Goal: Task Accomplishment & Management: Complete application form

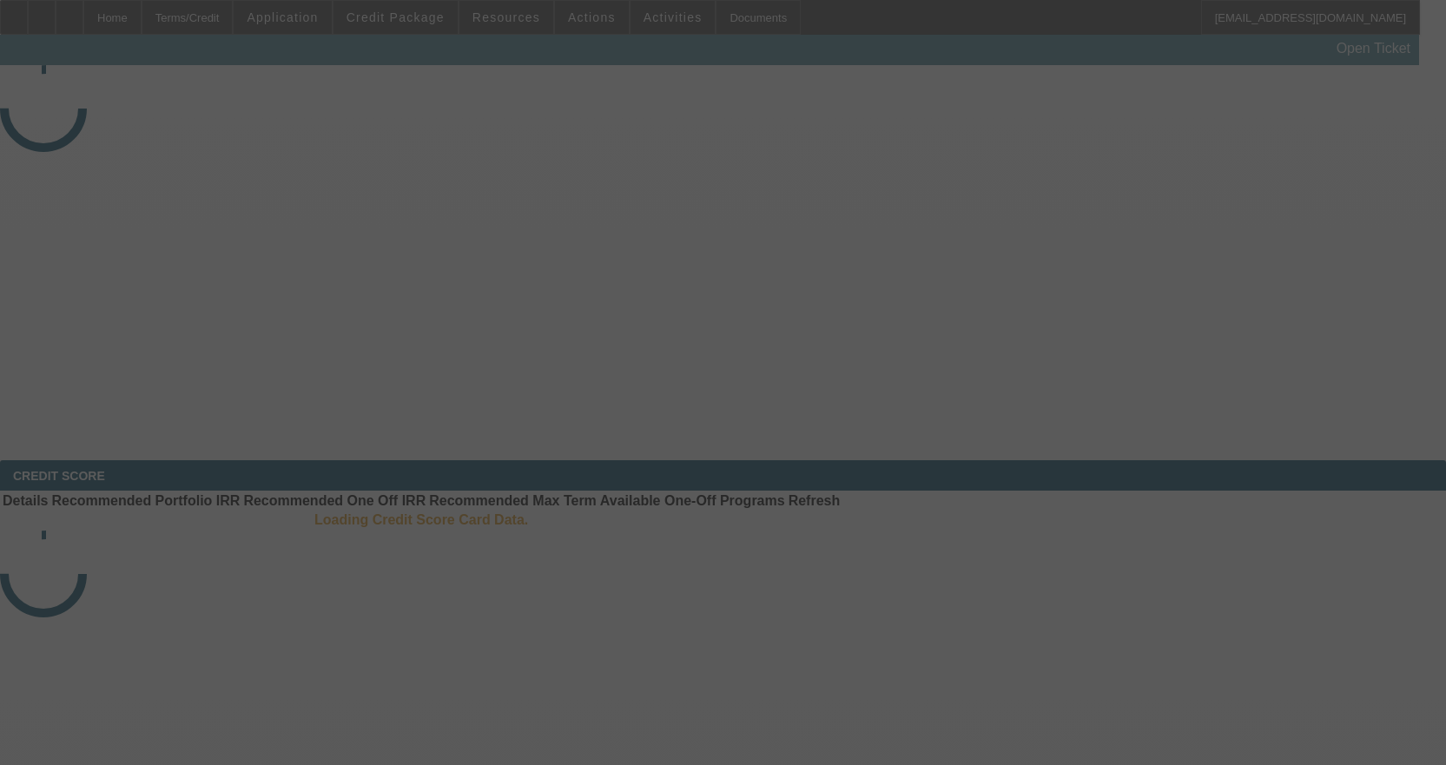
select select "3"
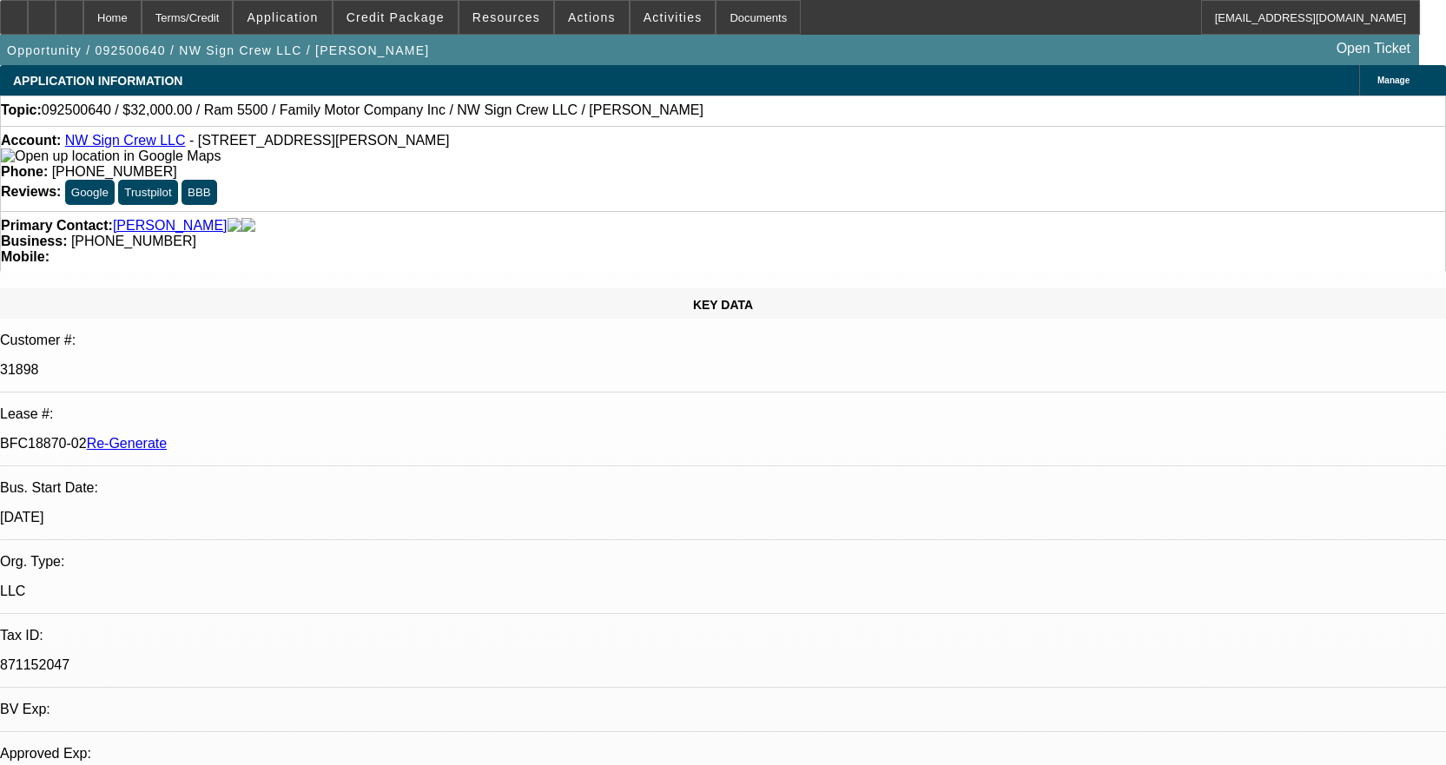
select select "0"
select select "2"
select select "0"
select select "6"
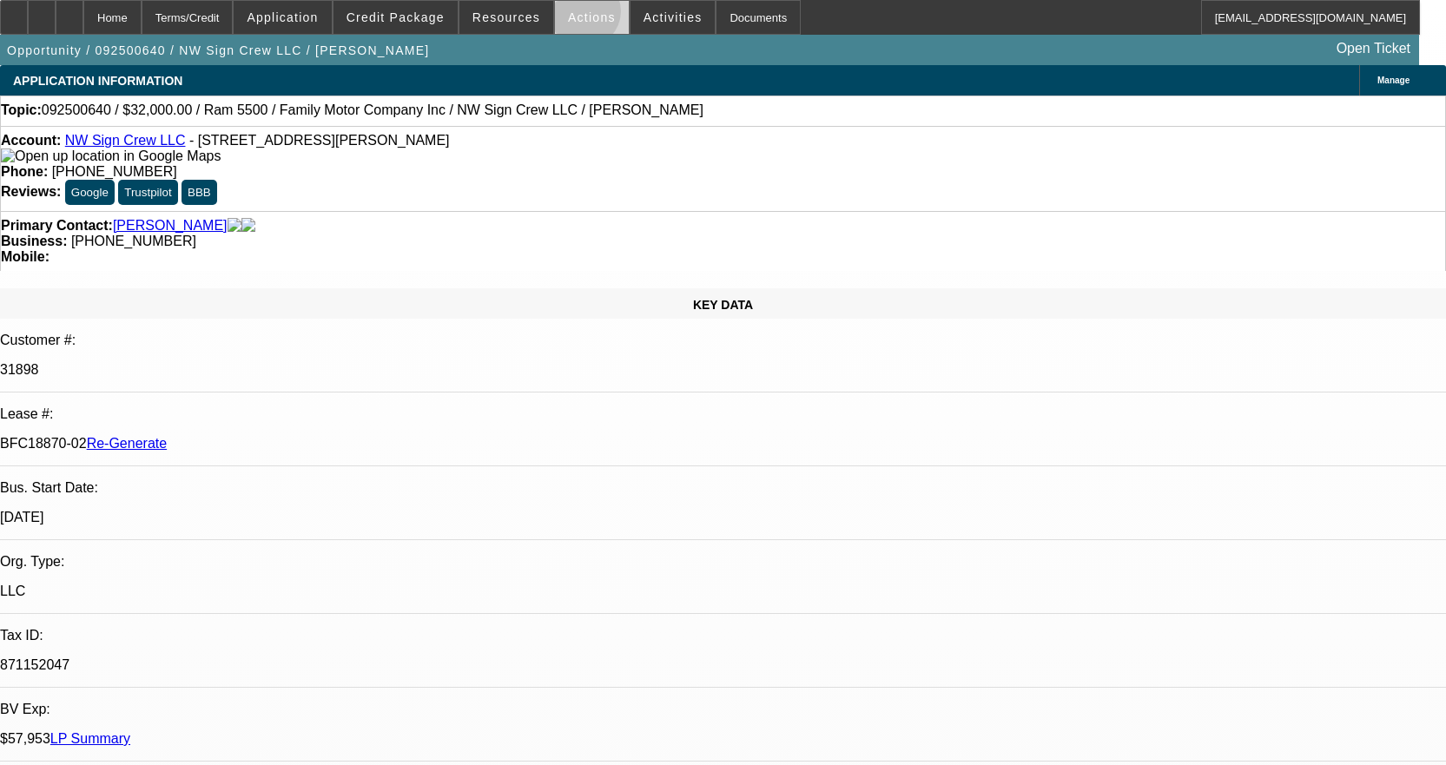
click at [577, 16] on span "Actions" at bounding box center [592, 17] width 48 height 14
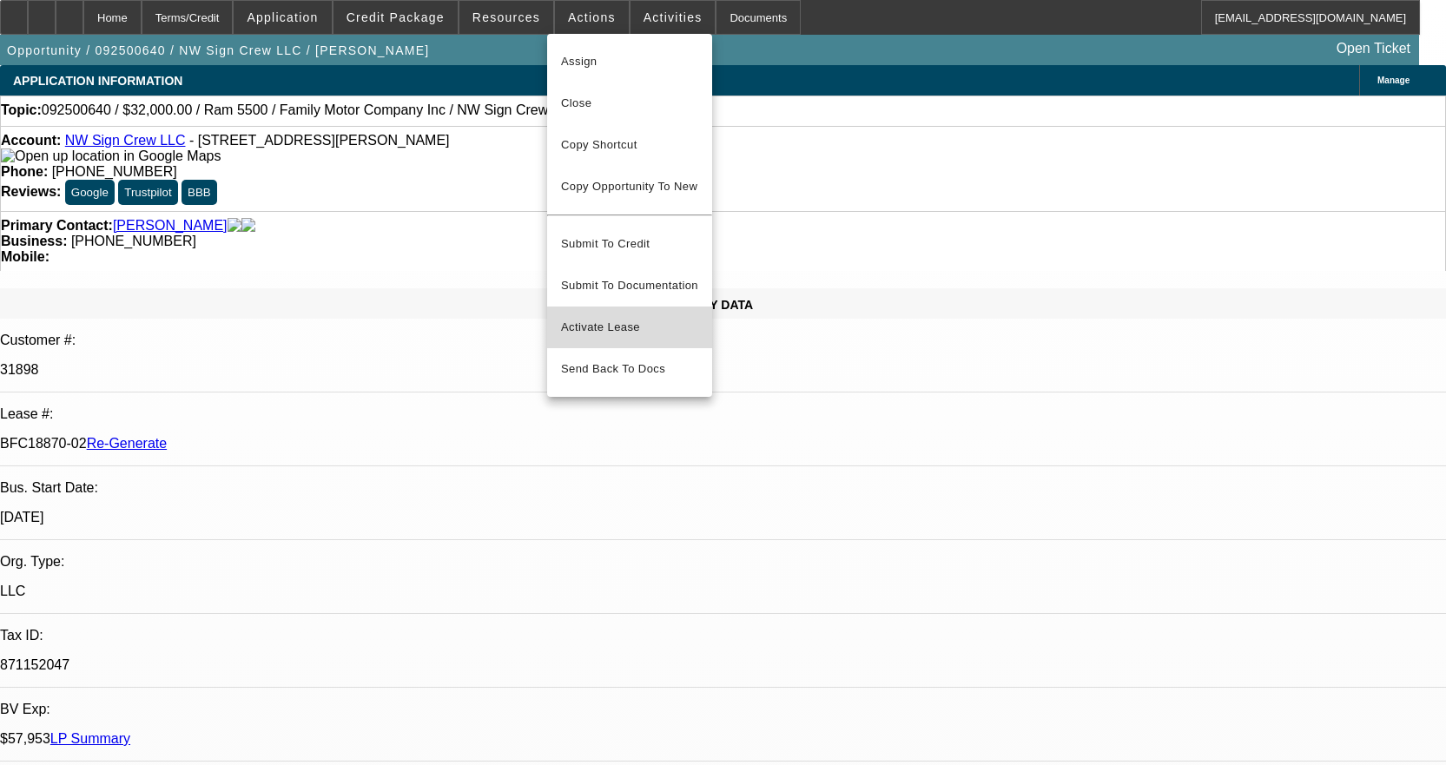
click at [598, 329] on button "Activate Lease" at bounding box center [629, 328] width 165 height 42
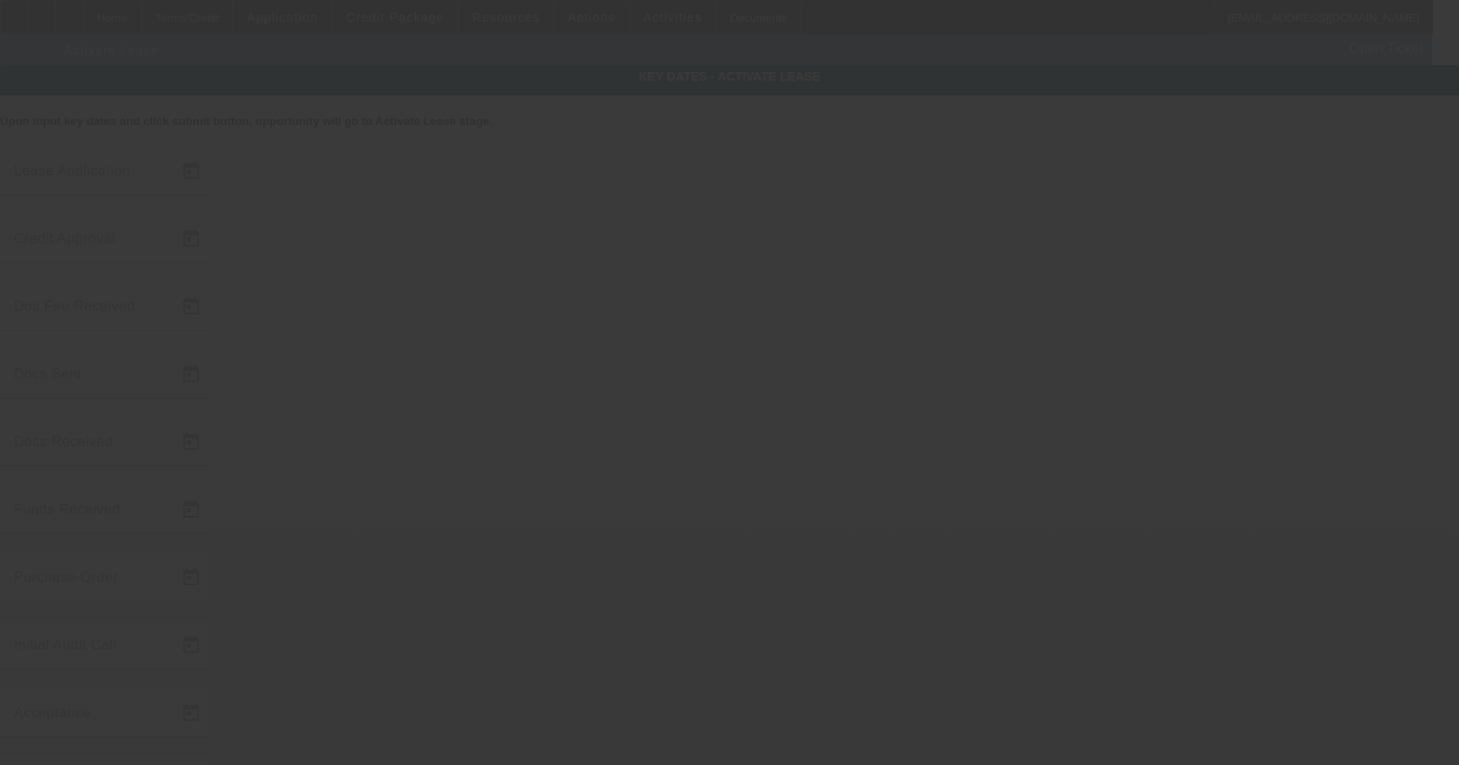
type input "9/29/2025"
type input "10/7/2025"
type input "10/9/2025"
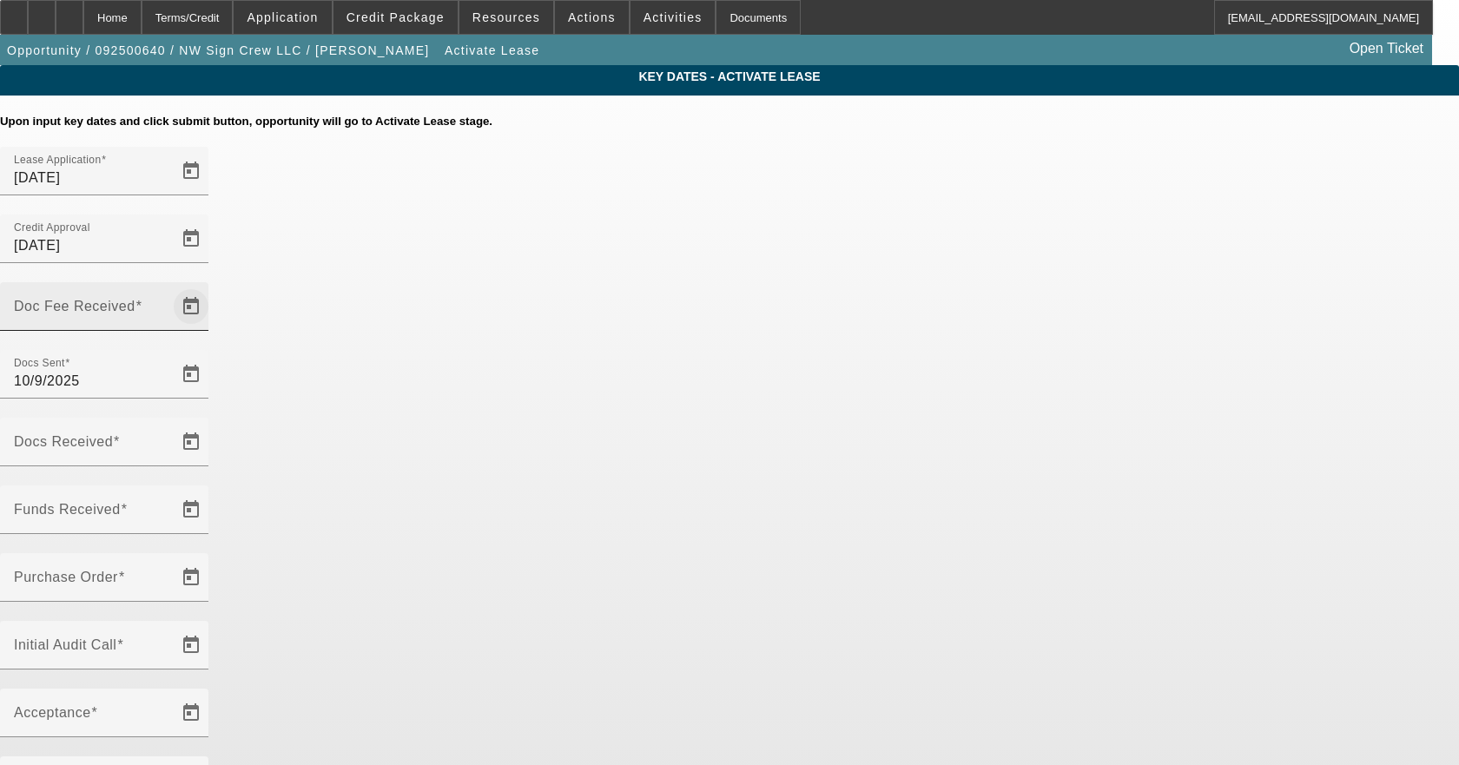
click at [212, 286] on span "Open calendar" at bounding box center [191, 307] width 42 height 42
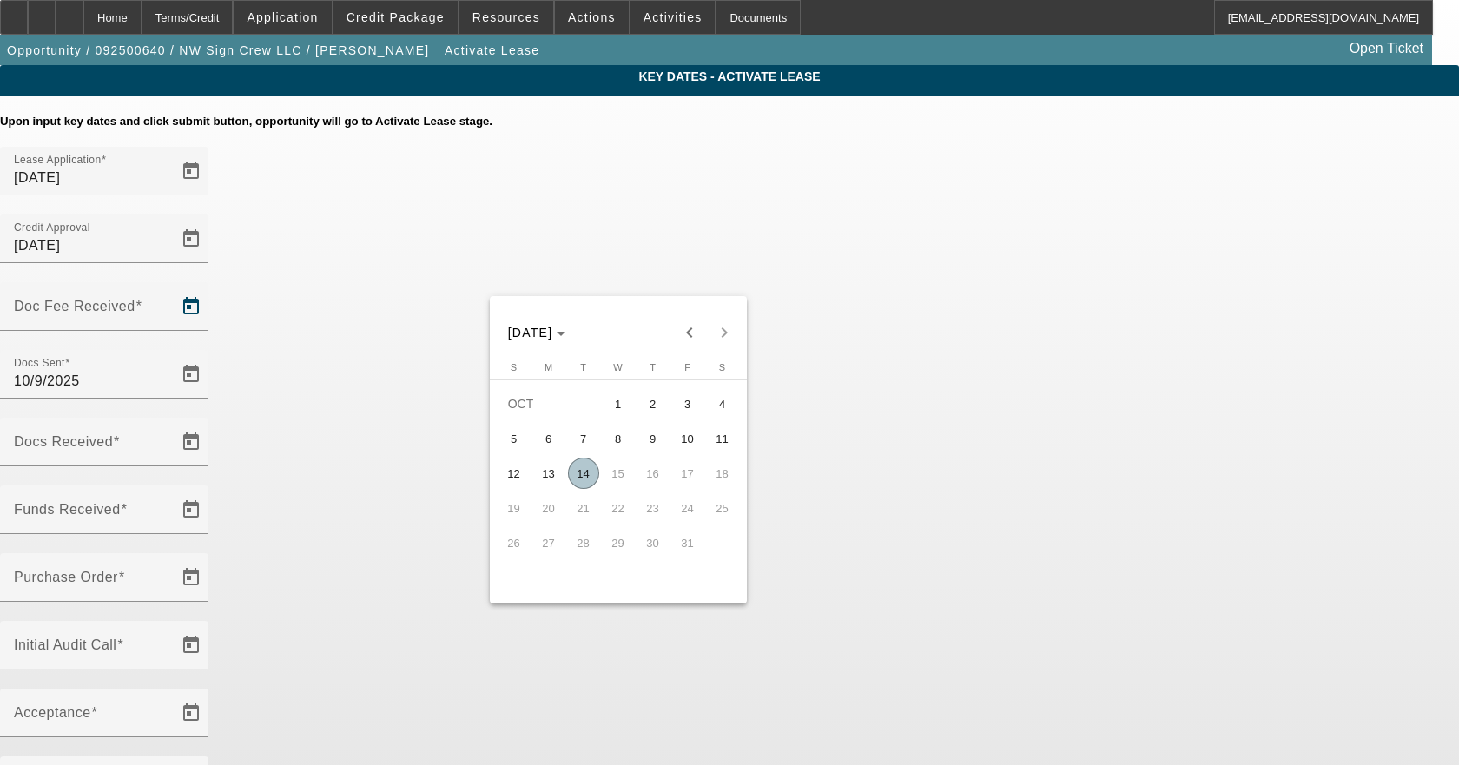
click at [587, 489] on span "14" at bounding box center [583, 473] width 31 height 31
type input "10/14/2025"
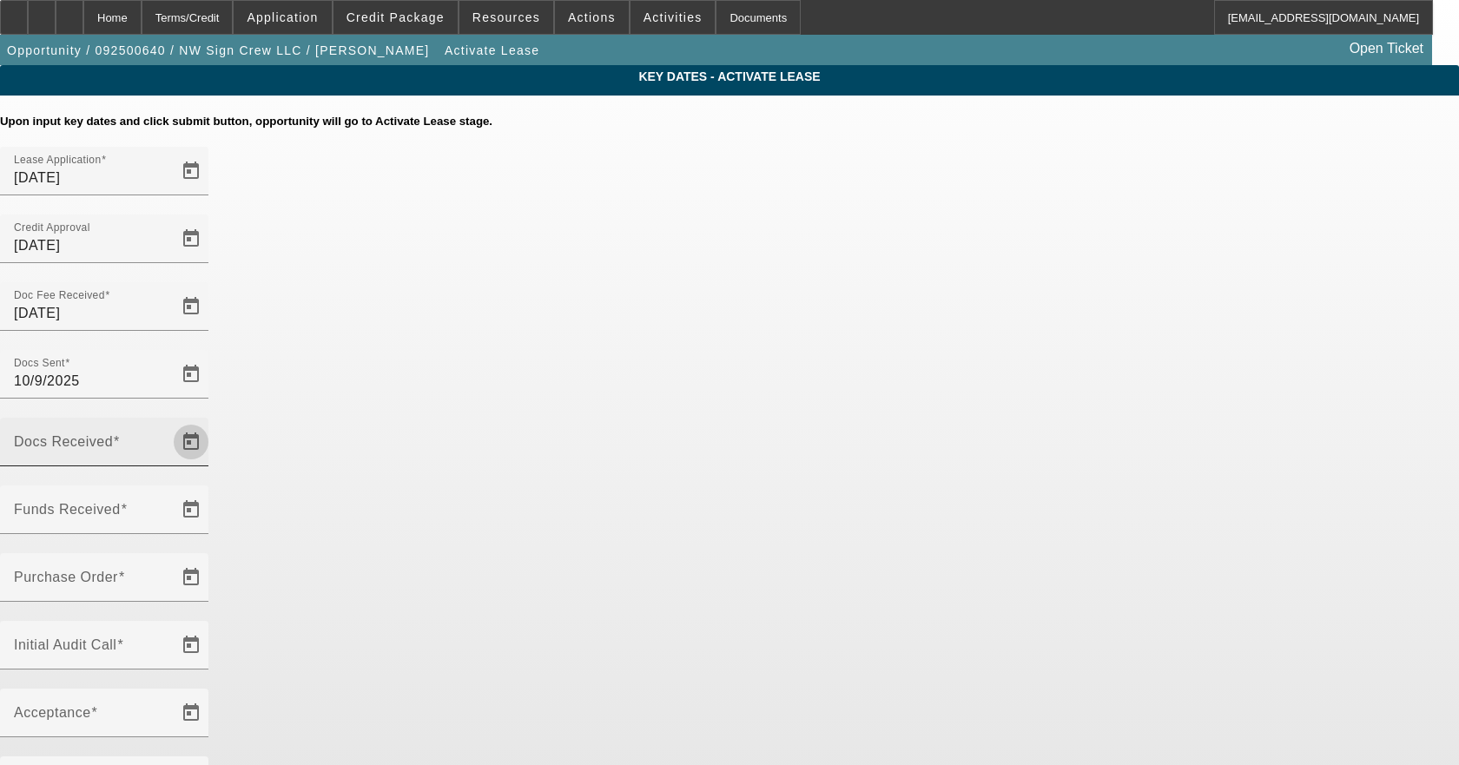
click at [212, 421] on span "Open calendar" at bounding box center [191, 442] width 42 height 42
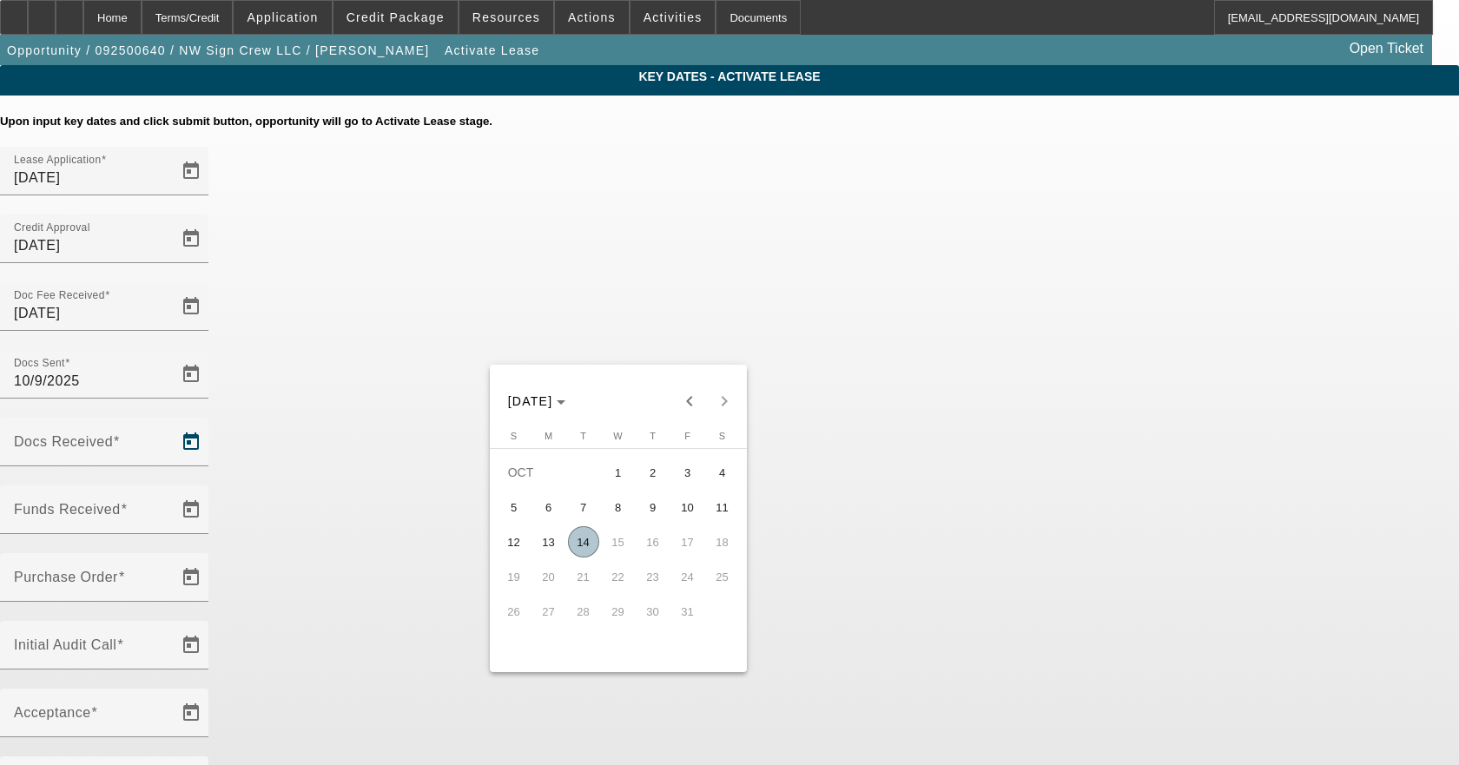
click at [588, 552] on span "14" at bounding box center [583, 541] width 31 height 31
type input "10/14/2025"
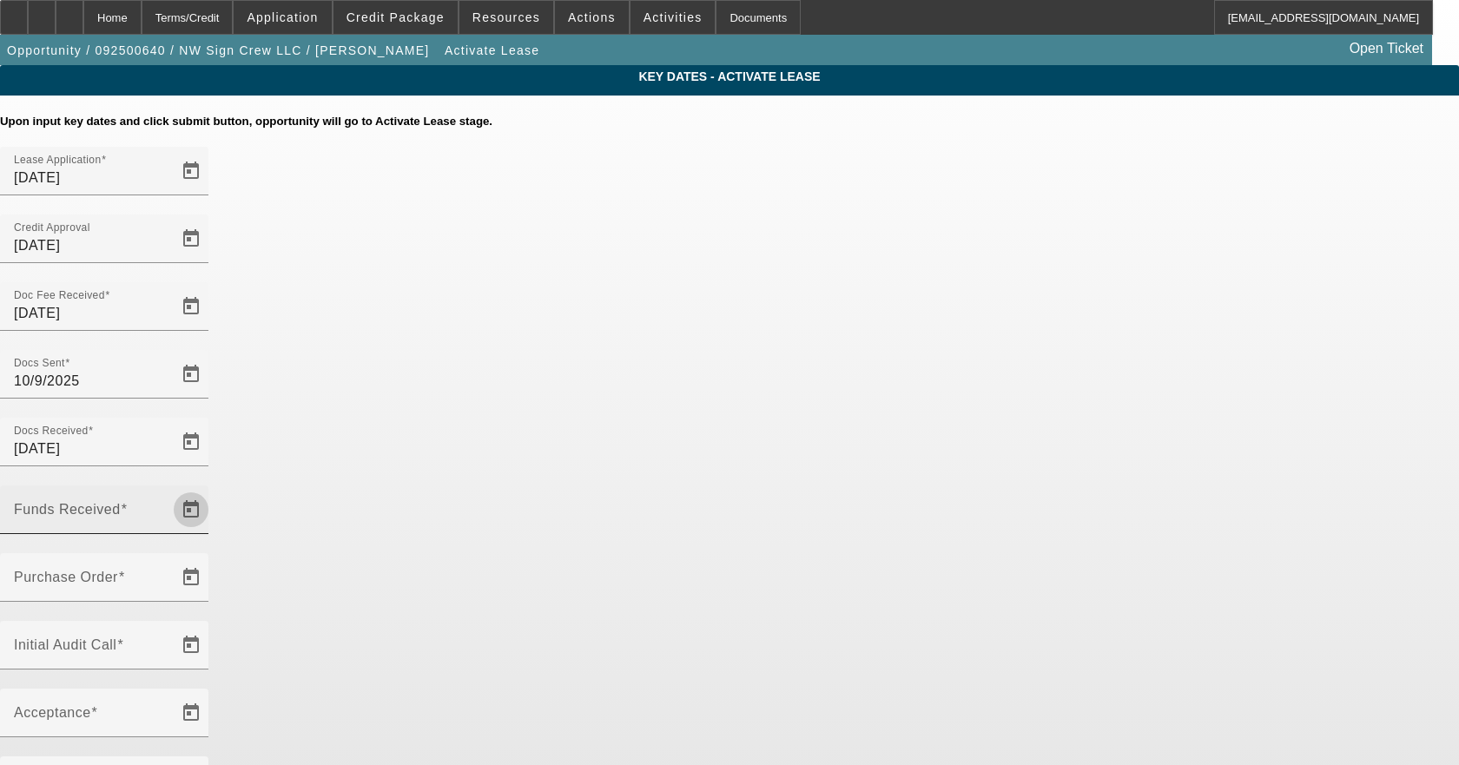
click at [212, 489] on span "Open calendar" at bounding box center [191, 510] width 42 height 42
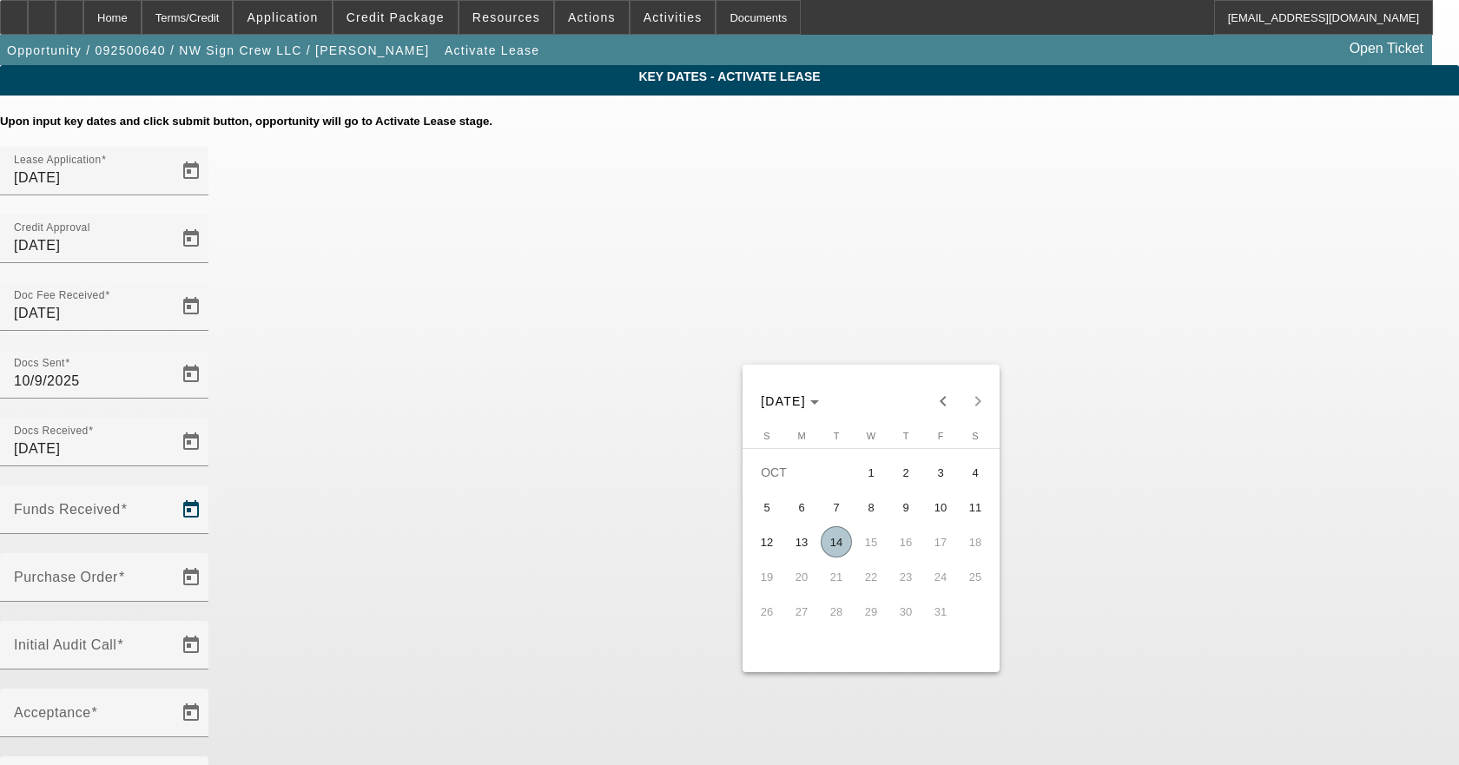
click at [826, 553] on span "14" at bounding box center [836, 541] width 31 height 31
type input "10/14/2025"
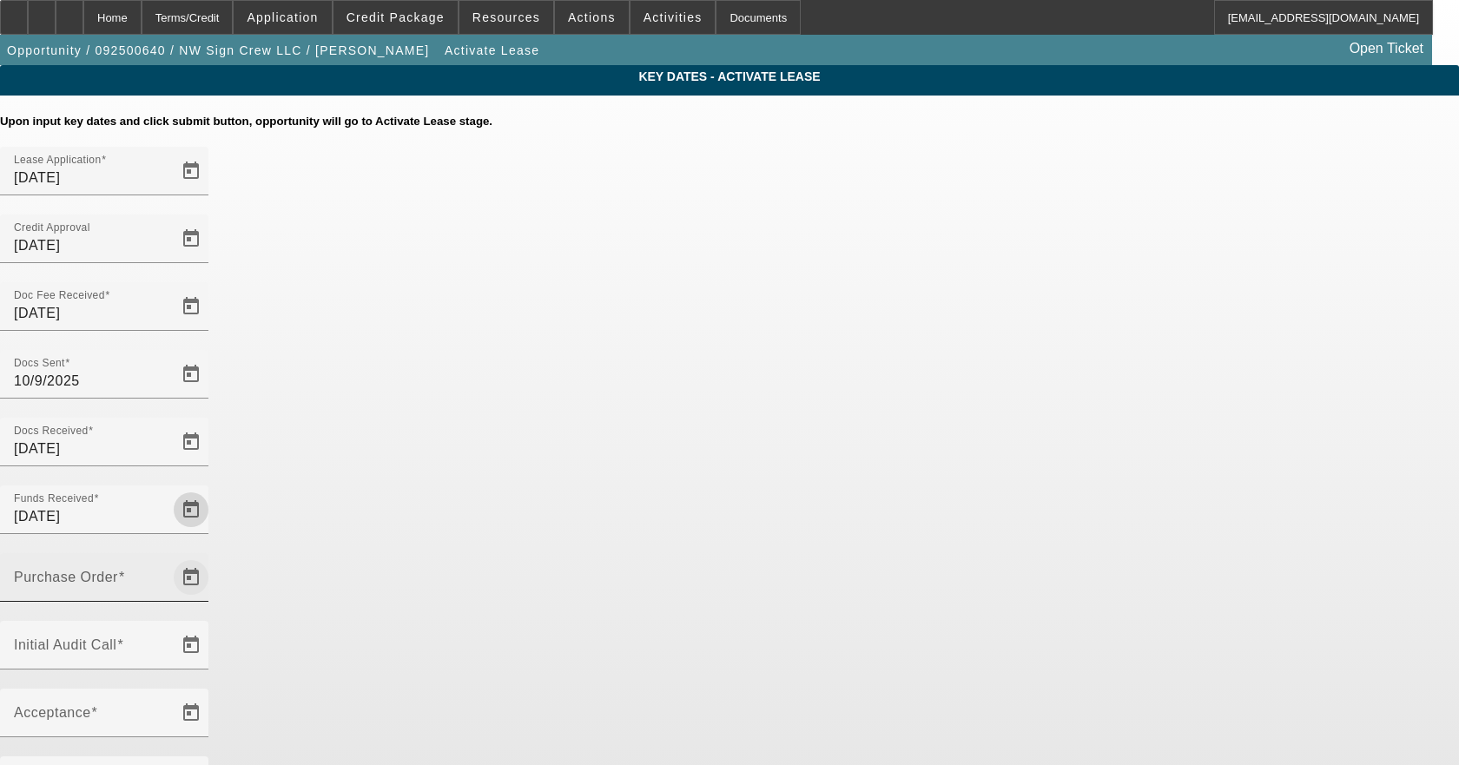
click at [212, 557] on span "Open calendar" at bounding box center [191, 578] width 42 height 42
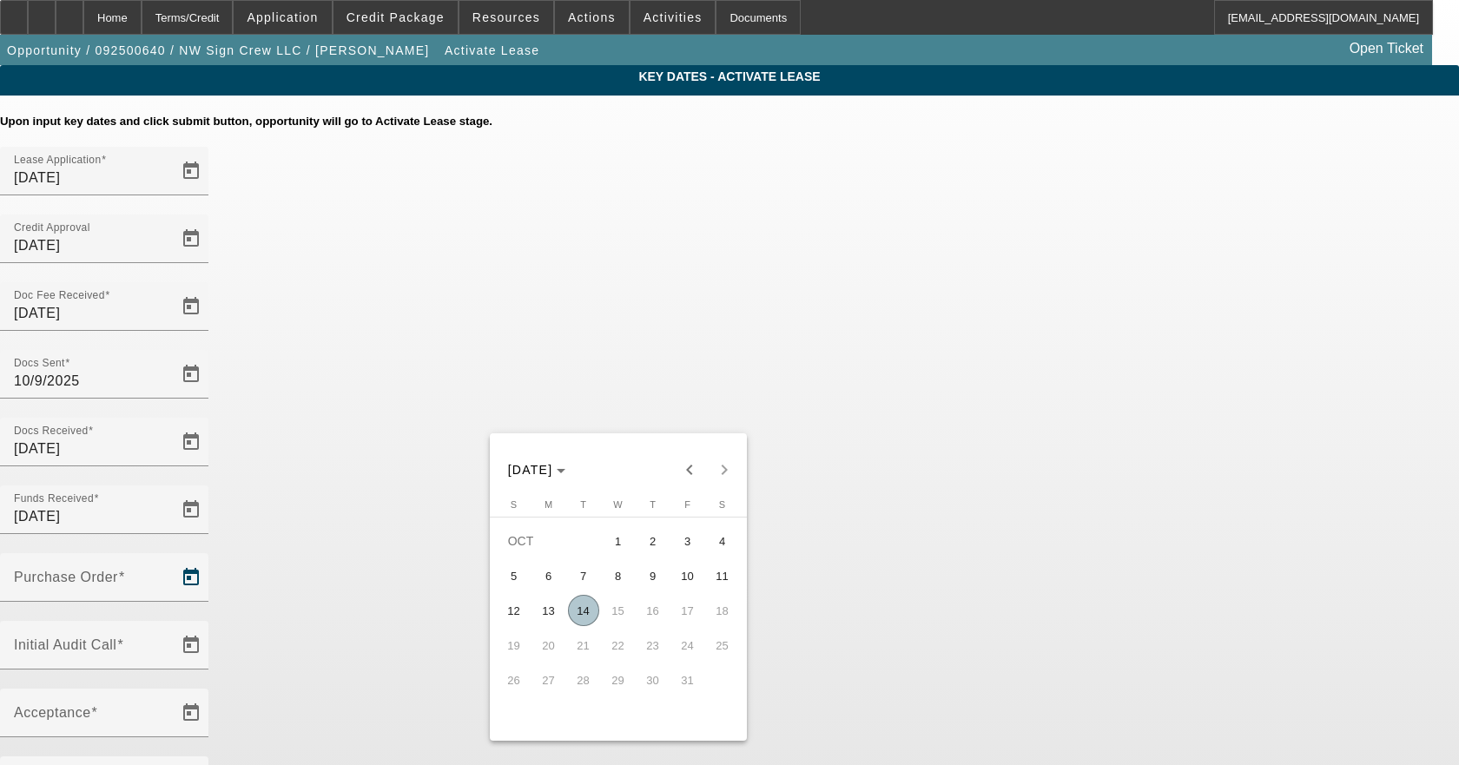
drag, startPoint x: 584, startPoint y: 618, endPoint x: 628, endPoint y: 583, distance: 56.1
click at [584, 617] on span "14" at bounding box center [583, 610] width 31 height 31
type input "10/14/2025"
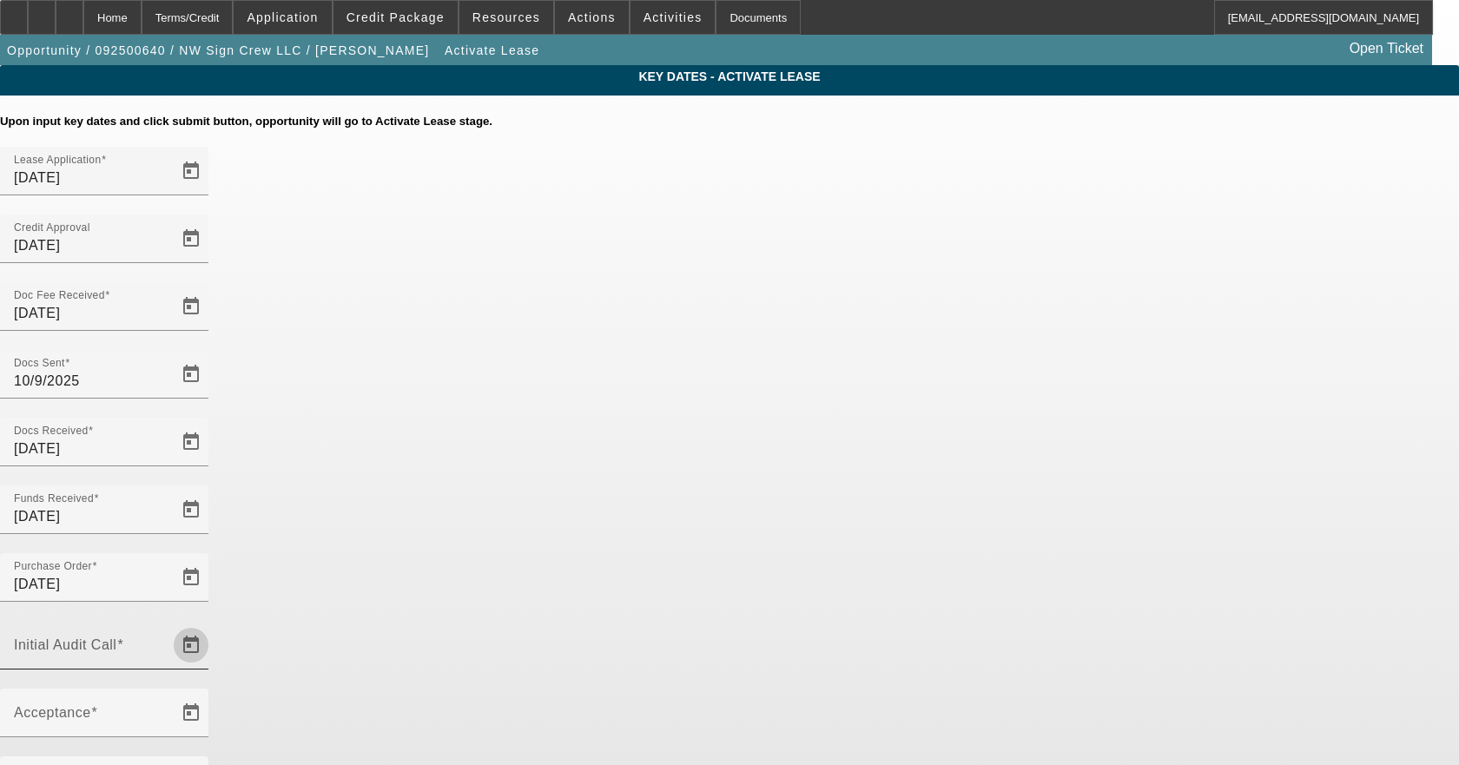
click at [212, 624] on span "Open calendar" at bounding box center [191, 645] width 42 height 42
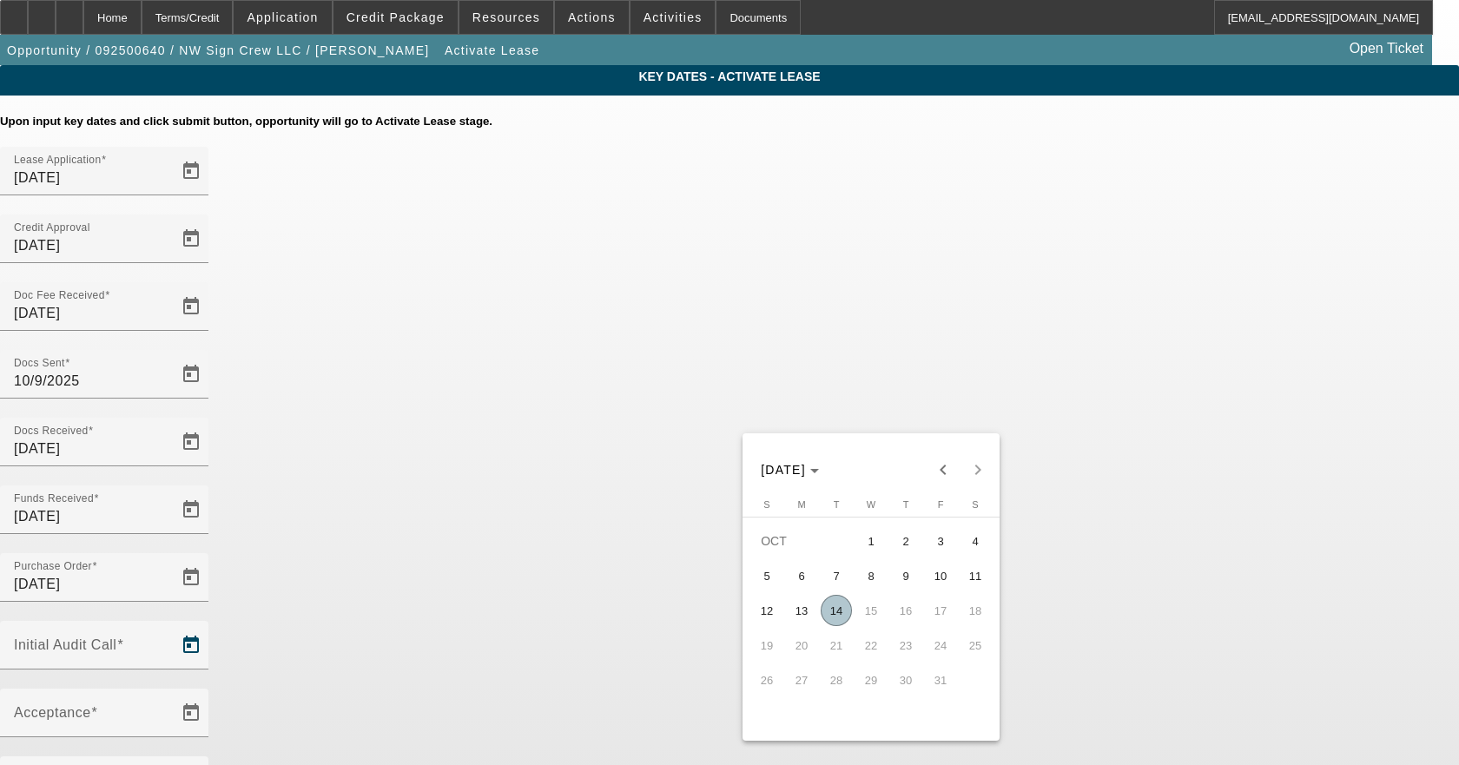
drag, startPoint x: 833, startPoint y: 612, endPoint x: 758, endPoint y: 516, distance: 121.9
click at [834, 610] on span "14" at bounding box center [836, 610] width 31 height 31
type input "10/14/2025"
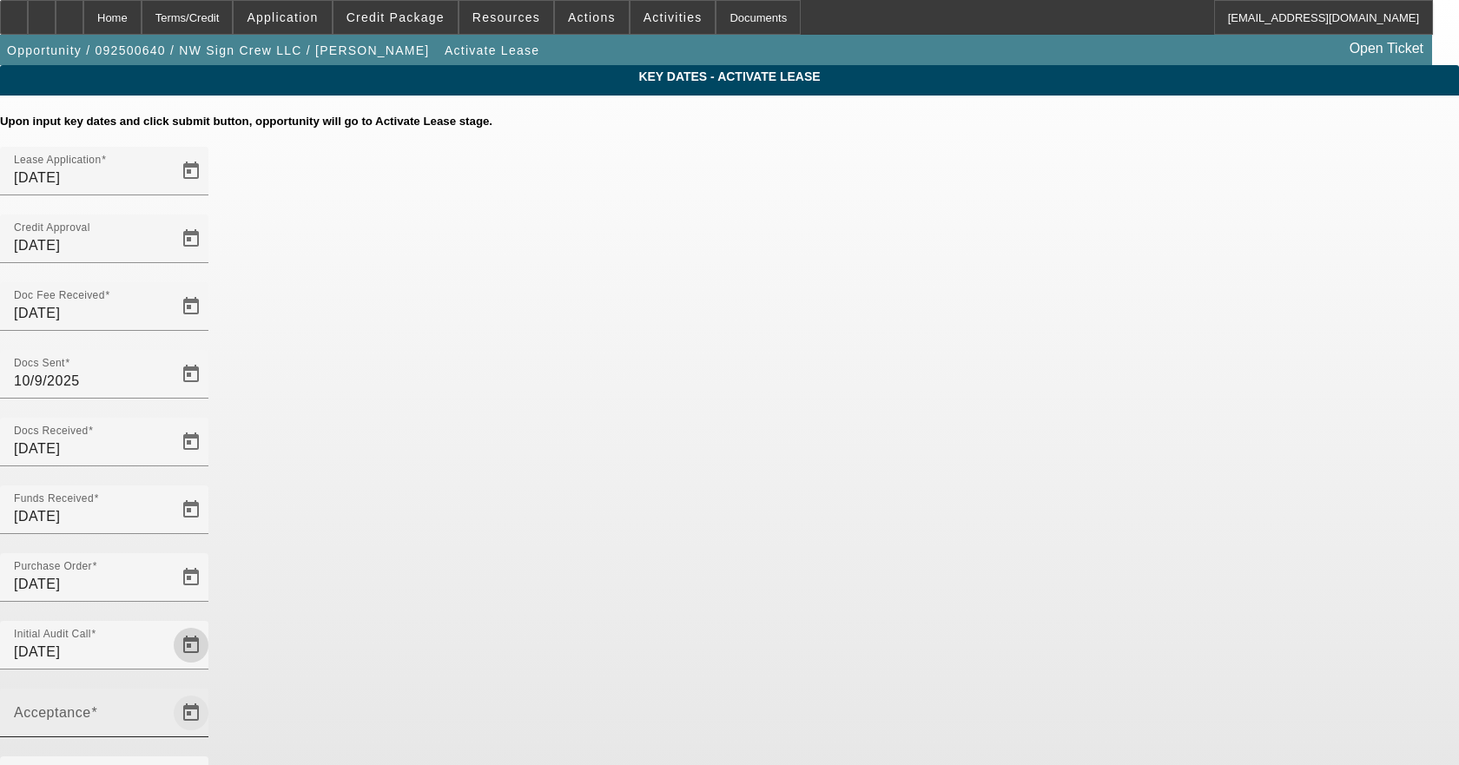
click at [212, 692] on span "Open calendar" at bounding box center [191, 713] width 42 height 42
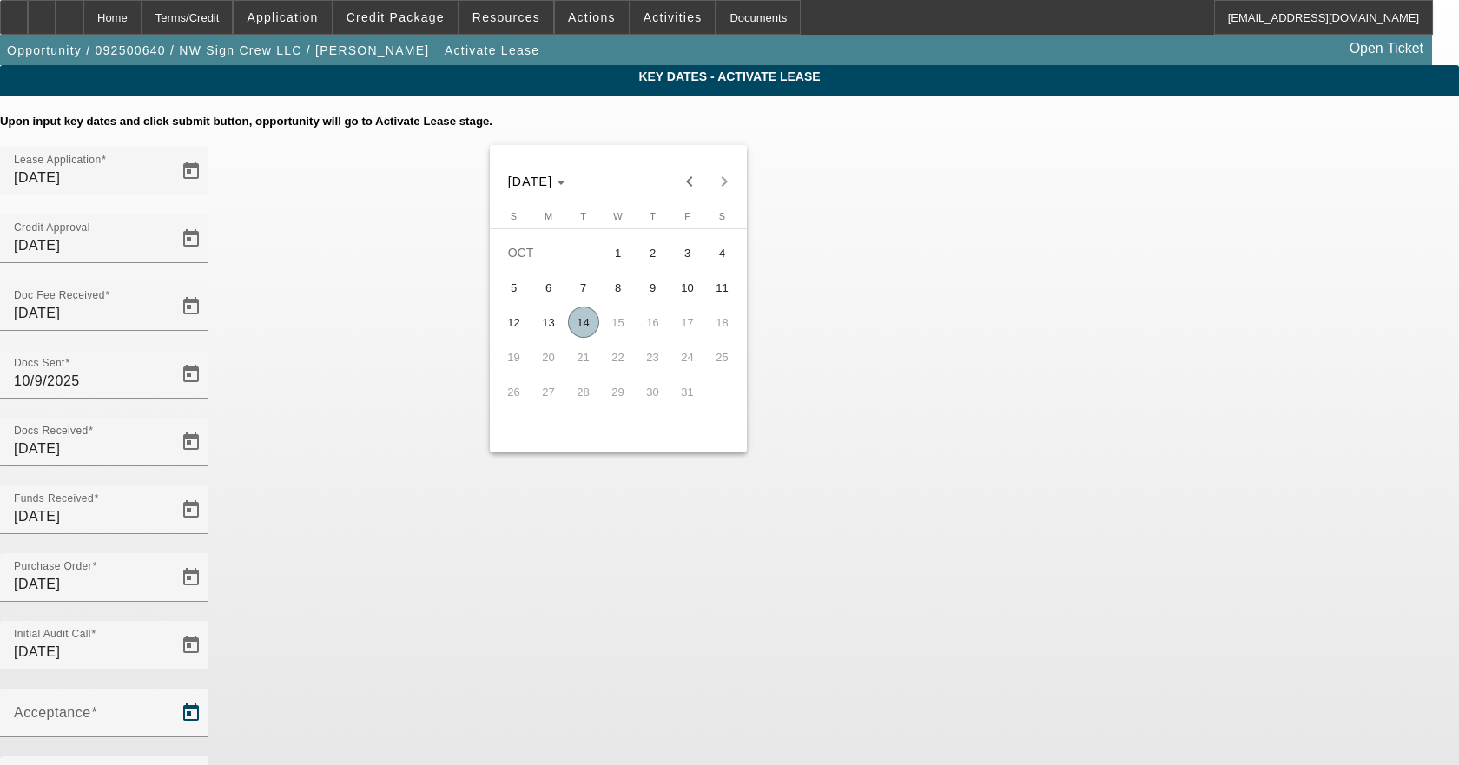
click at [595, 326] on span "14" at bounding box center [583, 322] width 31 height 31
type input "10/14/2025"
type input "11/1/2025"
type input "12/1/2025"
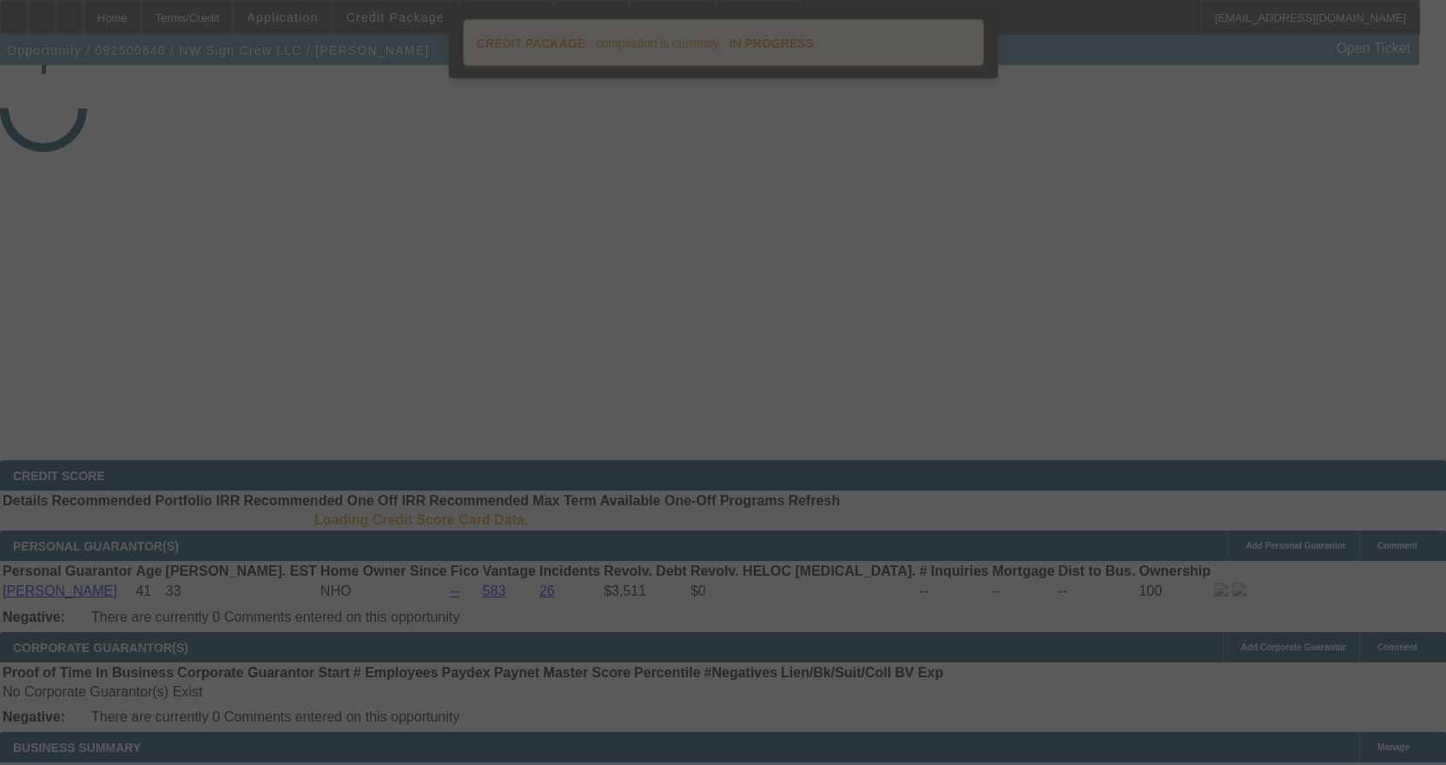
select select "4"
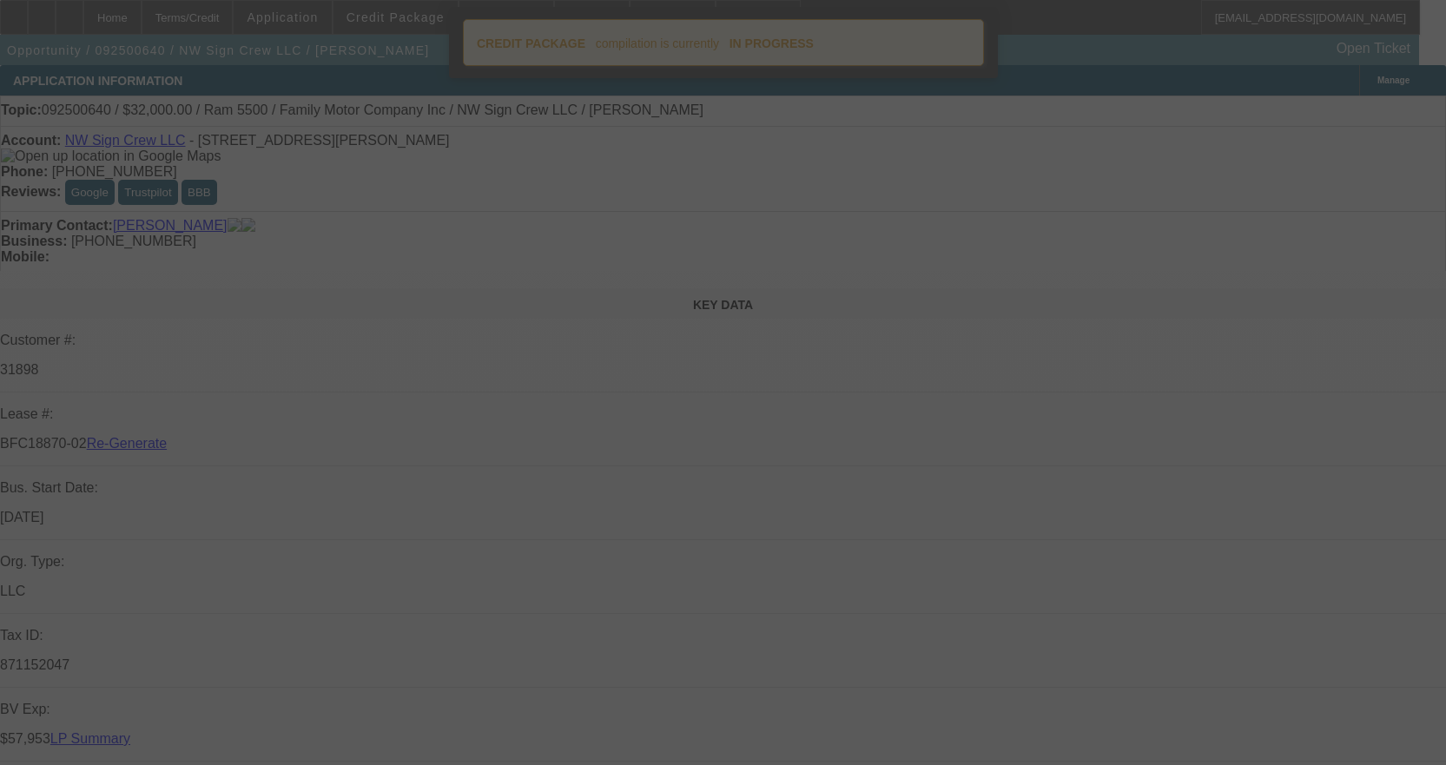
select select "0"
select select "2"
select select "0"
select select "6"
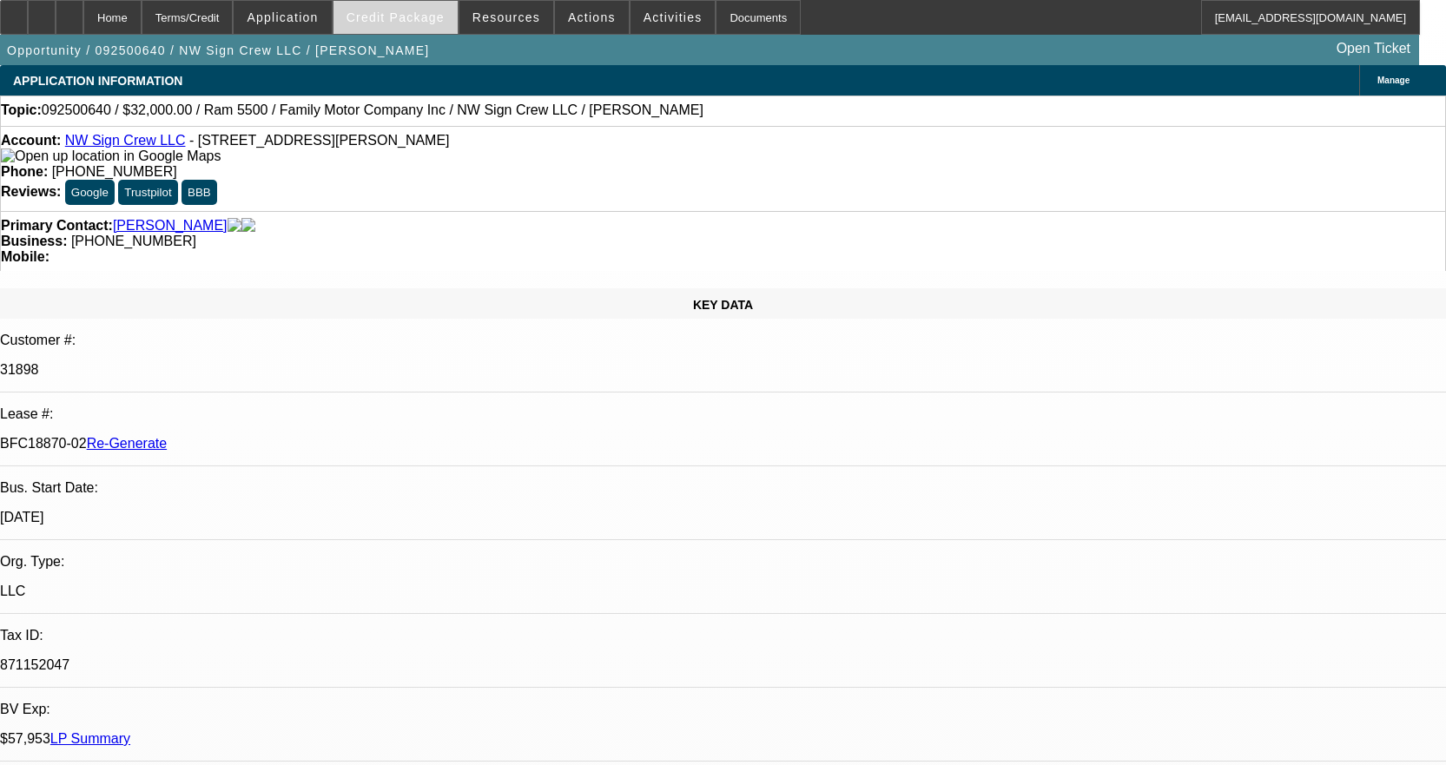
click at [417, 23] on span "Credit Package" at bounding box center [395, 17] width 98 height 14
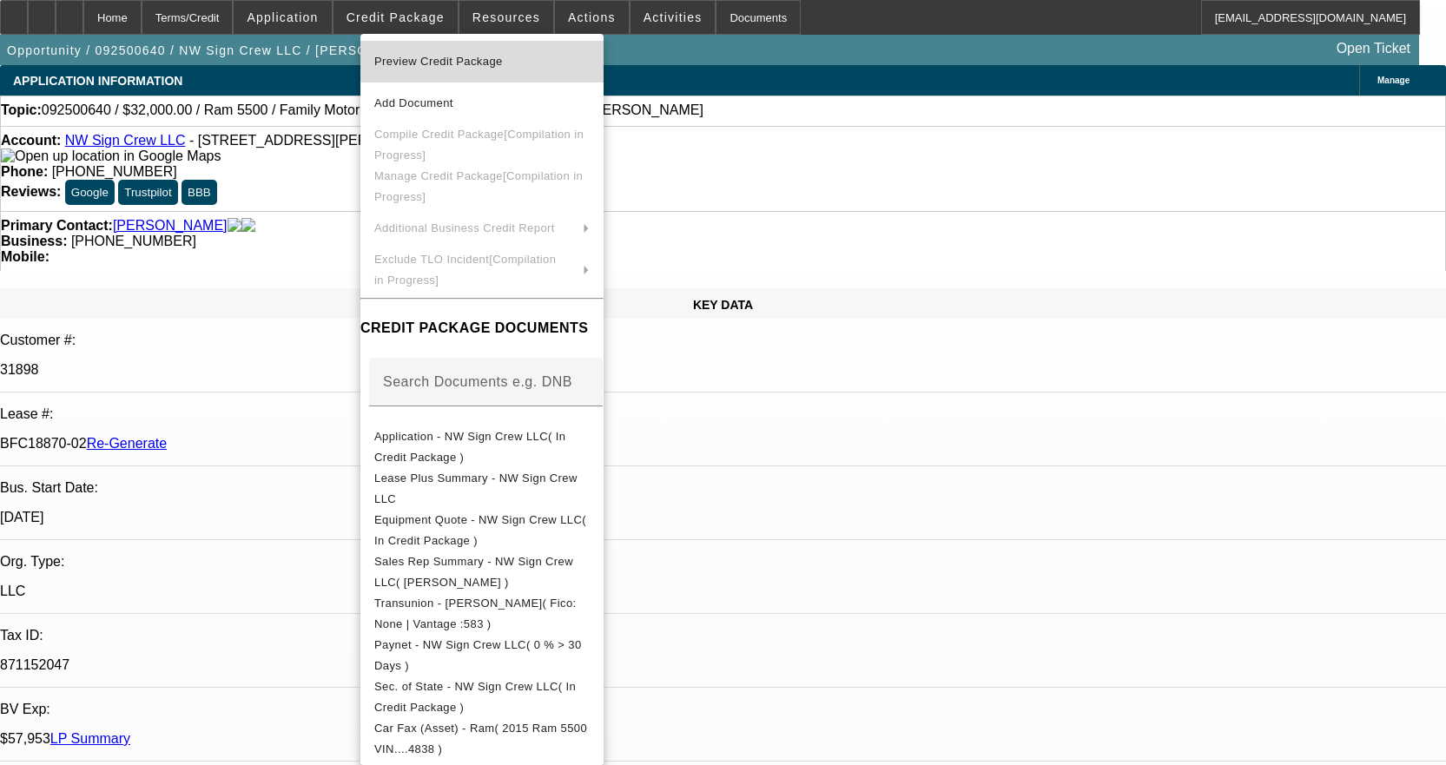
click at [465, 61] on span "Preview Credit Package" at bounding box center [438, 61] width 129 height 13
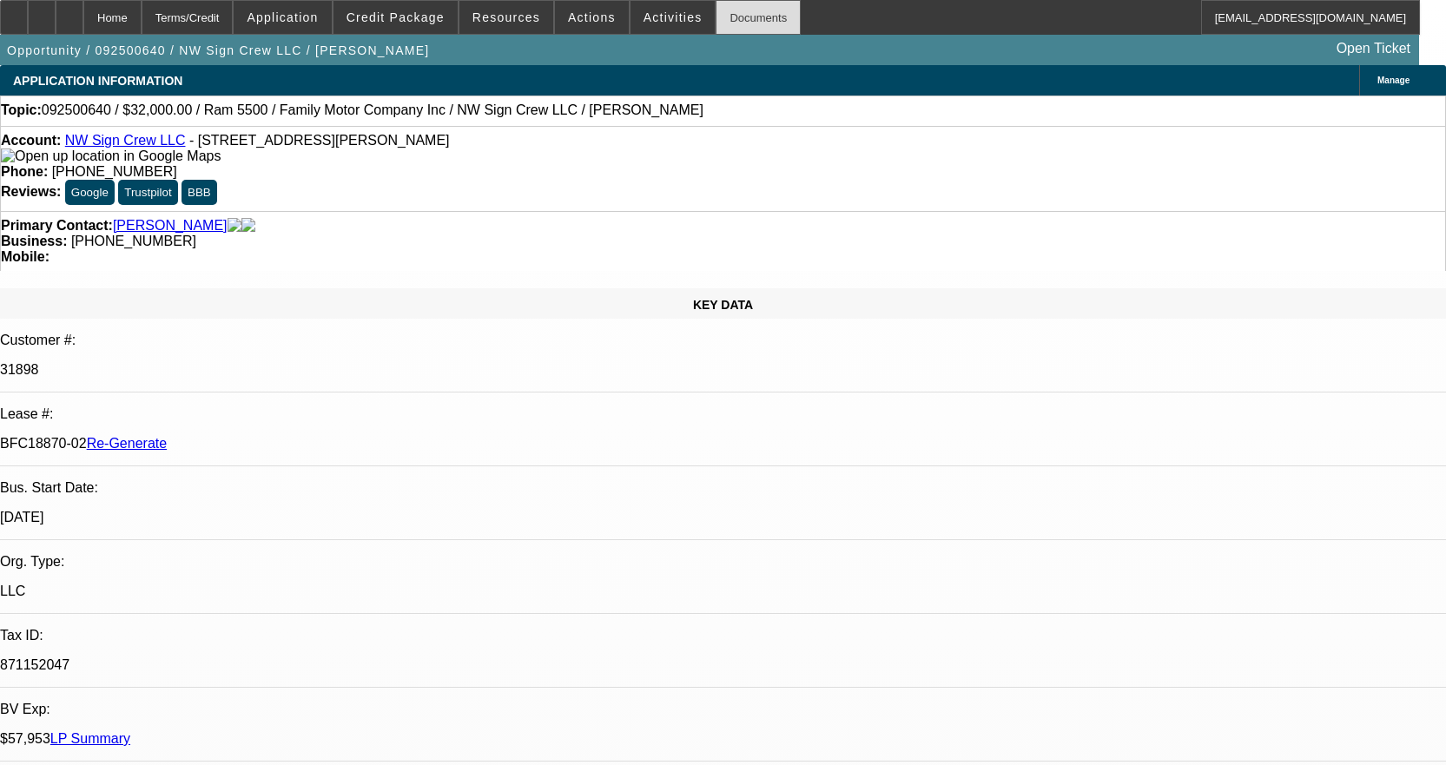
click at [747, 21] on div "Documents" at bounding box center [757, 17] width 85 height 35
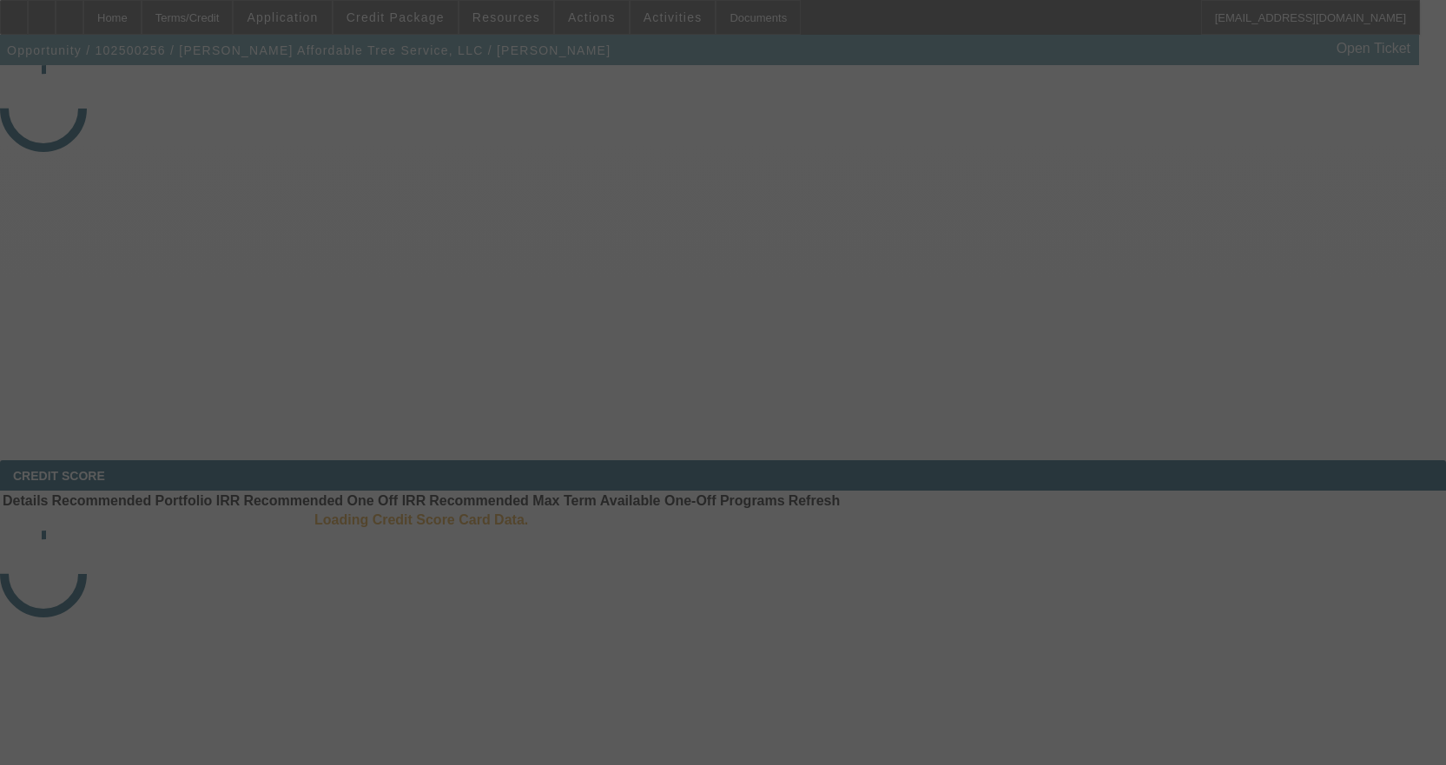
select select "3"
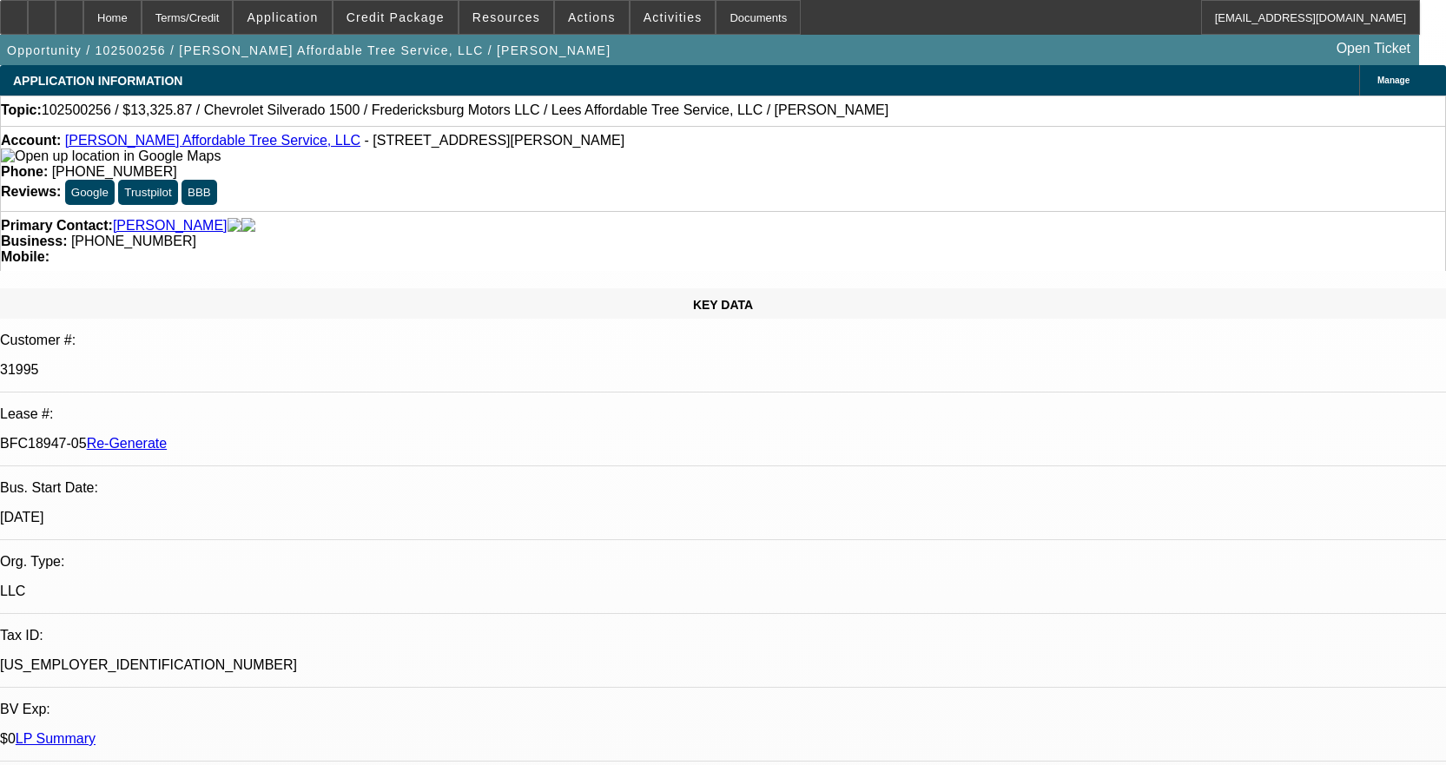
select select "0"
select select "3"
select select "0"
select select "6"
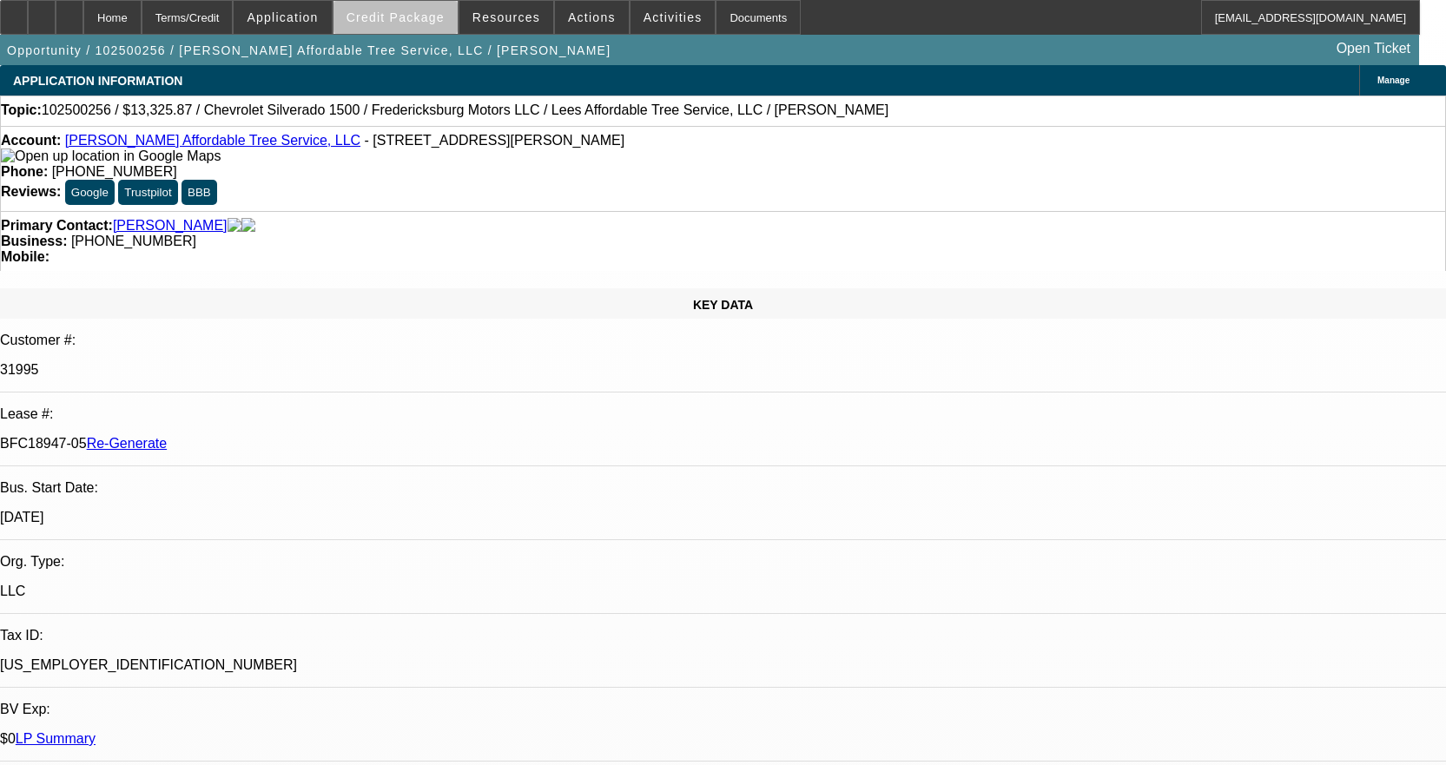
click at [432, 25] on span at bounding box center [395, 18] width 124 height 42
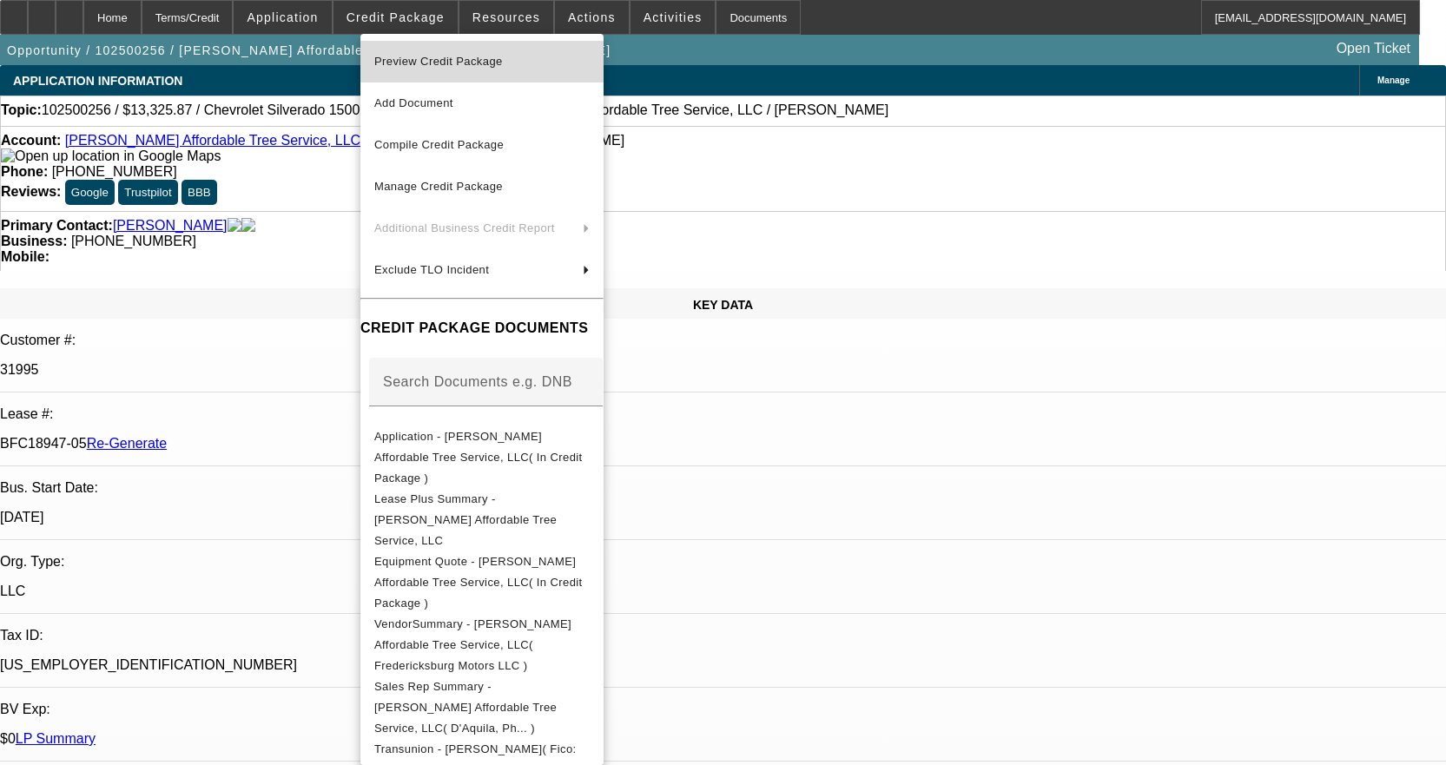
click at [445, 61] on span "Preview Credit Package" at bounding box center [438, 61] width 129 height 13
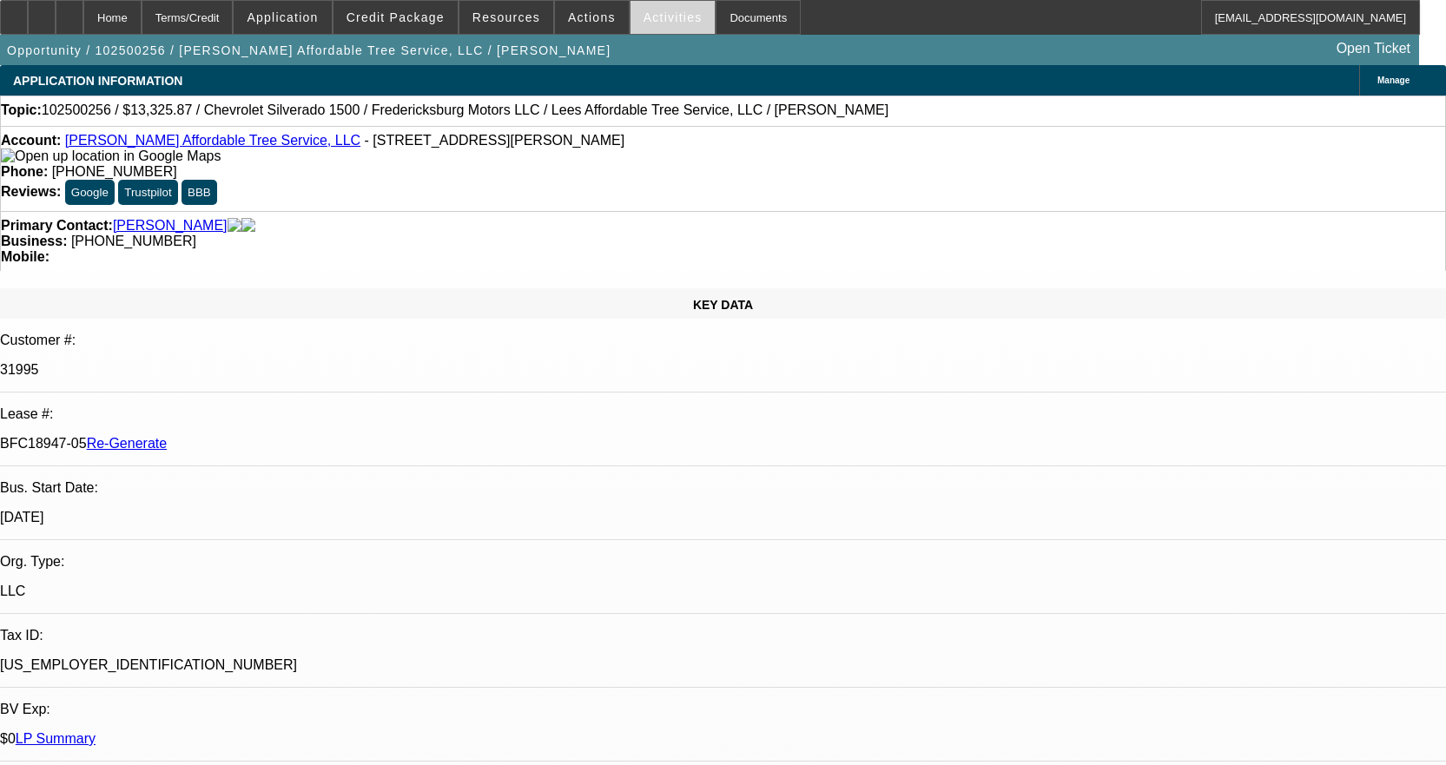
click at [649, 17] on span "Activities" at bounding box center [672, 17] width 59 height 14
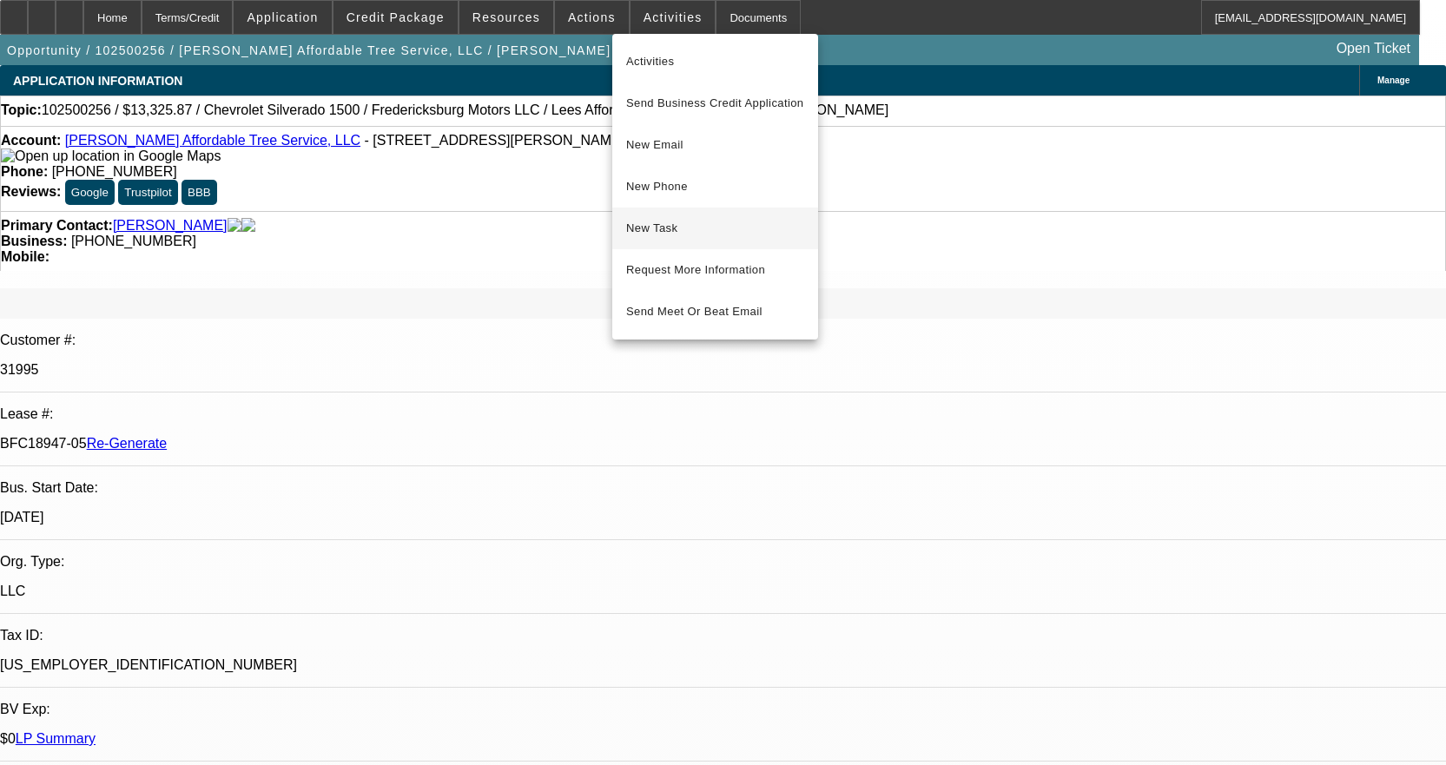
click at [709, 234] on span "New Task" at bounding box center [715, 228] width 178 height 21
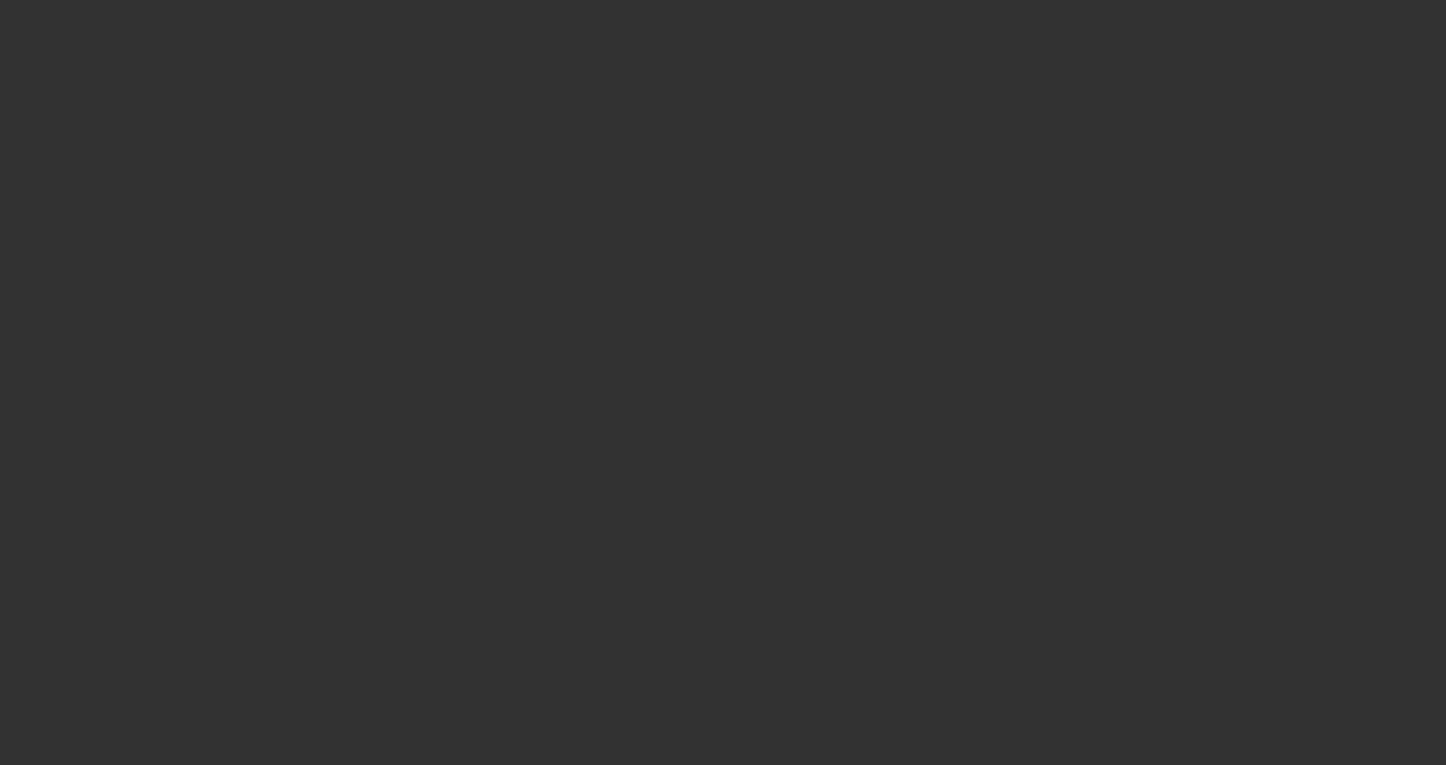
select select "3"
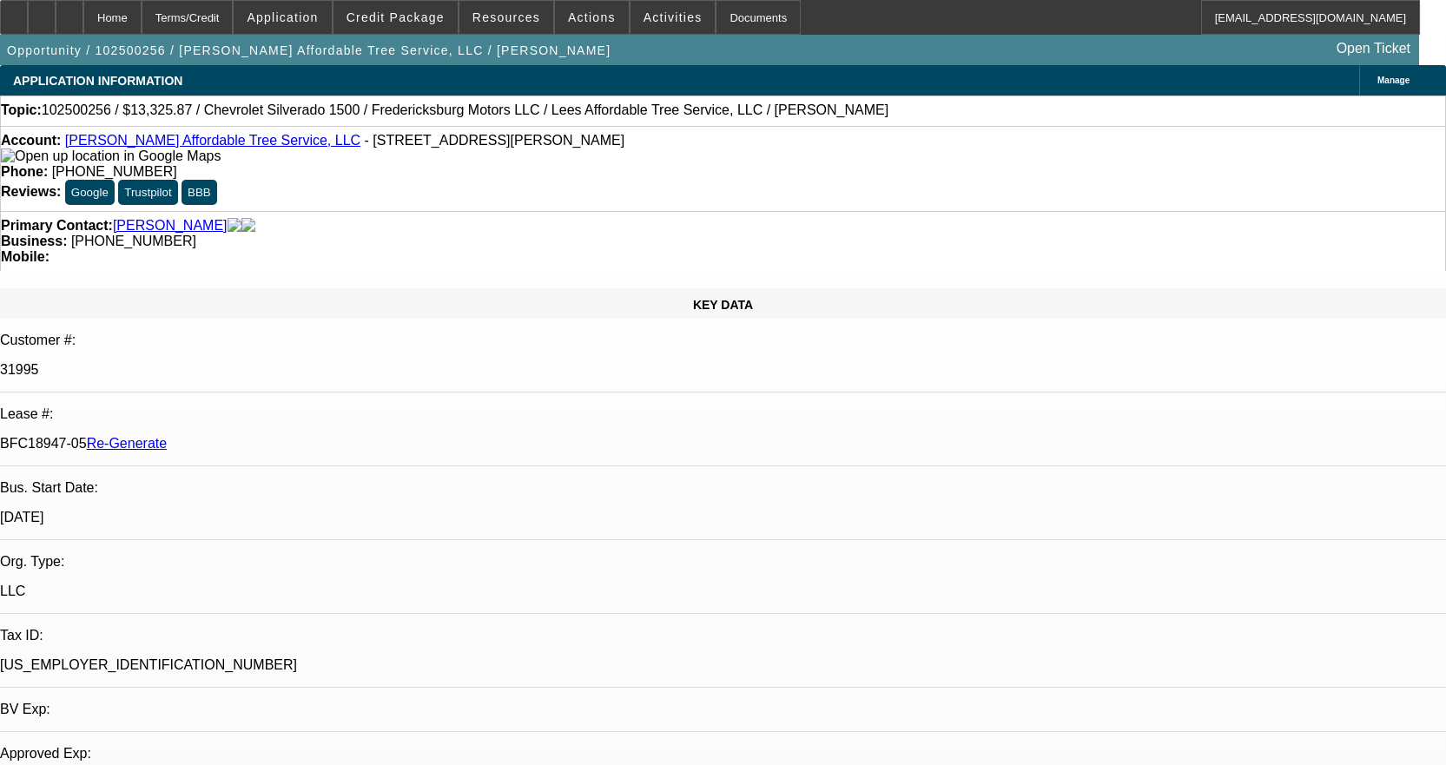
select select "0"
select select "3"
select select "0"
select select "6"
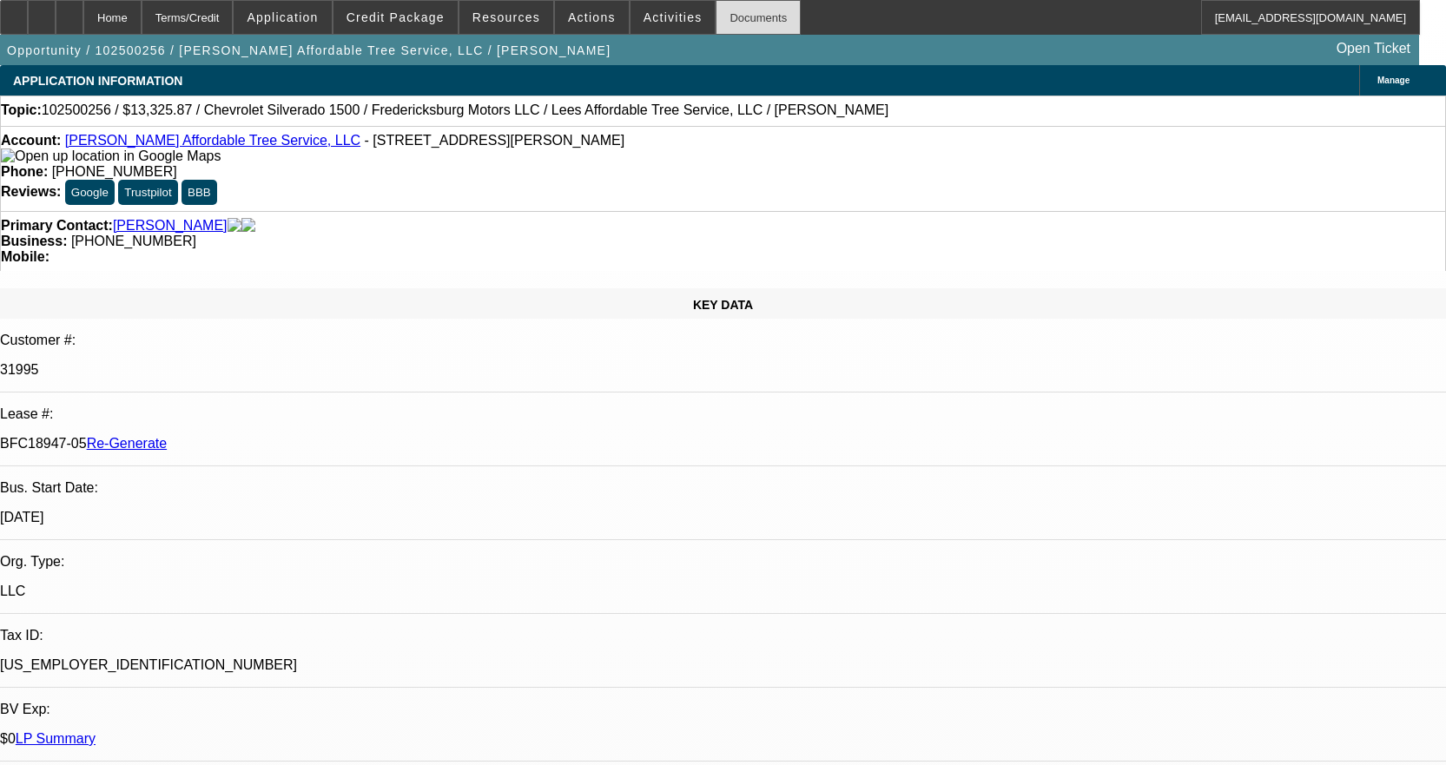
click at [718, 23] on div "Documents" at bounding box center [757, 17] width 85 height 35
click at [649, 22] on span "Activities" at bounding box center [672, 17] width 59 height 14
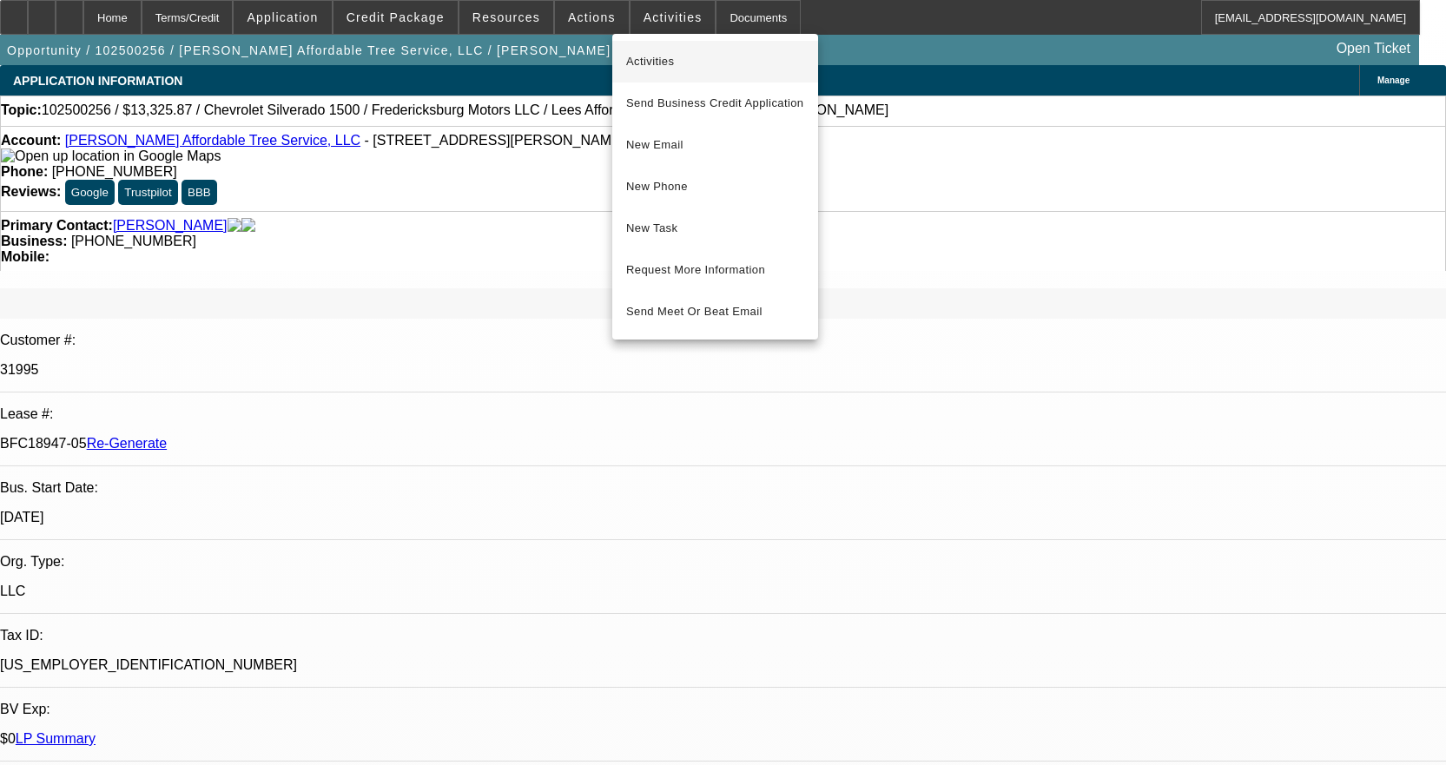
click at [659, 59] on span "Activities" at bounding box center [715, 61] width 178 height 21
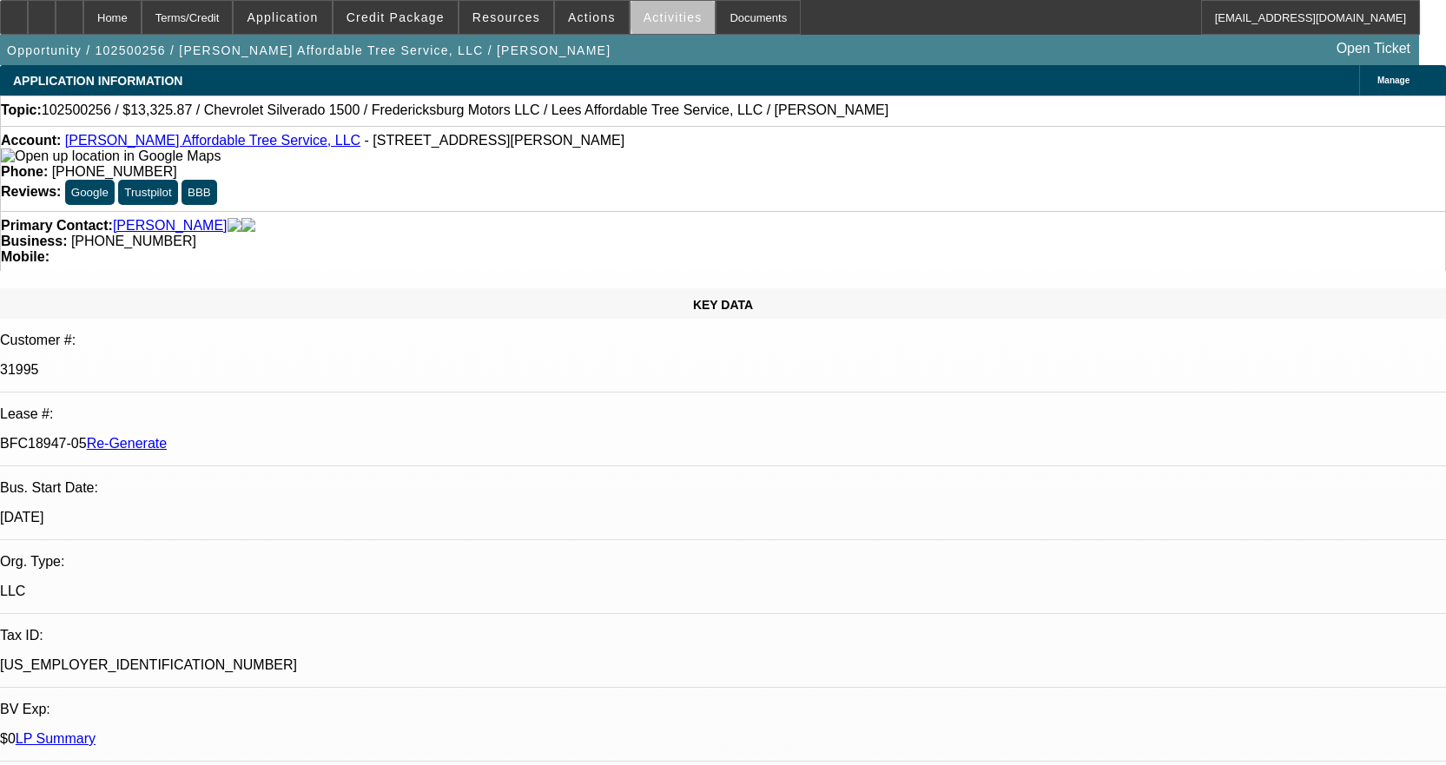
click at [668, 17] on span "Activities" at bounding box center [672, 17] width 59 height 14
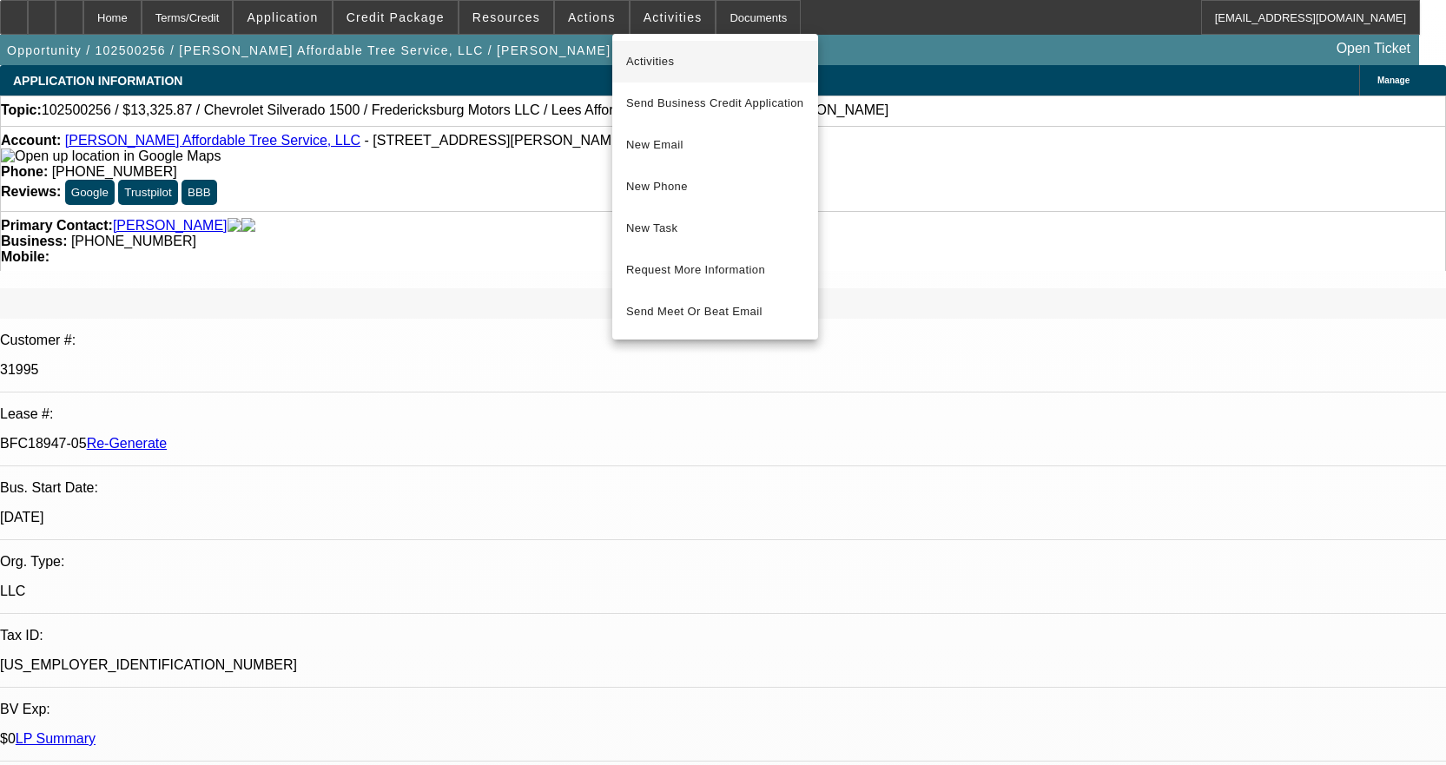
click at [680, 56] on span "Activities" at bounding box center [715, 61] width 178 height 21
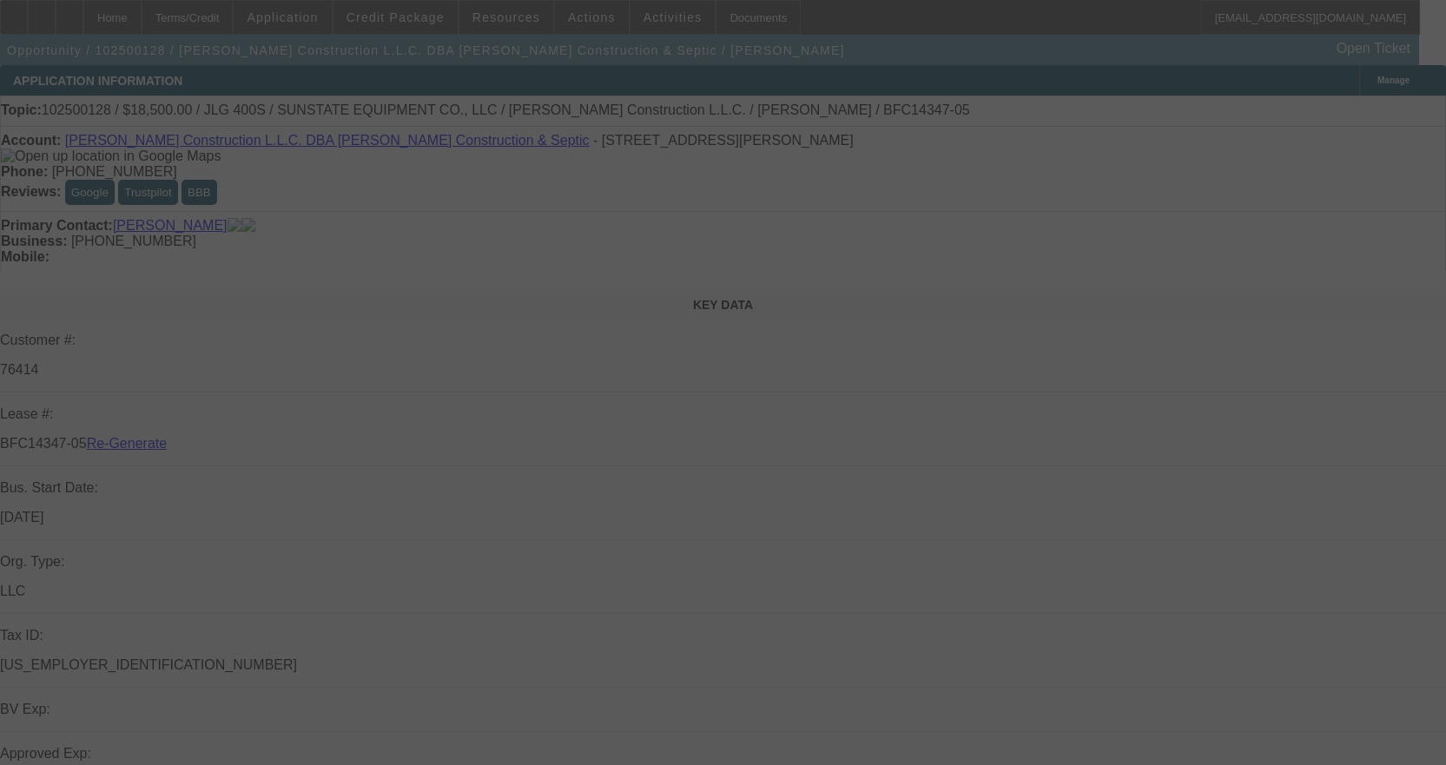
select select "3"
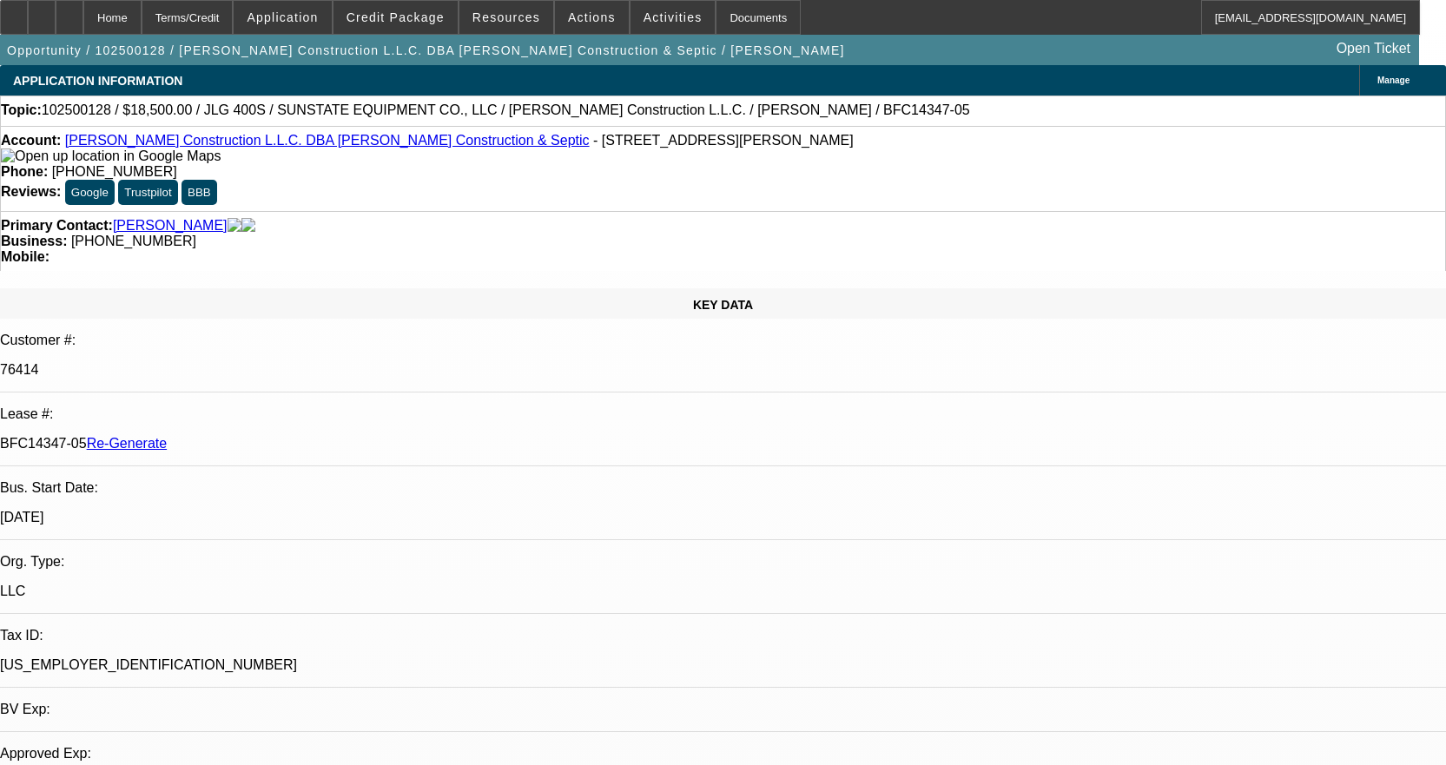
select select "0"
select select "2"
select select "0"
select select "6"
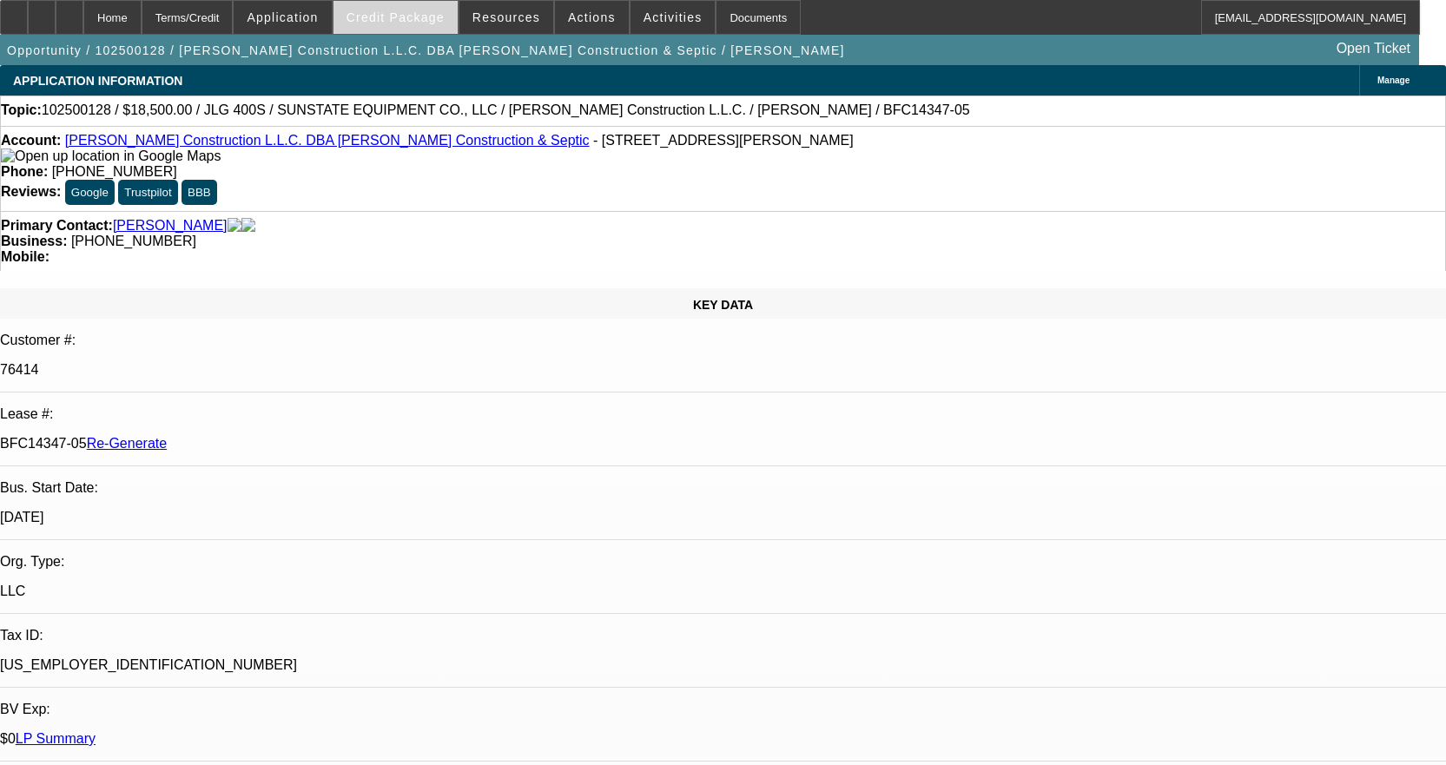
click at [402, 13] on span "Credit Package" at bounding box center [395, 17] width 98 height 14
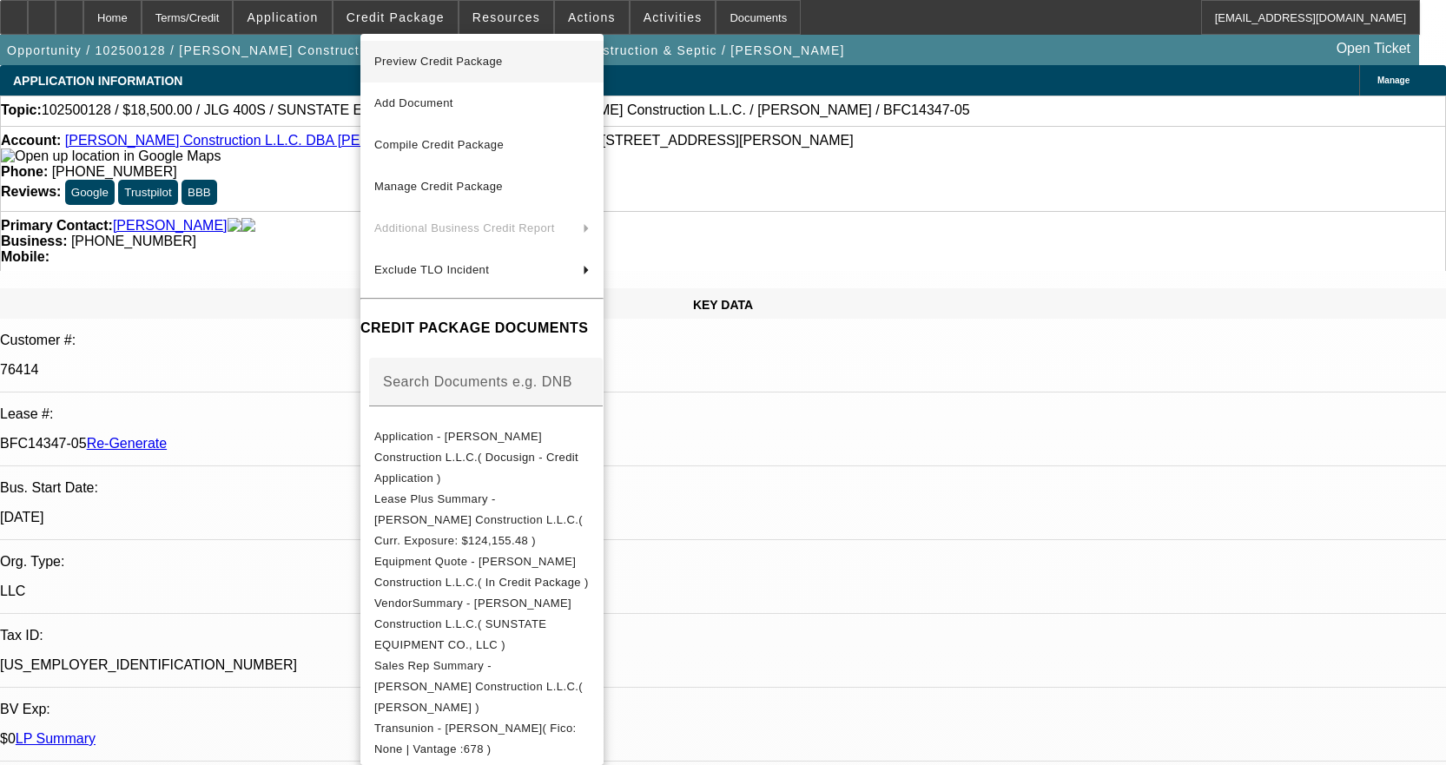
click at [421, 52] on span "Preview Credit Package" at bounding box center [481, 61] width 215 height 21
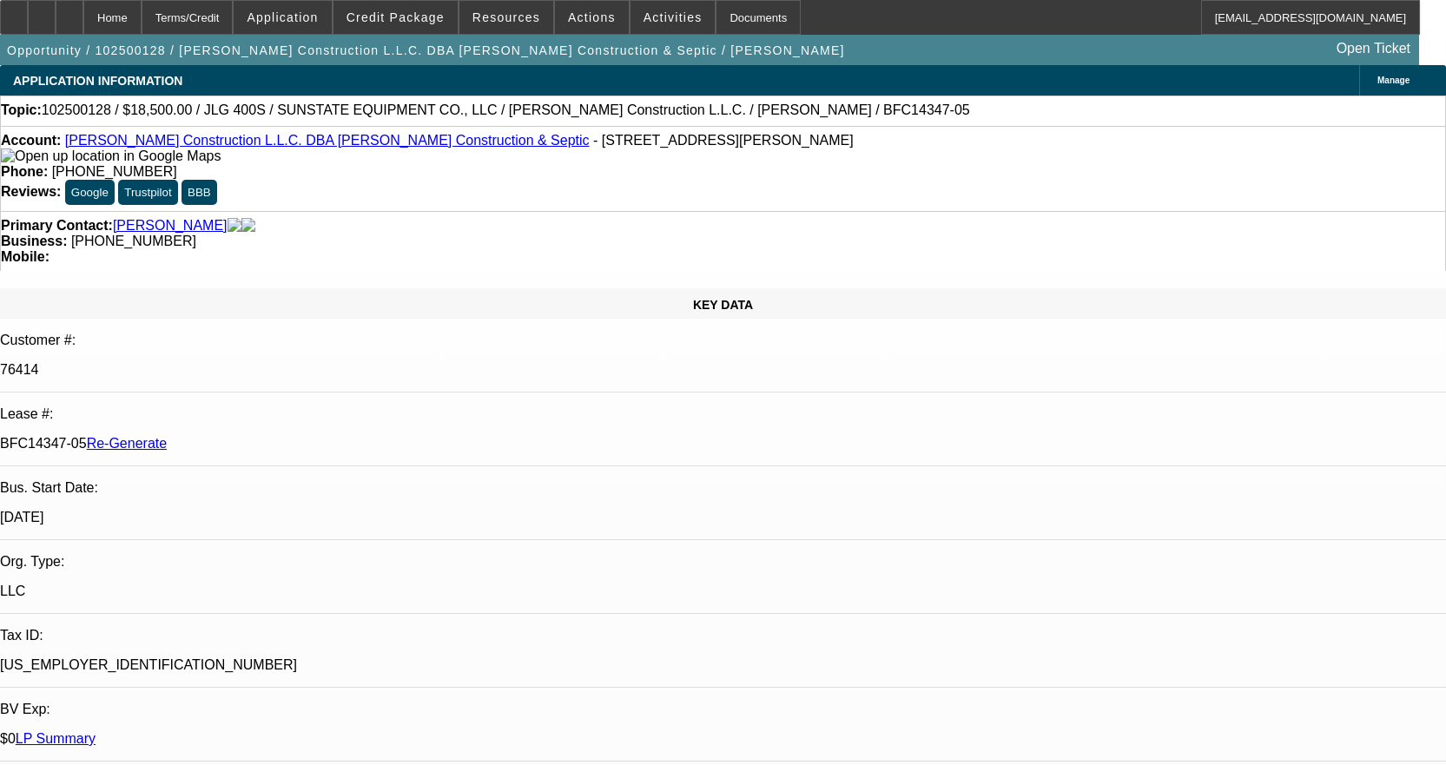
click at [218, 148] on link "[PERSON_NAME] Construction L.L.C. DBA [PERSON_NAME] Construction & Septic" at bounding box center [327, 140] width 524 height 15
click at [721, 5] on div "Documents" at bounding box center [757, 17] width 85 height 35
click at [733, 14] on div "Documents" at bounding box center [757, 17] width 85 height 35
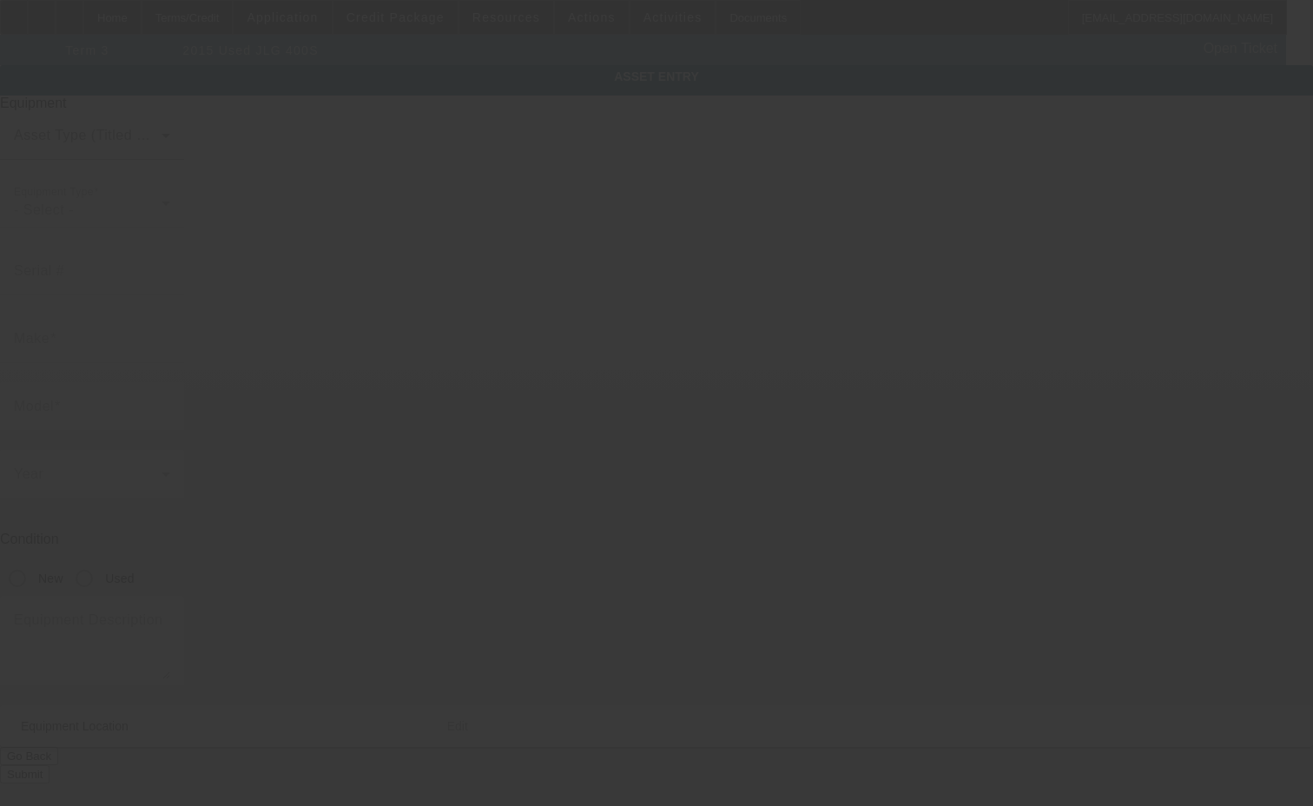
type input "0300204336"
type input "JLG"
type input "400S"
radio input "true"
type textarea "Boom Lift-40'"
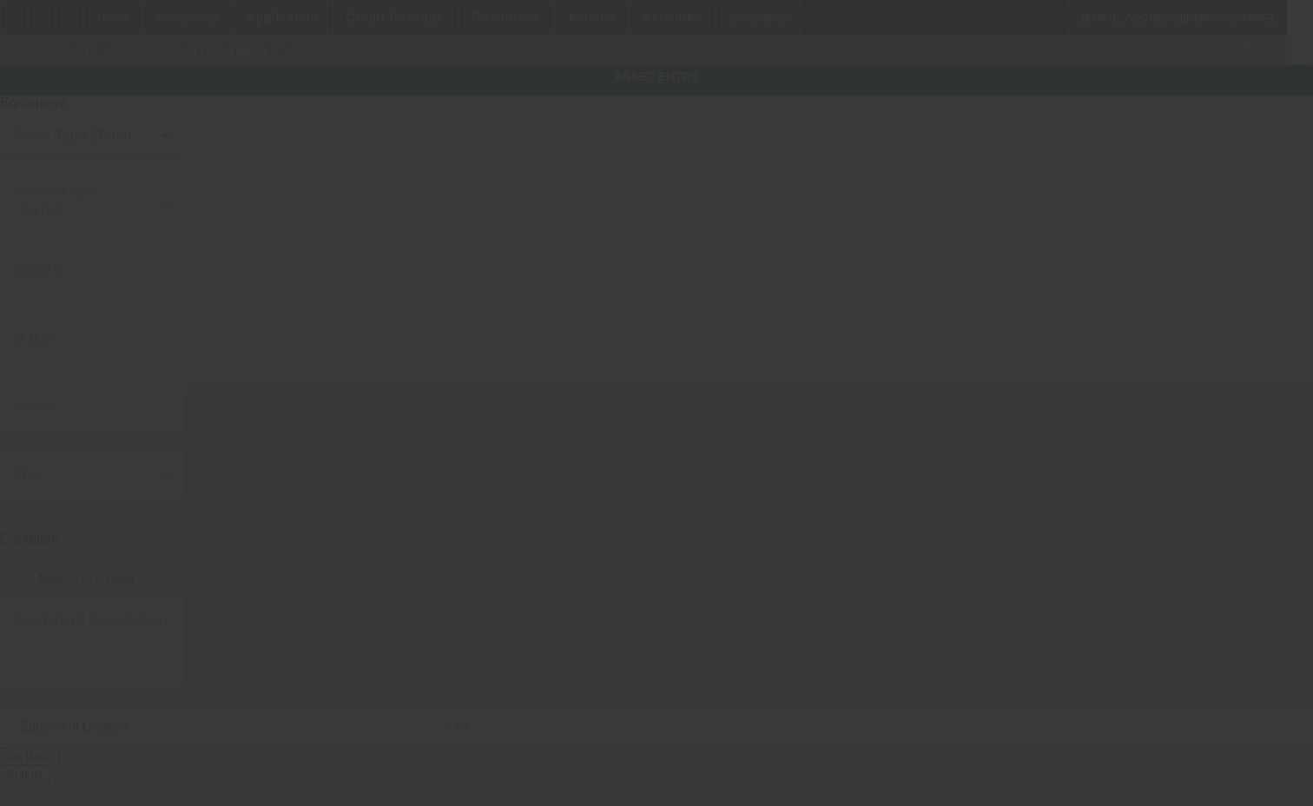
type input "5200 Highway 138"
type input "Florence"
type input "76527"
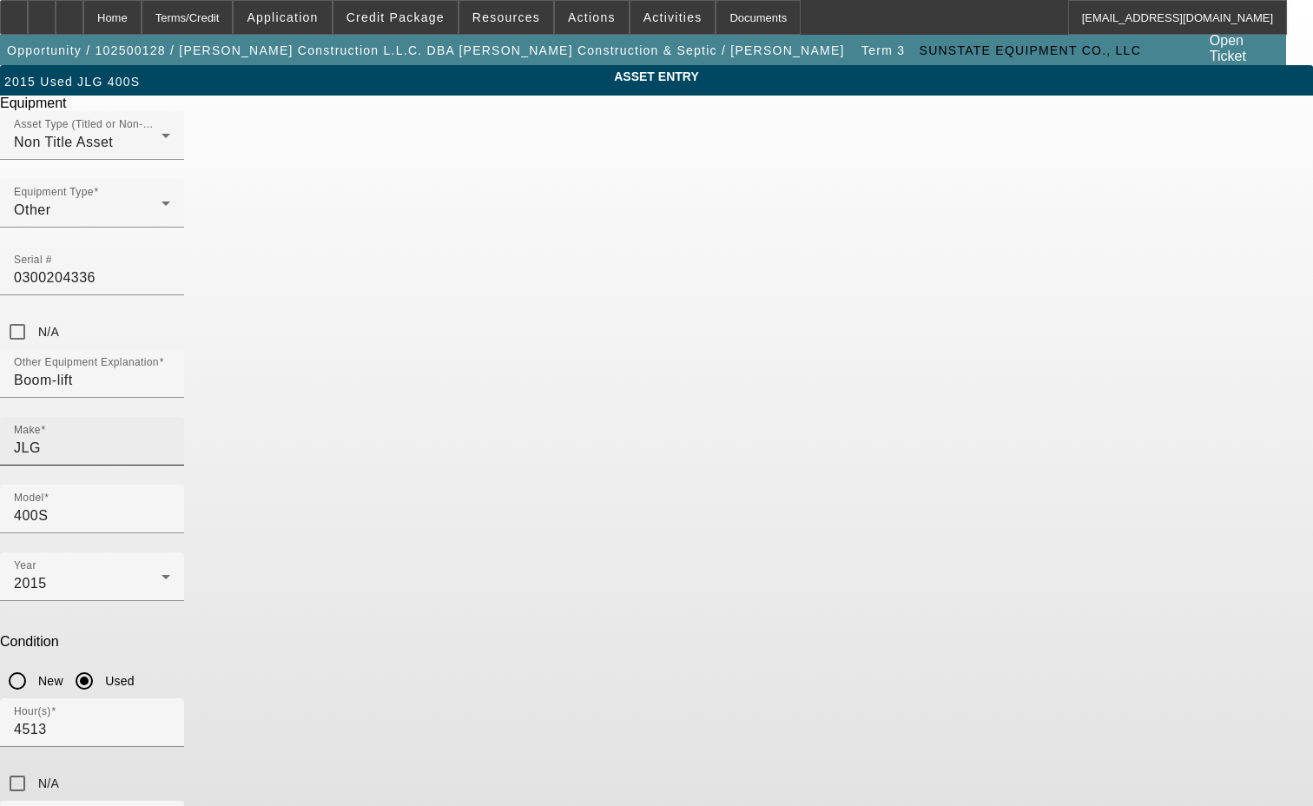
click at [170, 417] on div "Make JLG" at bounding box center [92, 441] width 156 height 49
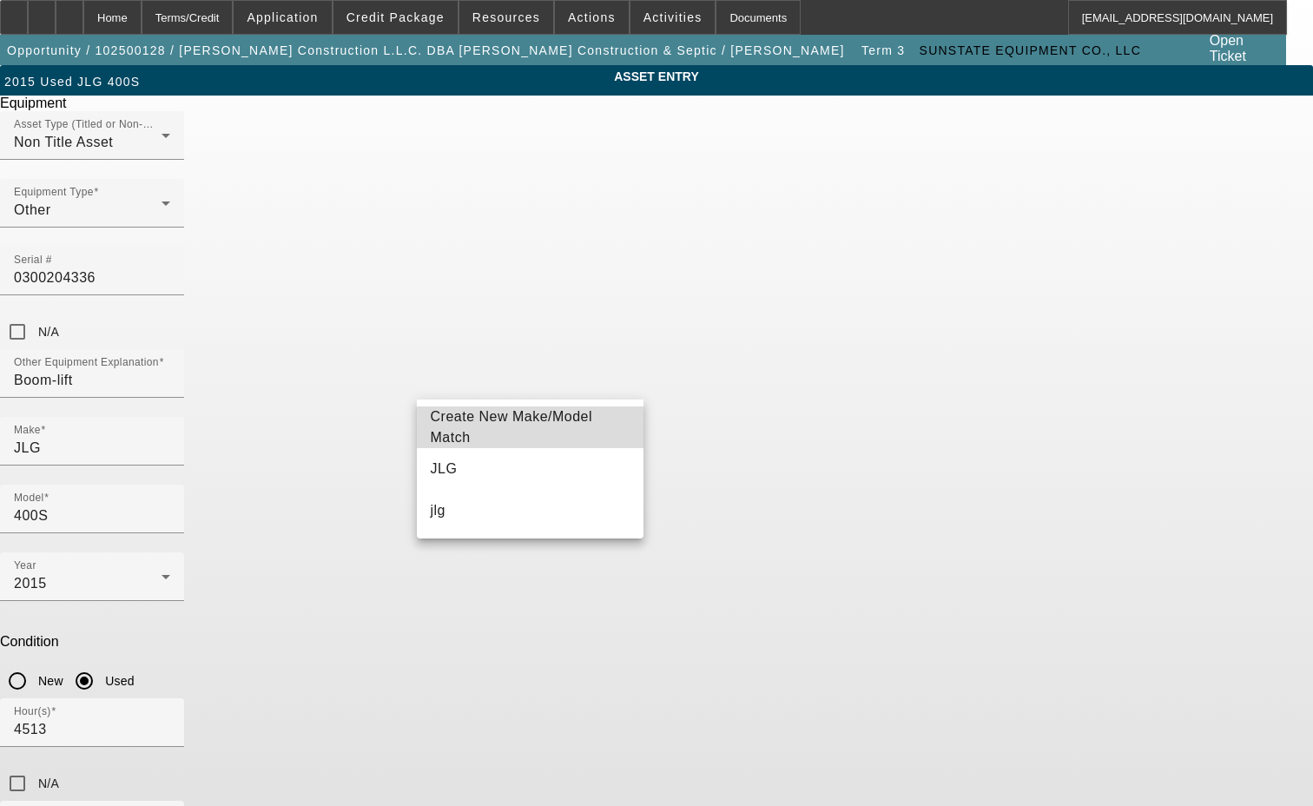
click at [511, 424] on span "Create New Make/Model Match" at bounding box center [512, 427] width 162 height 36
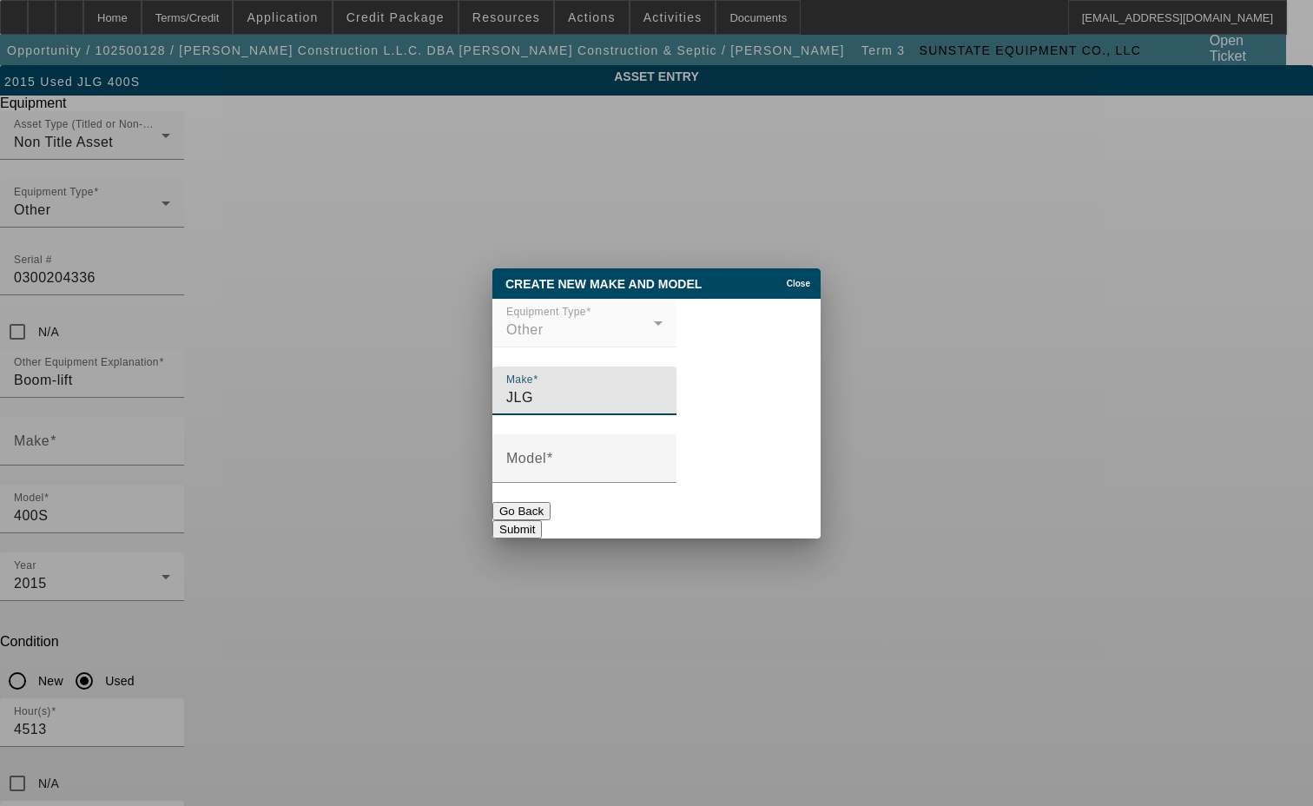
type input "JLG"
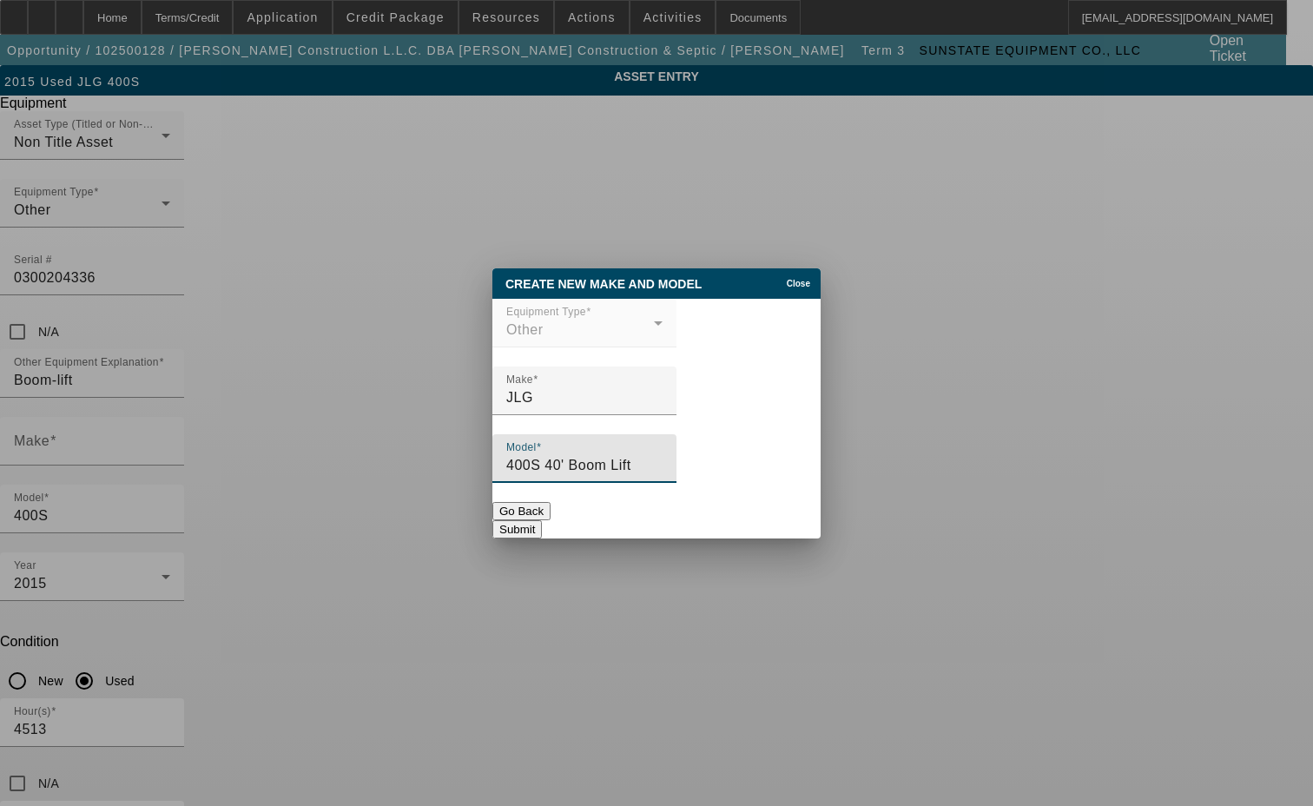
type input "400S 40' Boom Lift"
click at [542, 520] on button "Submit" at bounding box center [516, 529] width 49 height 18
type input "JLG"
type input "400S 40' Boom Lift"
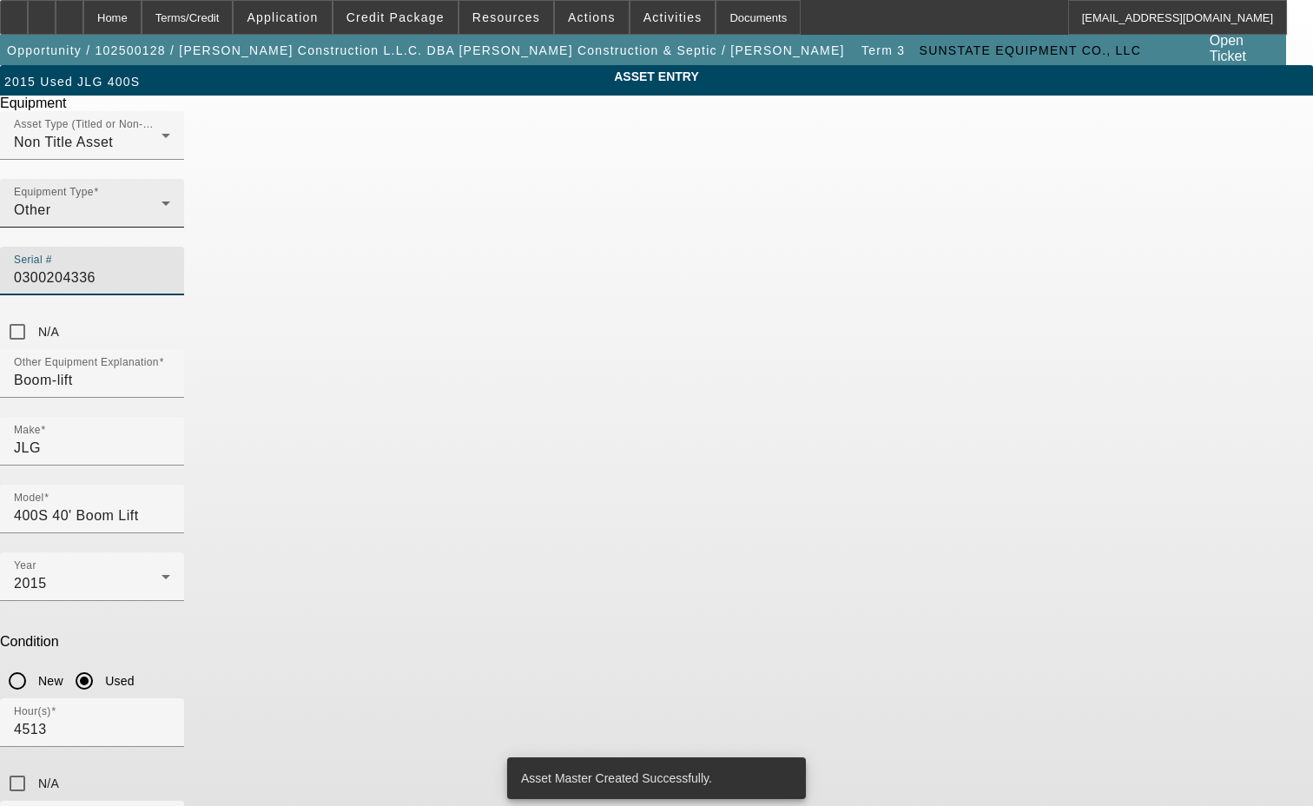
drag, startPoint x: 759, startPoint y: 245, endPoint x: 641, endPoint y: 247, distance: 118.1
click at [641, 247] on div "Asset Type (Titled or Non-Titled) Non Title Asset Equipment Type Other Serial #…" at bounding box center [656, 230] width 1313 height 238
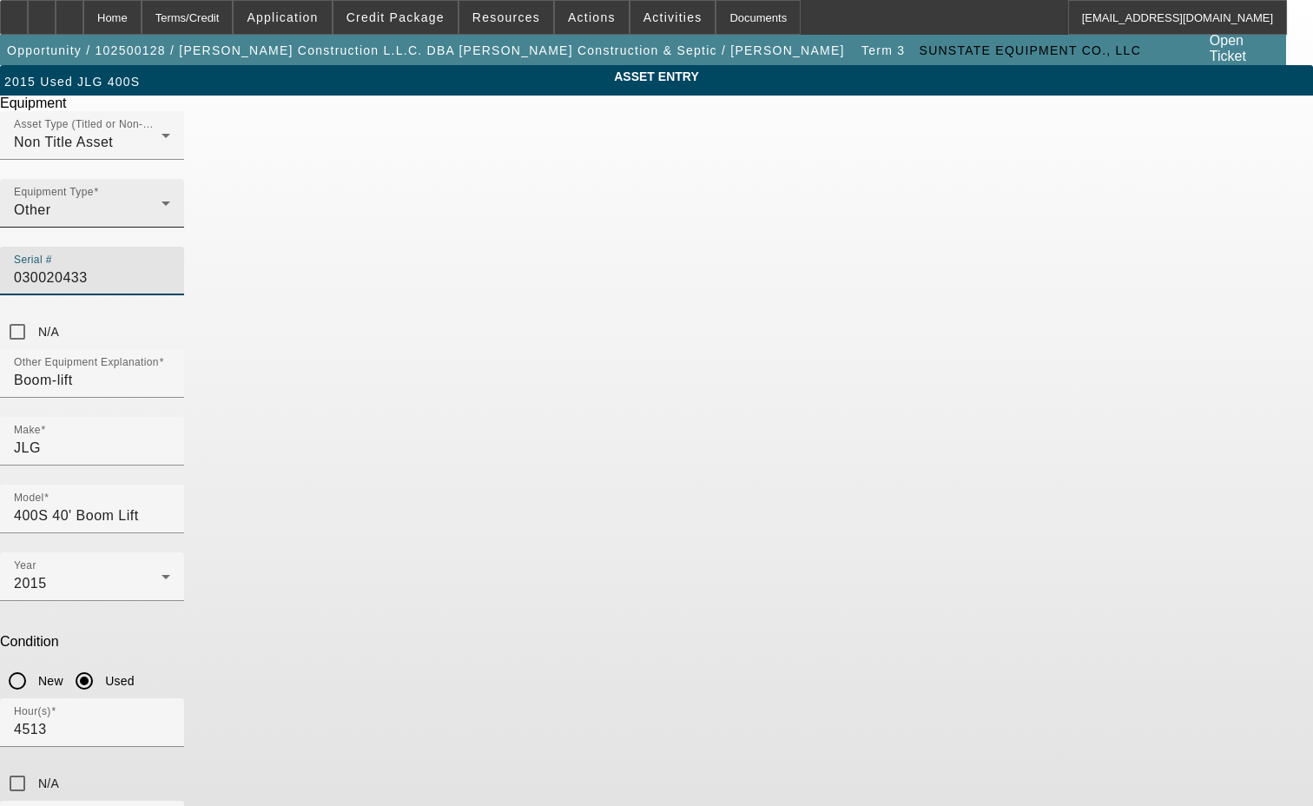
type input "0300204336"
drag, startPoint x: 507, startPoint y: 590, endPoint x: 295, endPoint y: 587, distance: 211.9
click at [295, 586] on div "ASSET ENTRY Delete asset Equipment Asset Type (Titled or Non-Titled) Non Title …" at bounding box center [656, 526] width 1313 height 923
type textarea "includes all accessories, attachments and options"
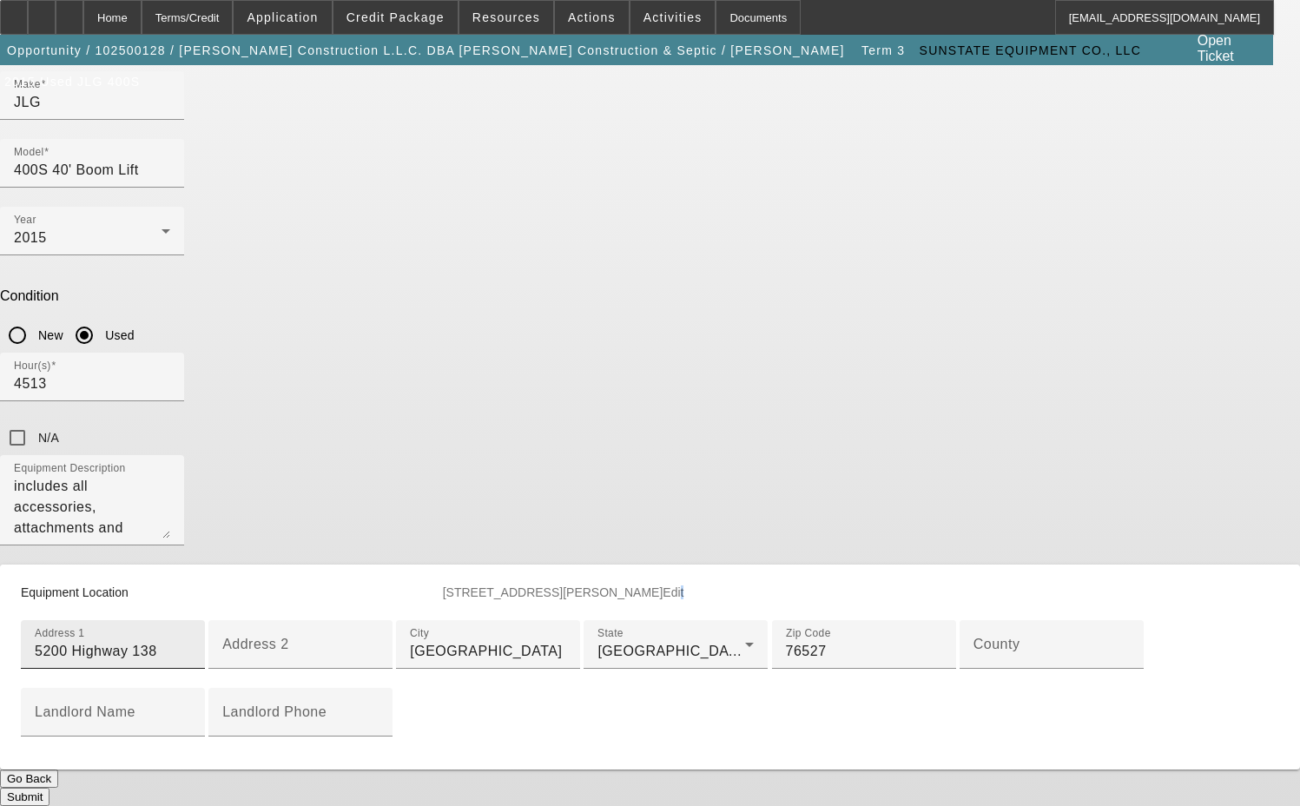
scroll to position [434, 0]
click at [973, 662] on input "County" at bounding box center [1051, 651] width 156 height 21
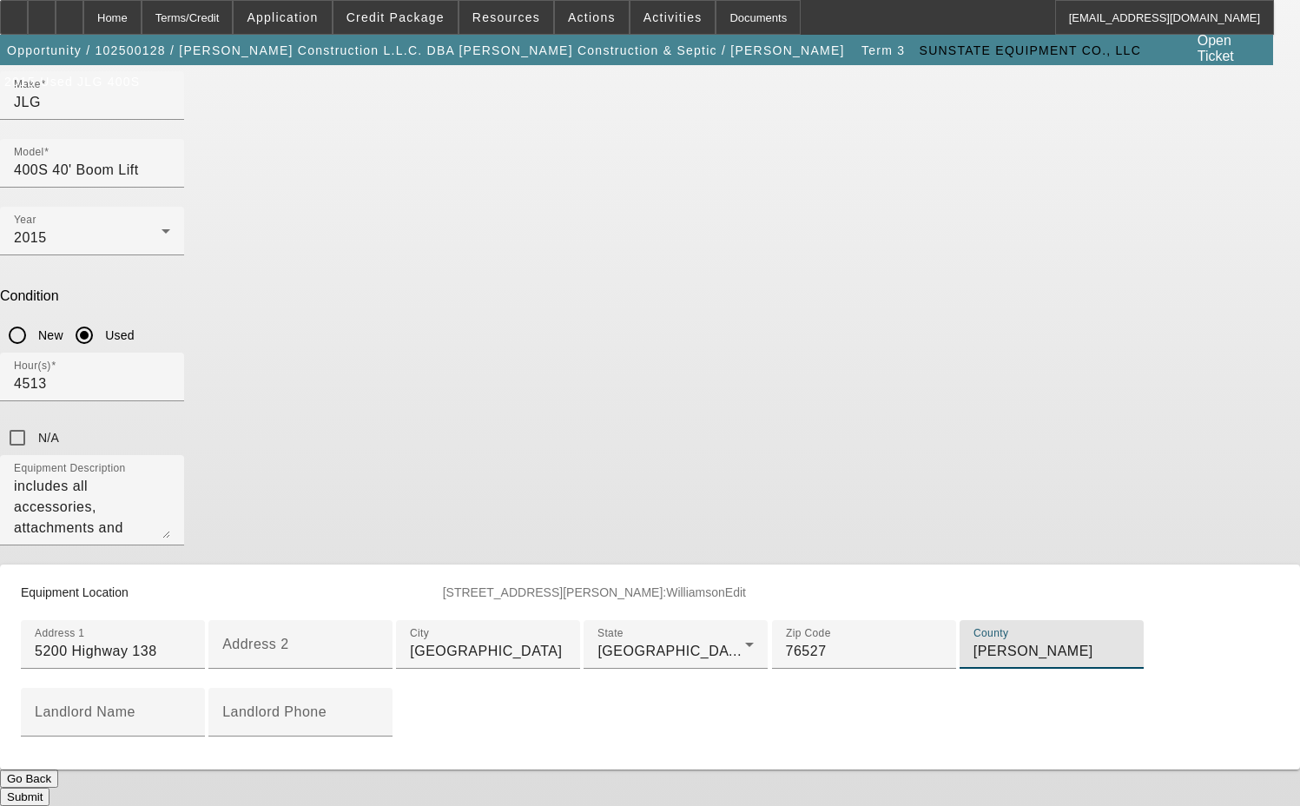
scroll to position [583, 0]
type input "Williamson"
click at [49, 788] on button "Submit" at bounding box center [24, 797] width 49 height 18
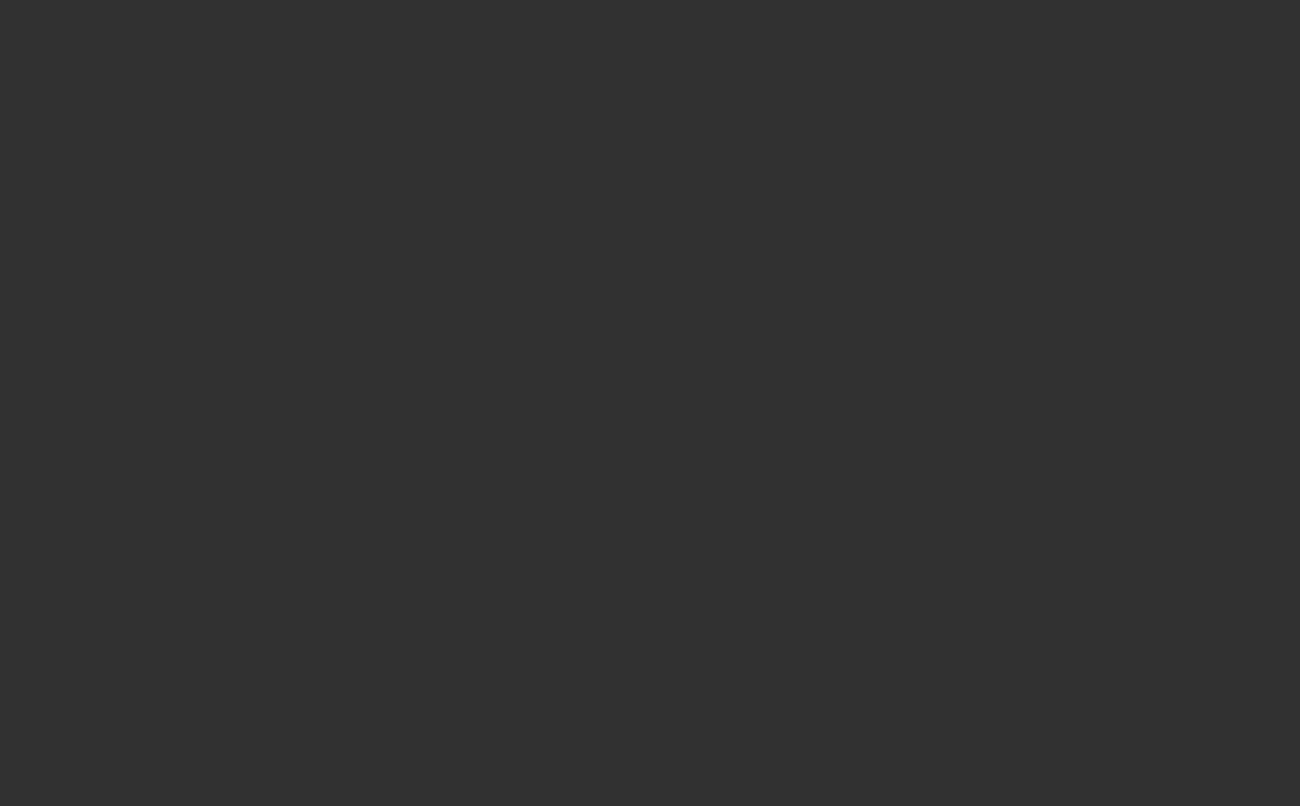
select select "3"
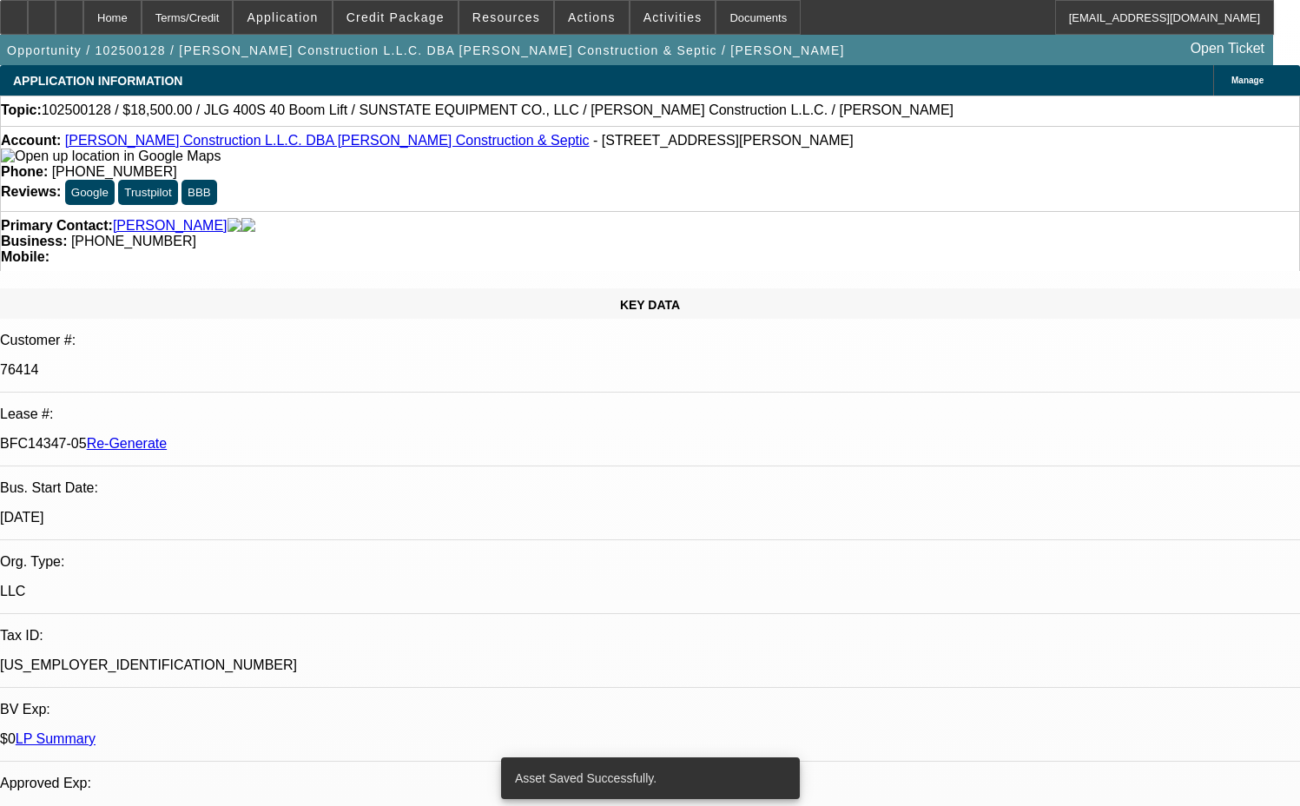
select select "0"
select select "2"
select select "0"
select select "6"
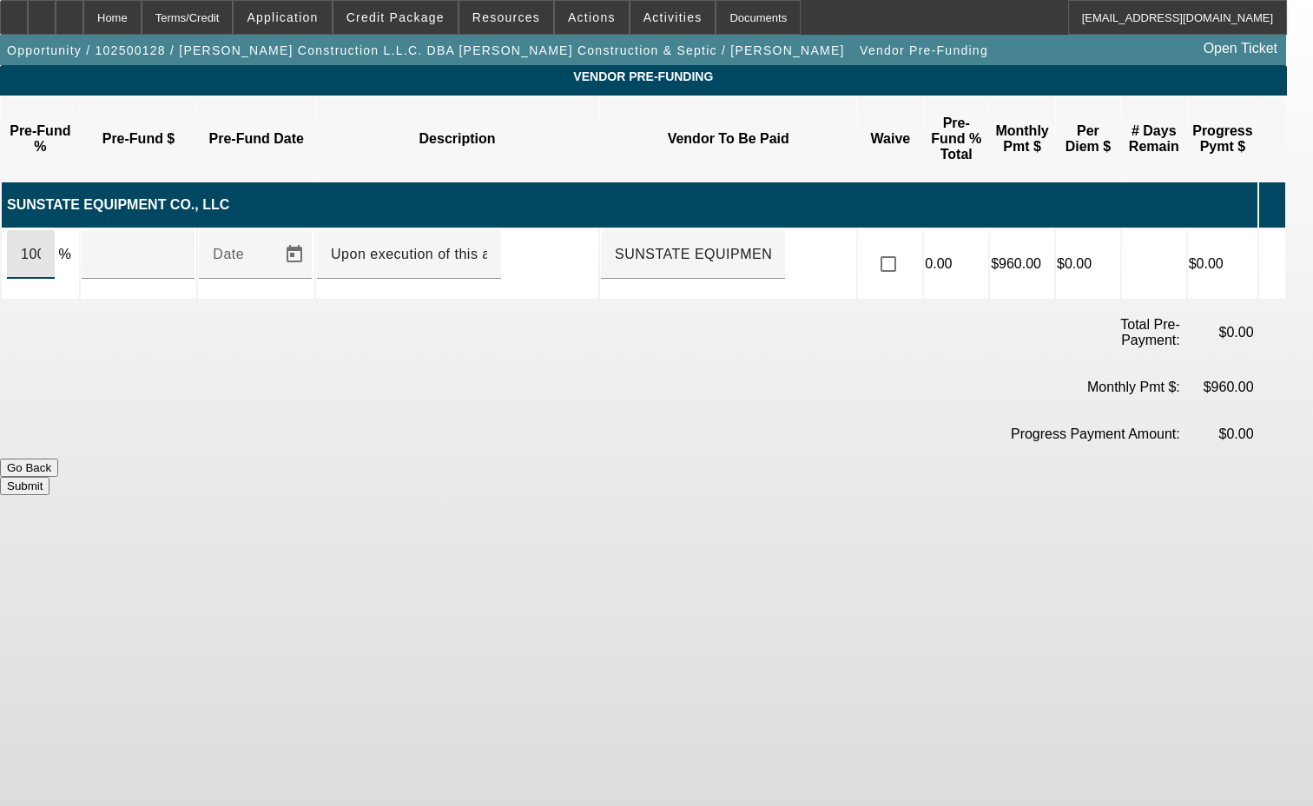
click at [41, 244] on input "100" at bounding box center [31, 254] width 20 height 21
type input "$19,250.37"
drag, startPoint x: 902, startPoint y: 208, endPoint x: 914, endPoint y: 208, distance: 12.2
click at [903, 247] on input "checkbox" at bounding box center [888, 264] width 35 height 35
checkbox input "true"
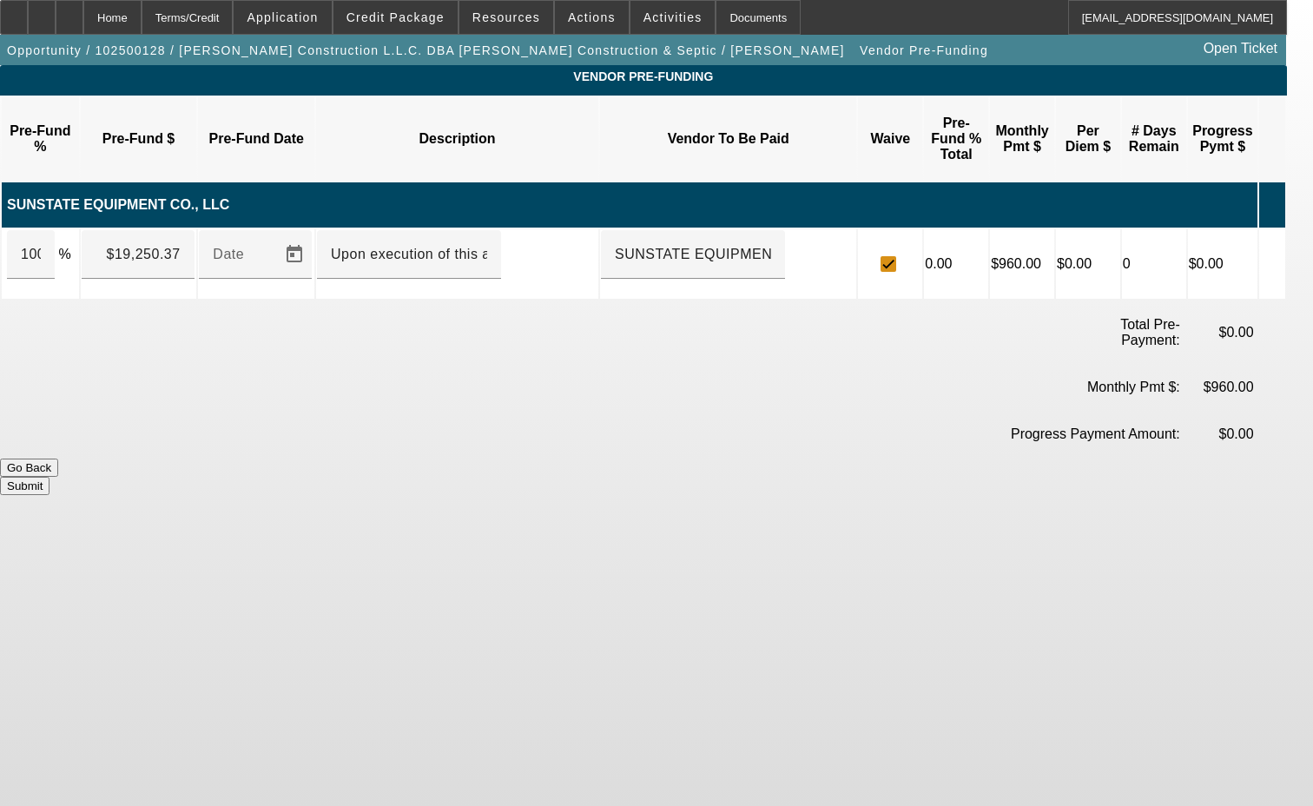
click at [49, 477] on button "Submit" at bounding box center [24, 486] width 49 height 18
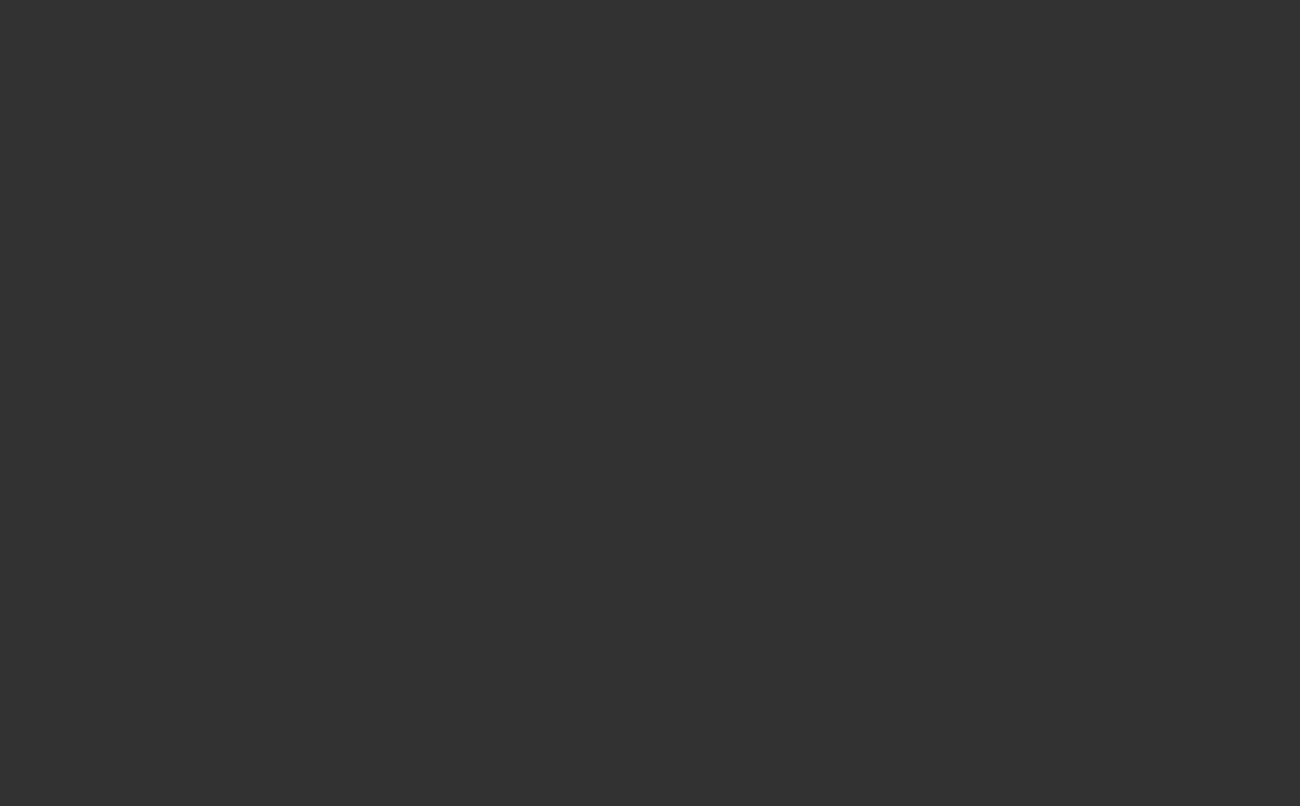
select select "3"
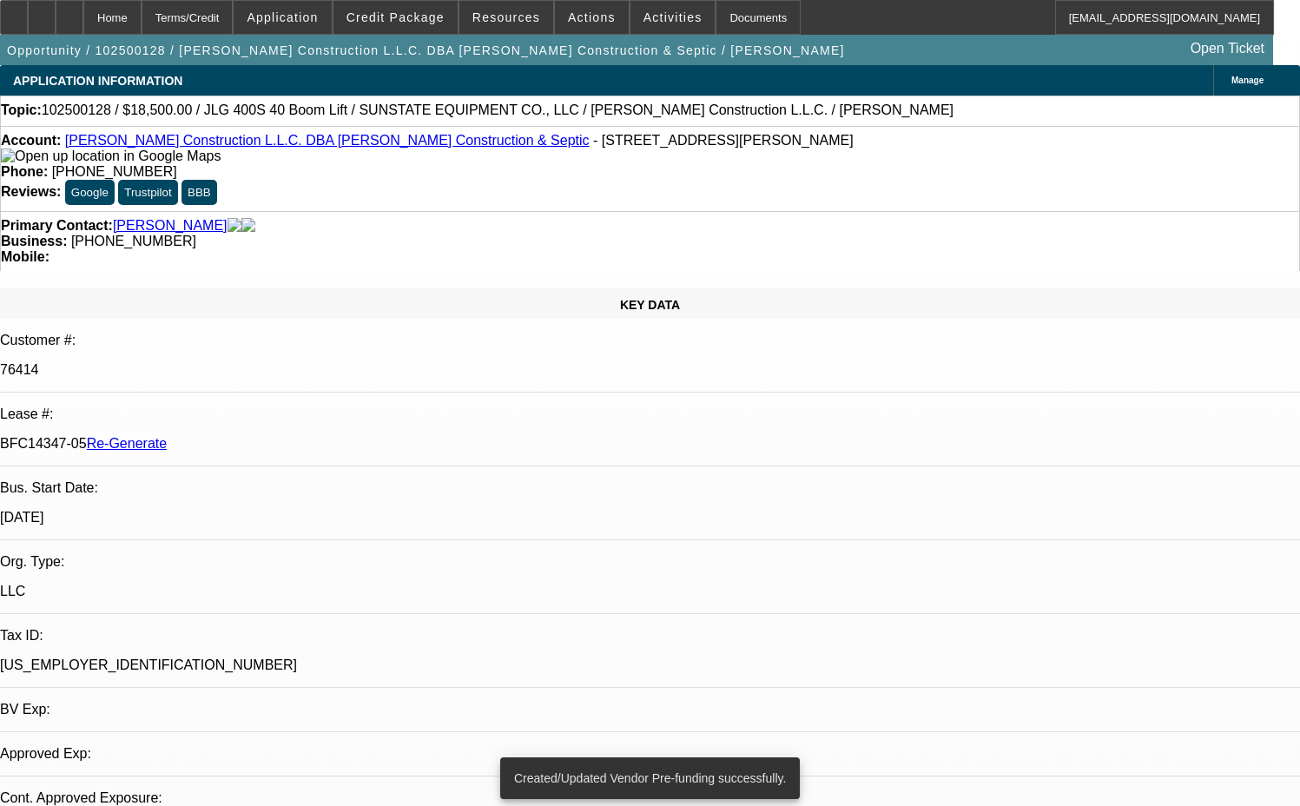
select select "0"
select select "2"
select select "0"
select select "6"
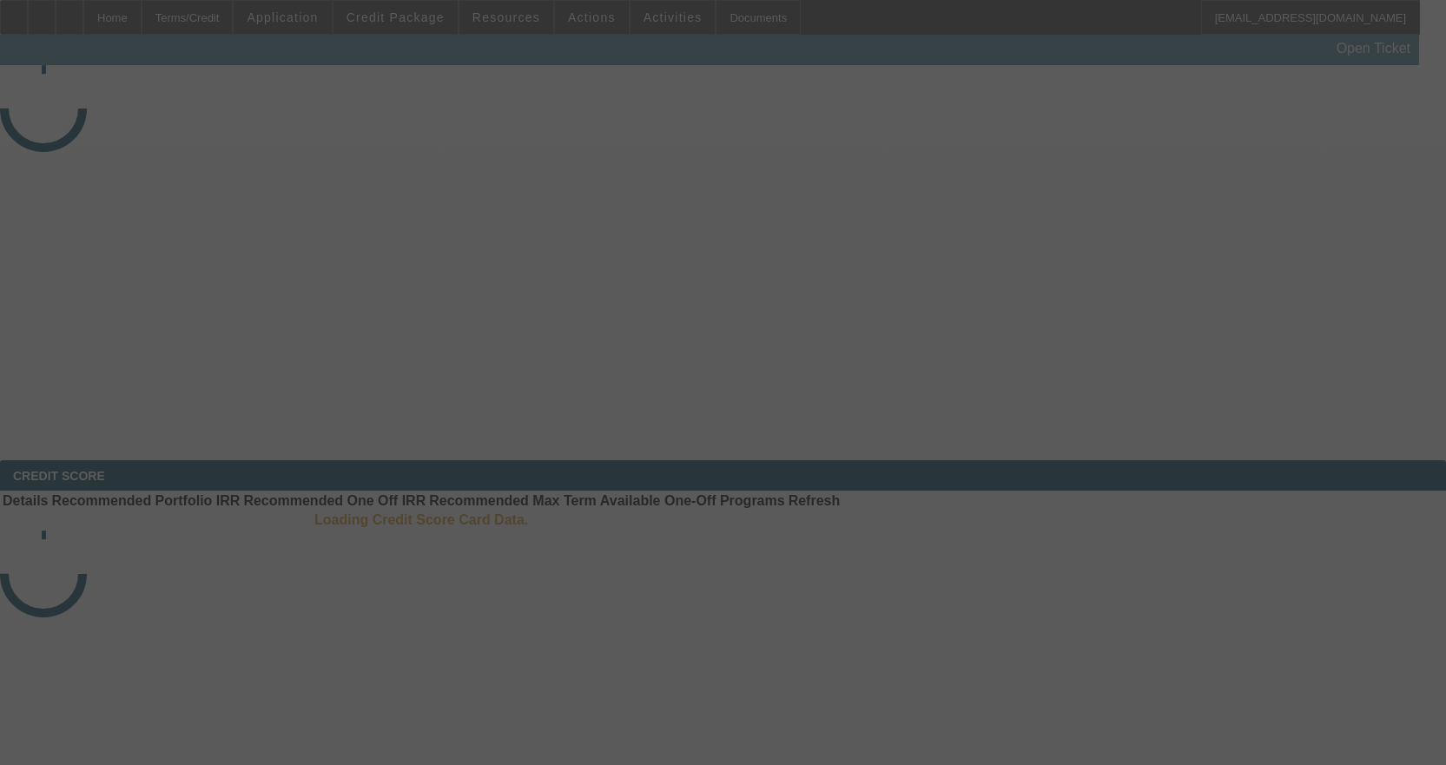
select select "3"
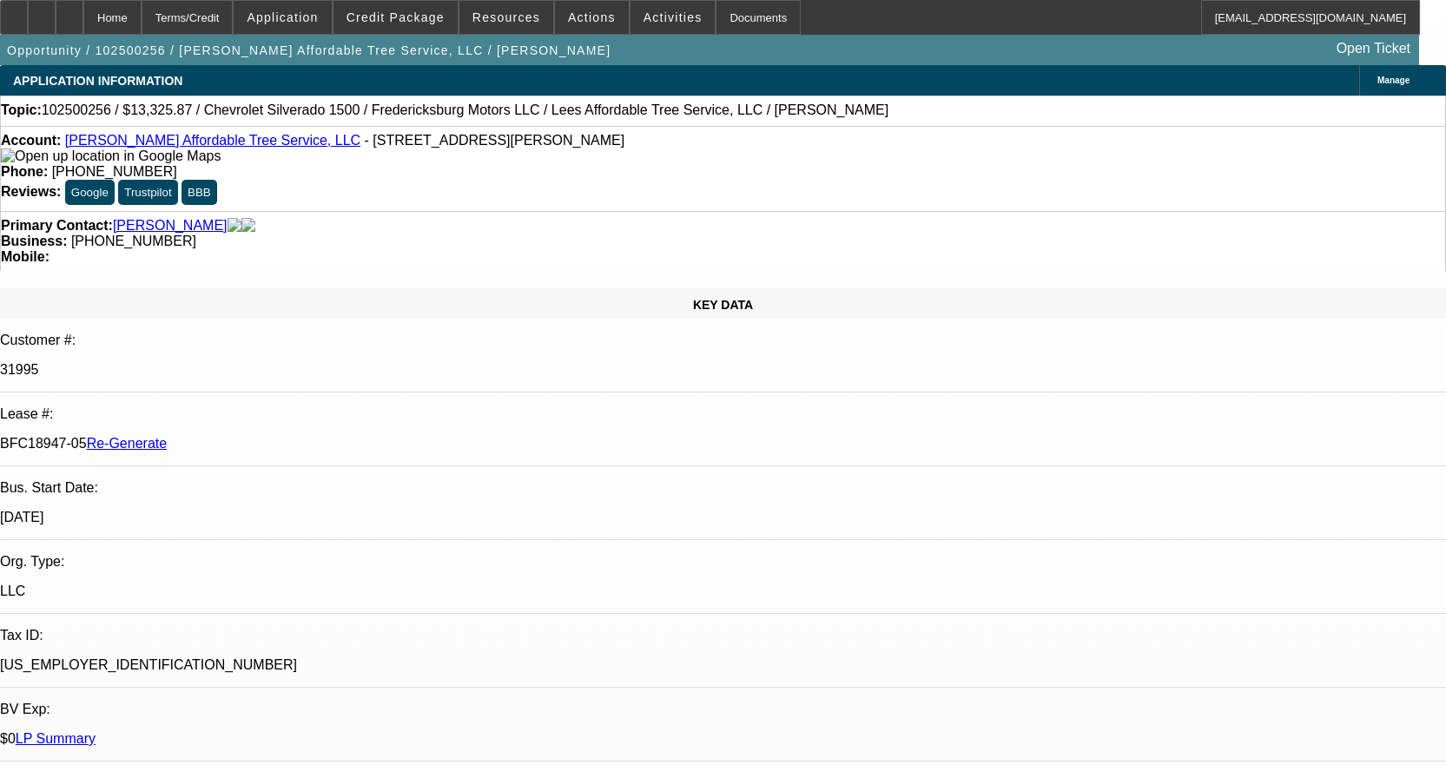
select select "0"
select select "3"
select select "0"
select select "6"
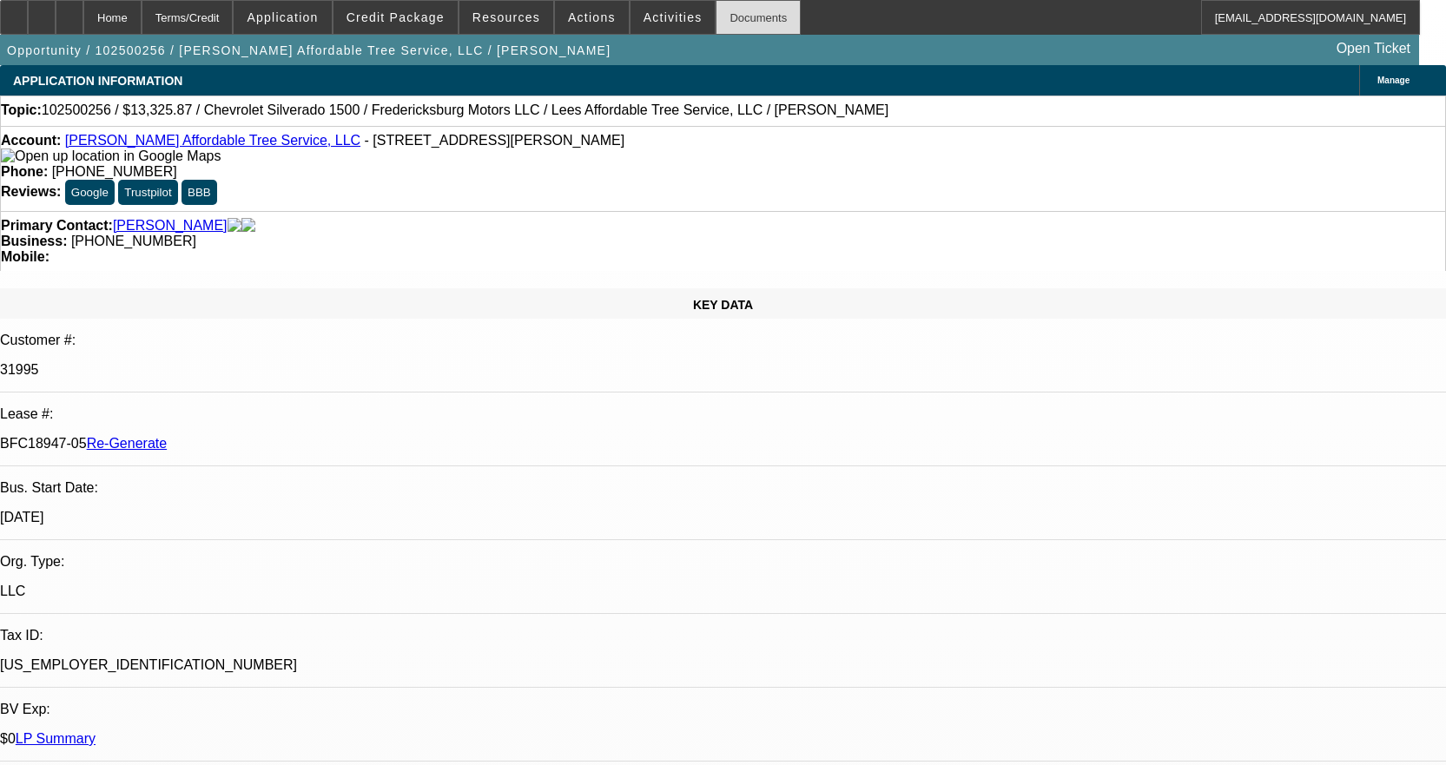
click at [731, 12] on div "Documents" at bounding box center [757, 17] width 85 height 35
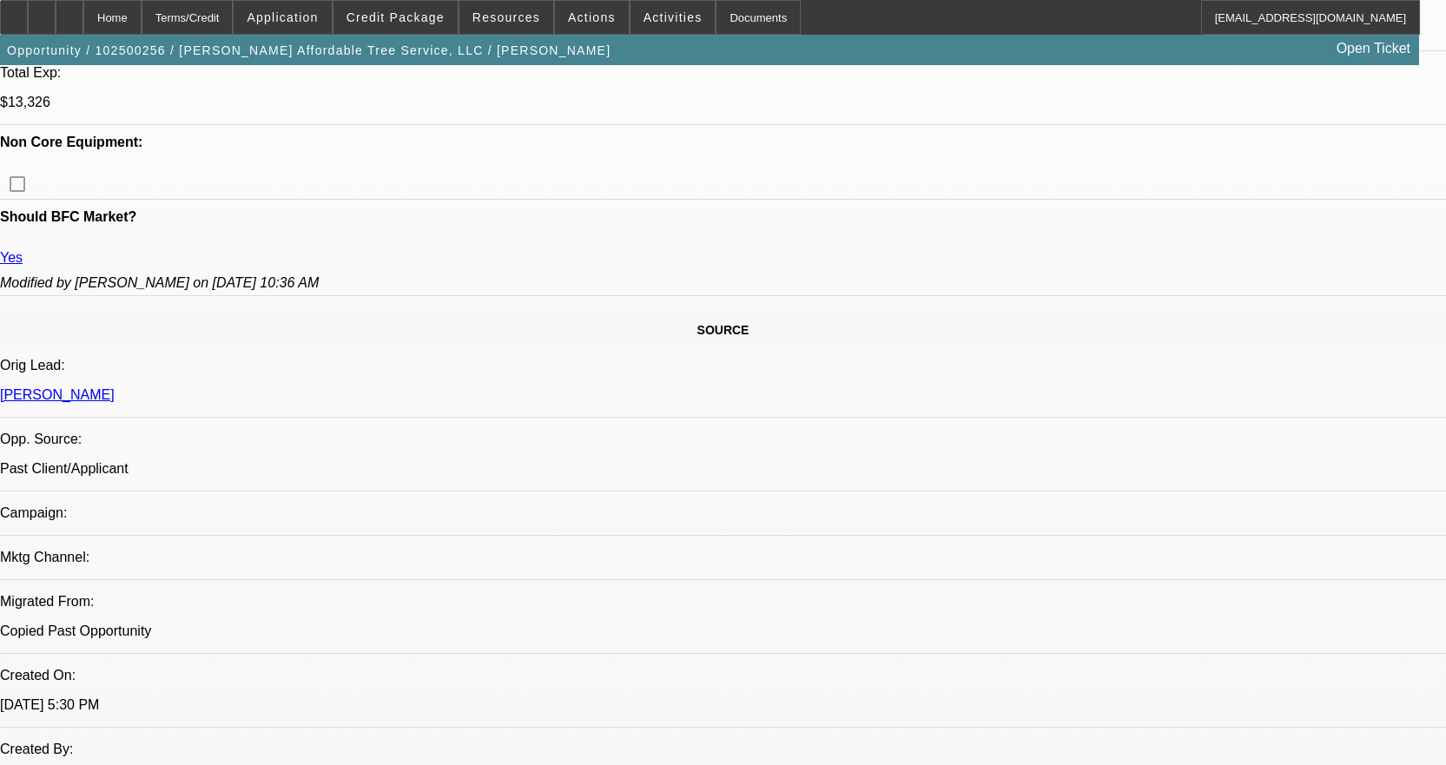
scroll to position [868, 0]
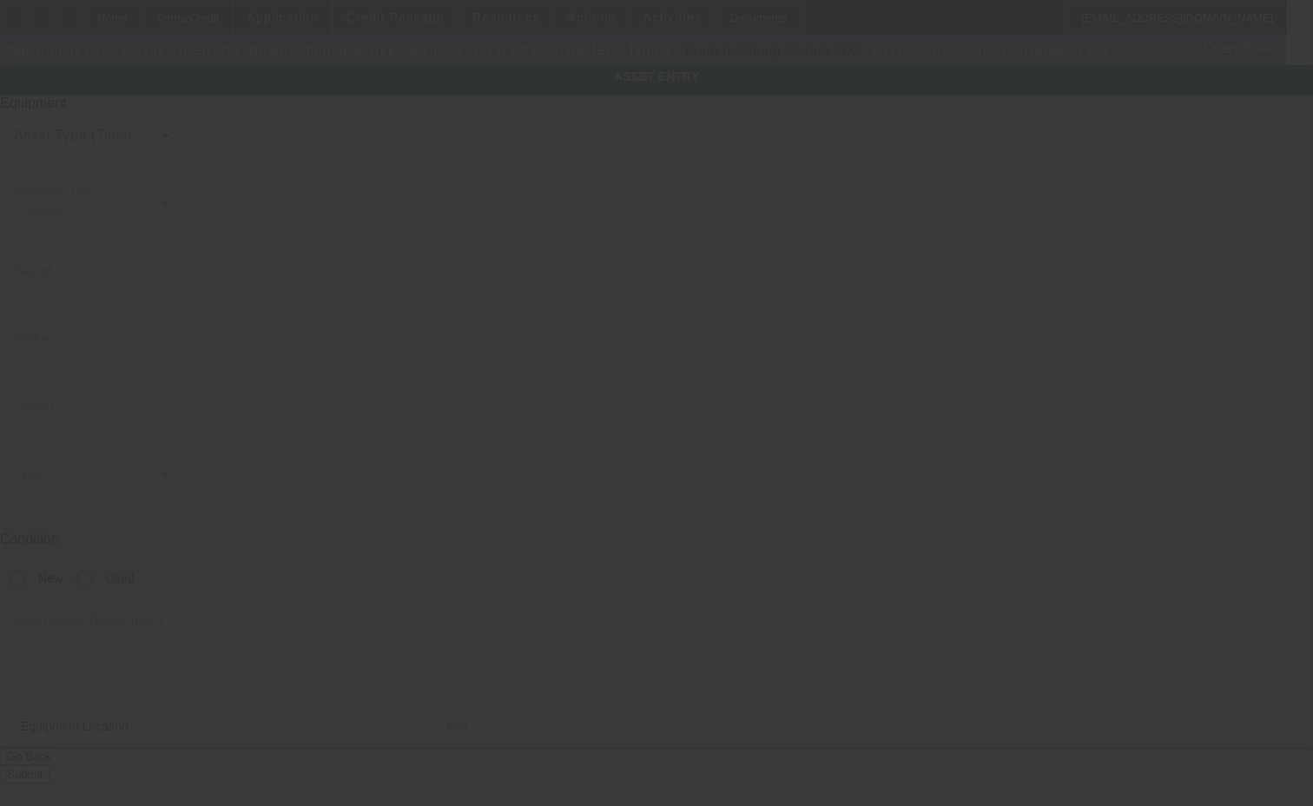
type input "[US_VEHICLE_IDENTIFICATION_NUMBER]"
type input "Chevrolet"
type input "SILVERADO 1500"
radio input "true"
type textarea "includes all accessories, attachments and options"
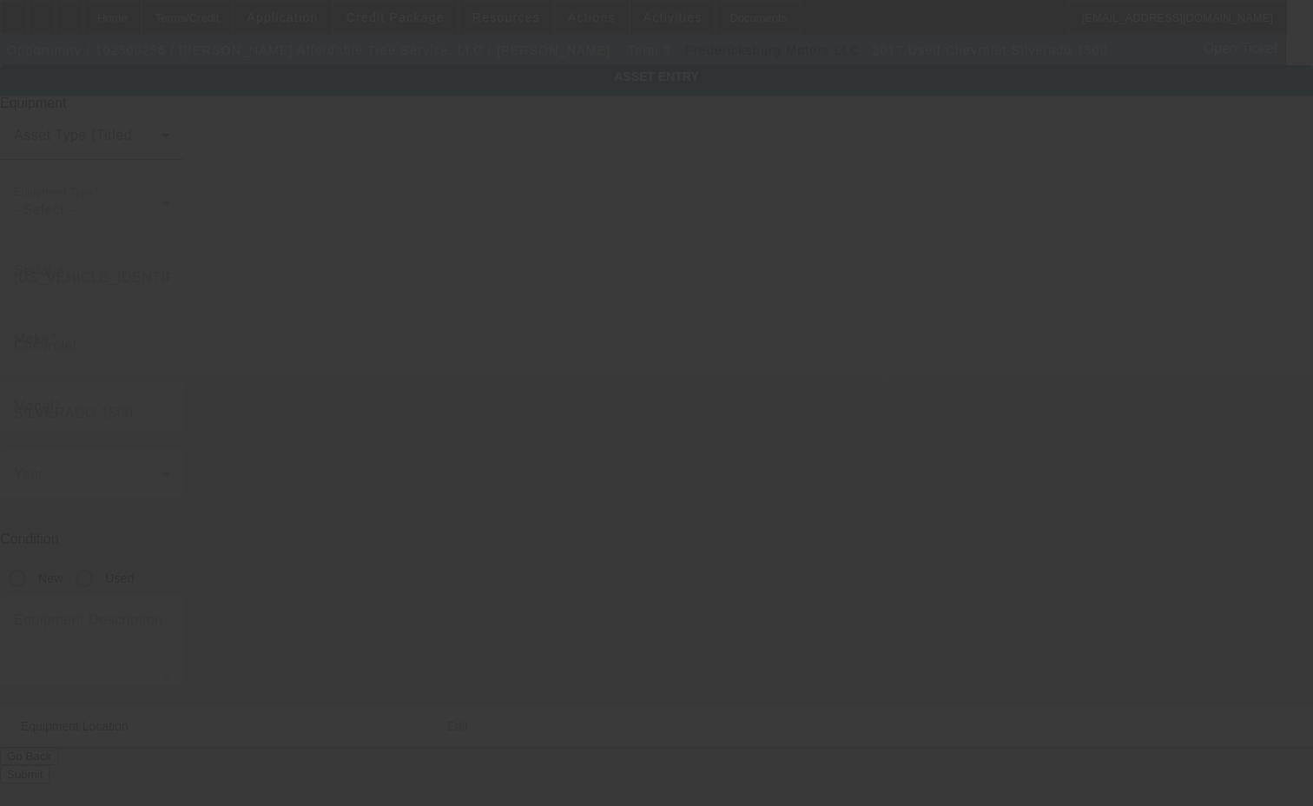
type input "[STREET_ADDRESS][PERSON_NAME]"
type input "[GEOGRAPHIC_DATA]"
type input "23188"
type input "James City"
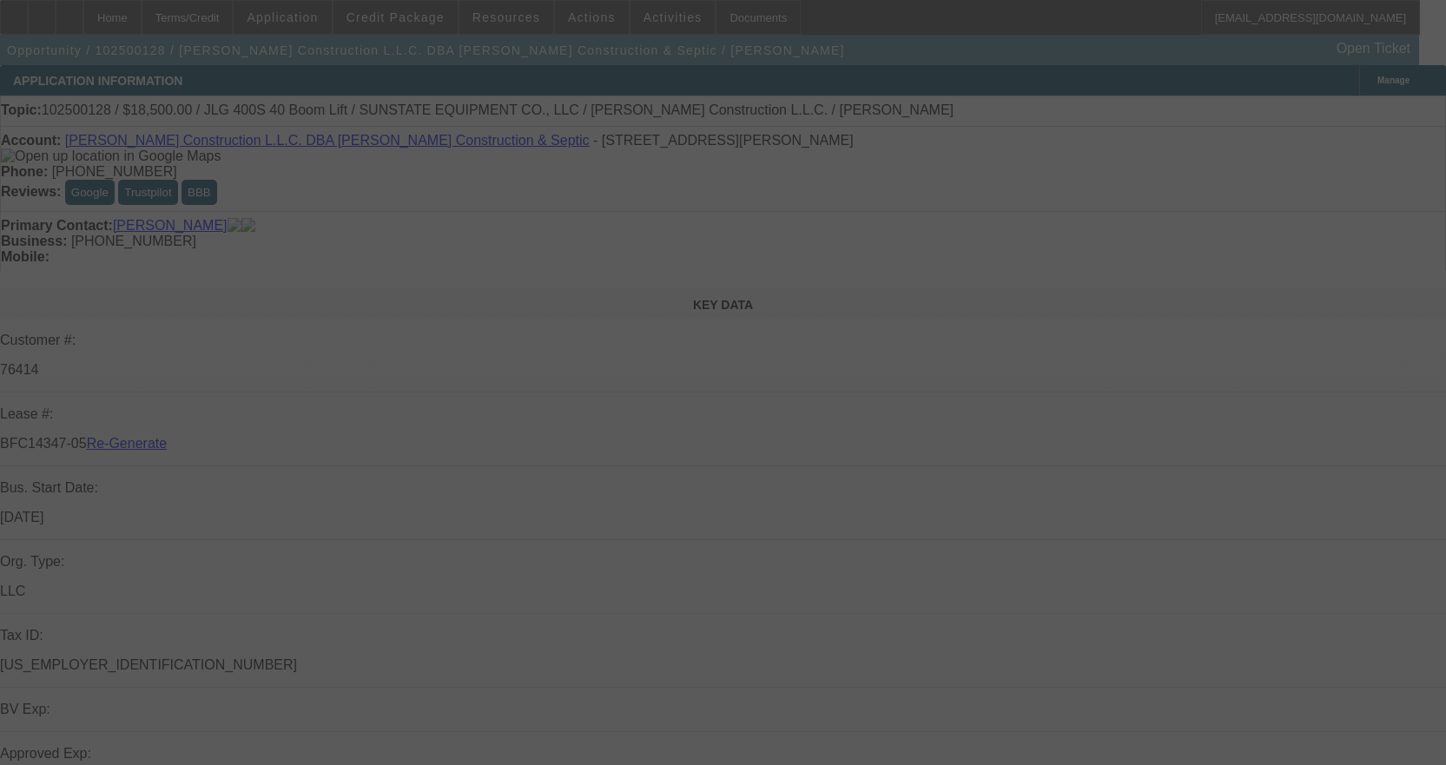
select select "3"
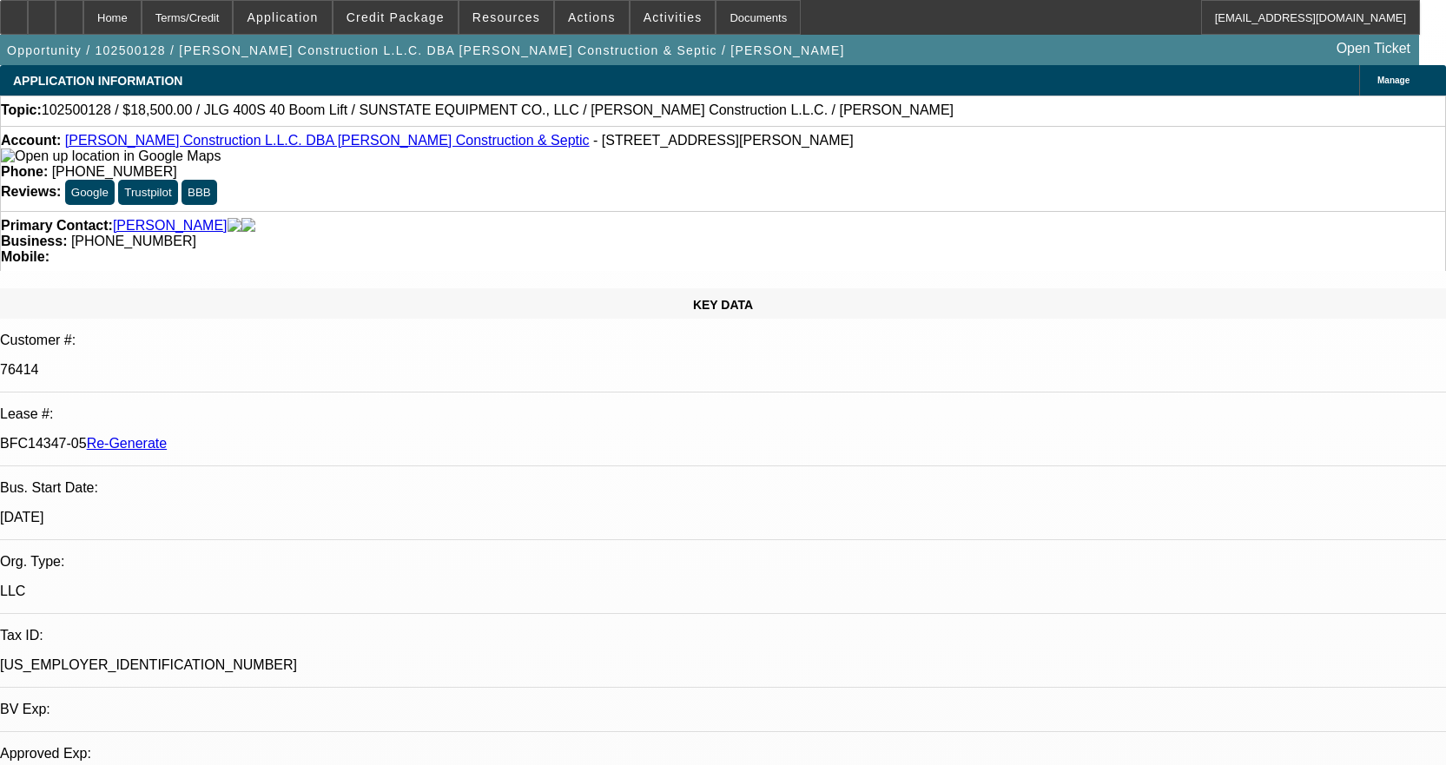
select select "0"
select select "2"
select select "0"
select select "6"
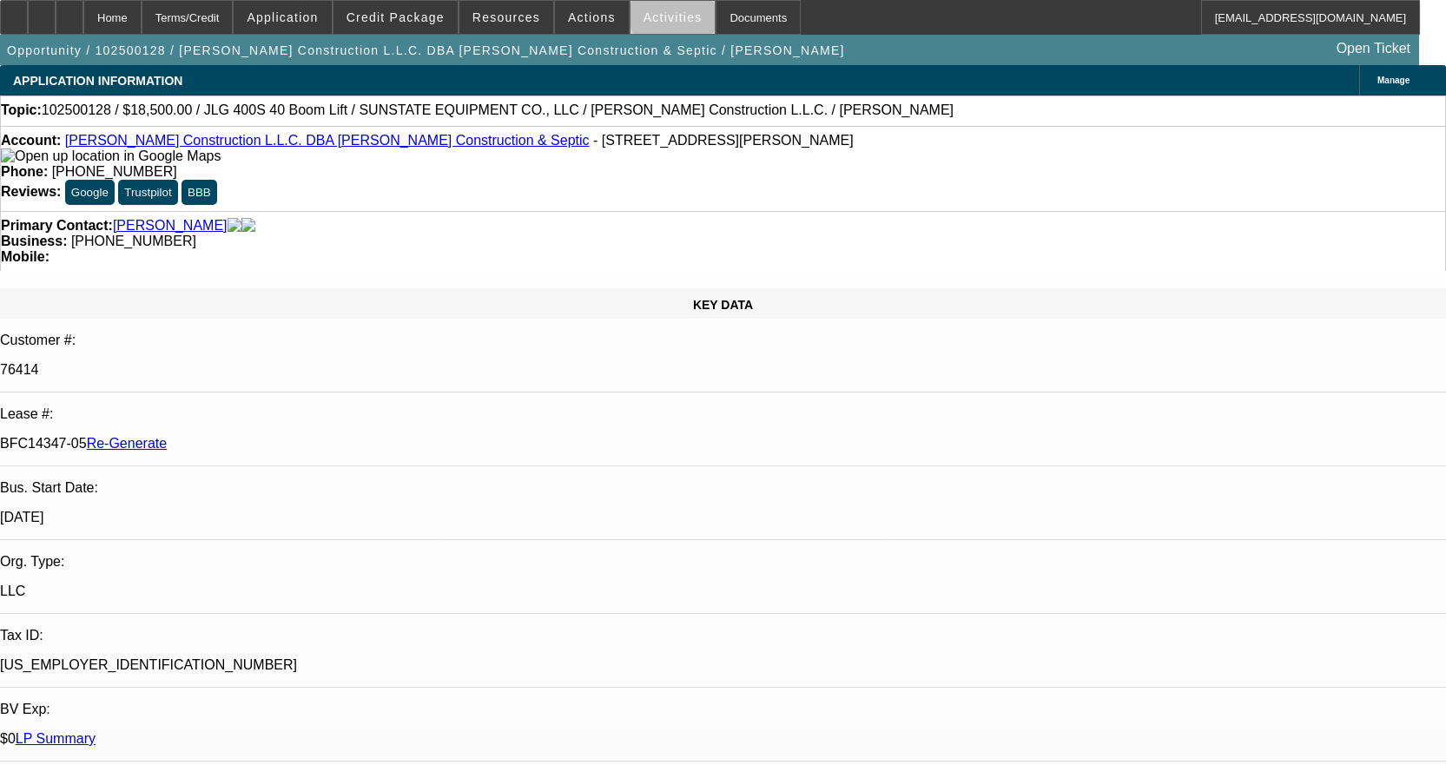
click at [669, 16] on span "Activities" at bounding box center [672, 17] width 59 height 14
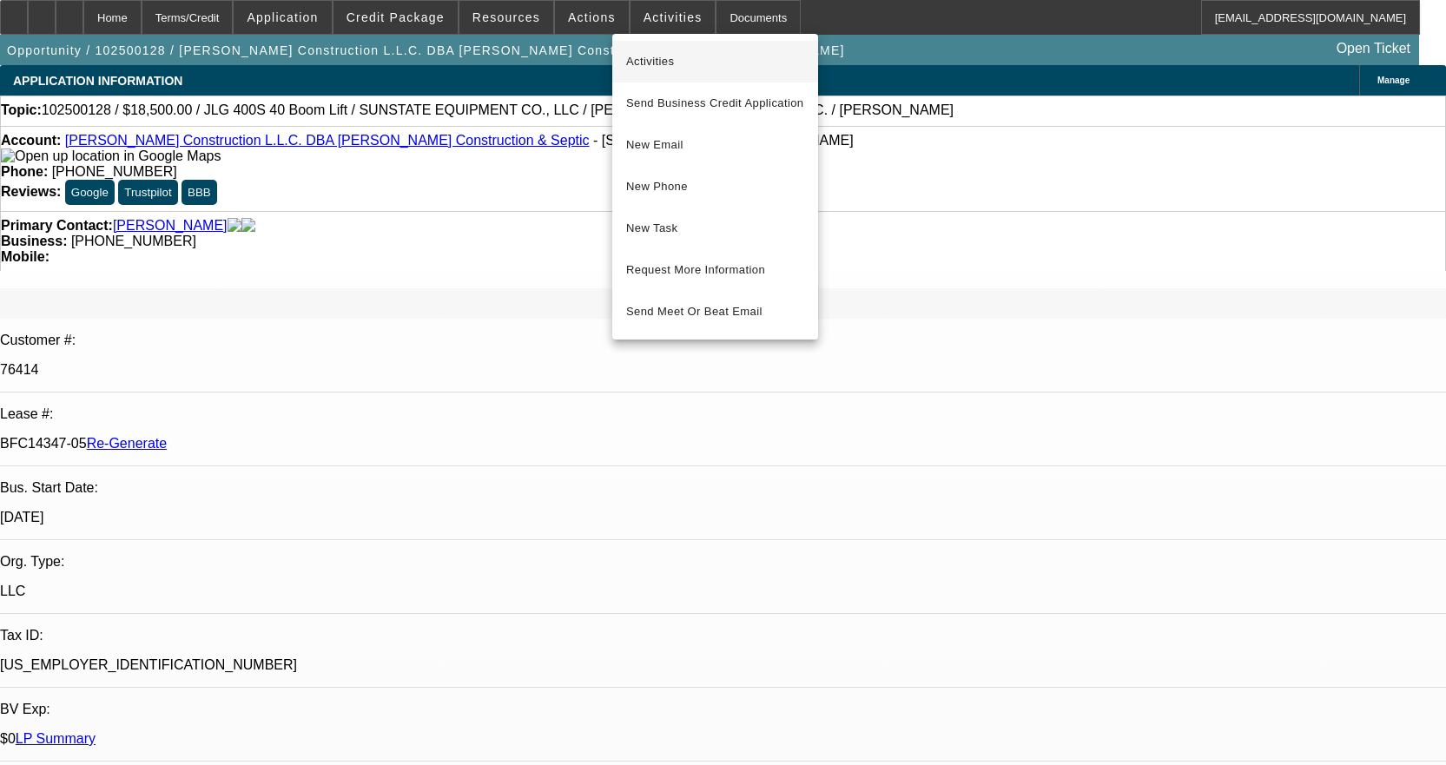
click at [658, 52] on span "Activities" at bounding box center [715, 61] width 178 height 21
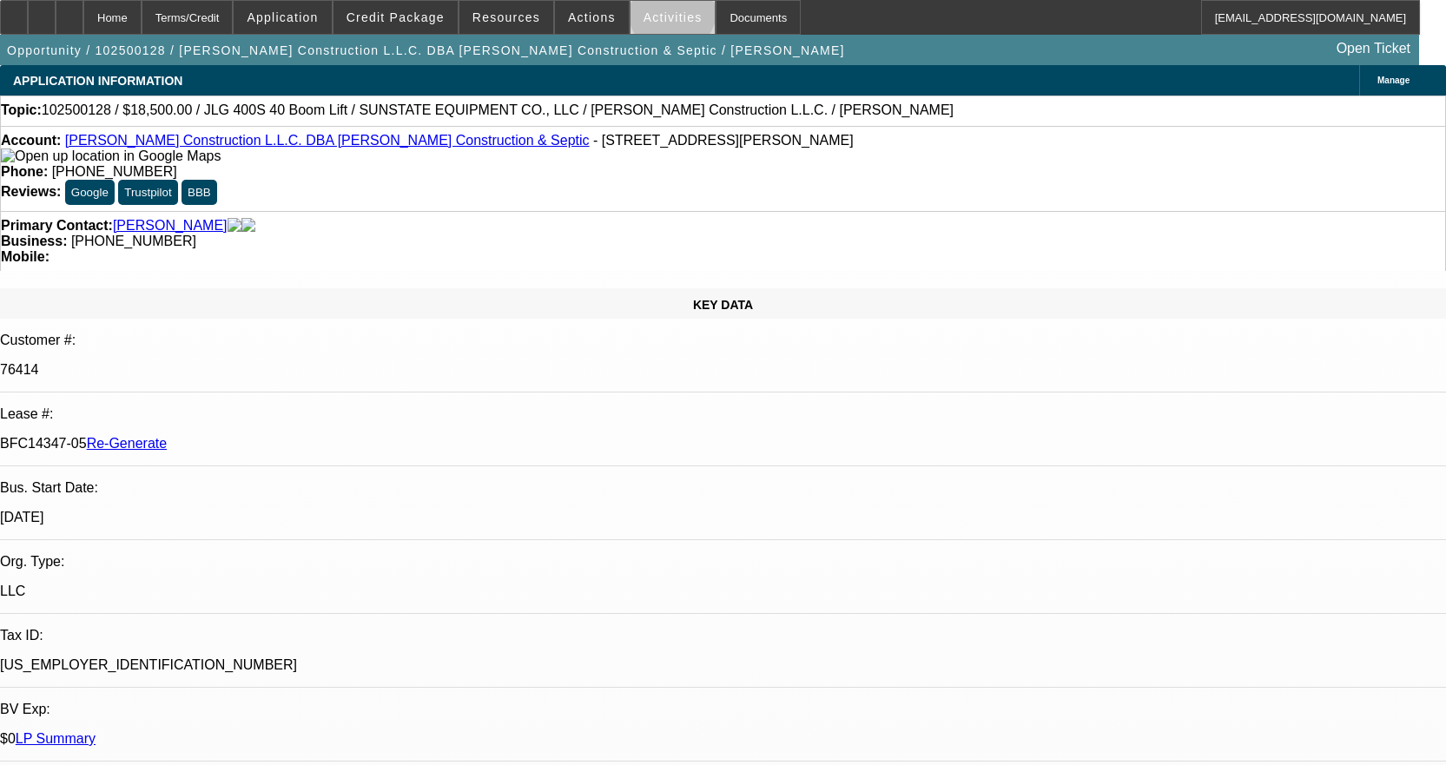
click at [654, 15] on span "Activities" at bounding box center [672, 17] width 59 height 14
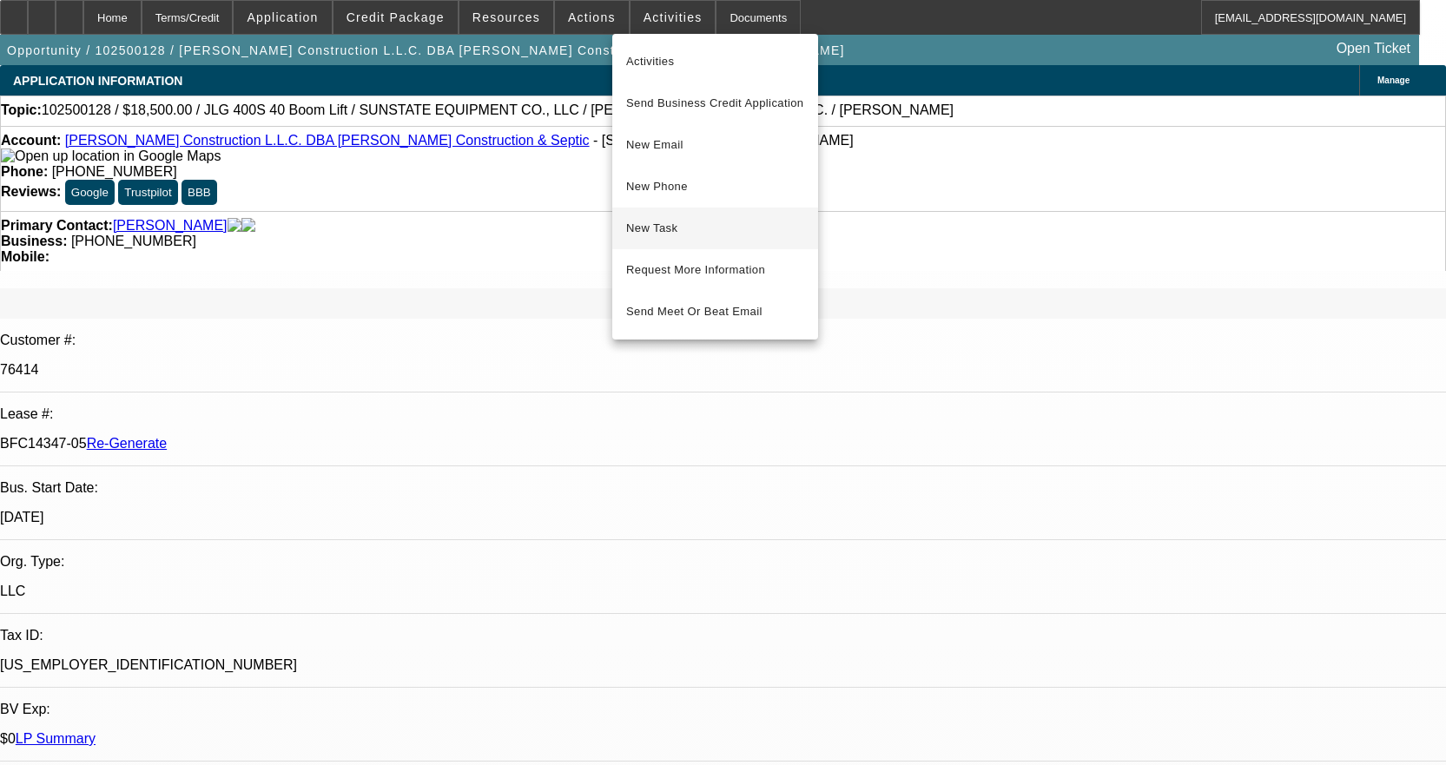
click at [680, 226] on span "New Task" at bounding box center [715, 228] width 178 height 21
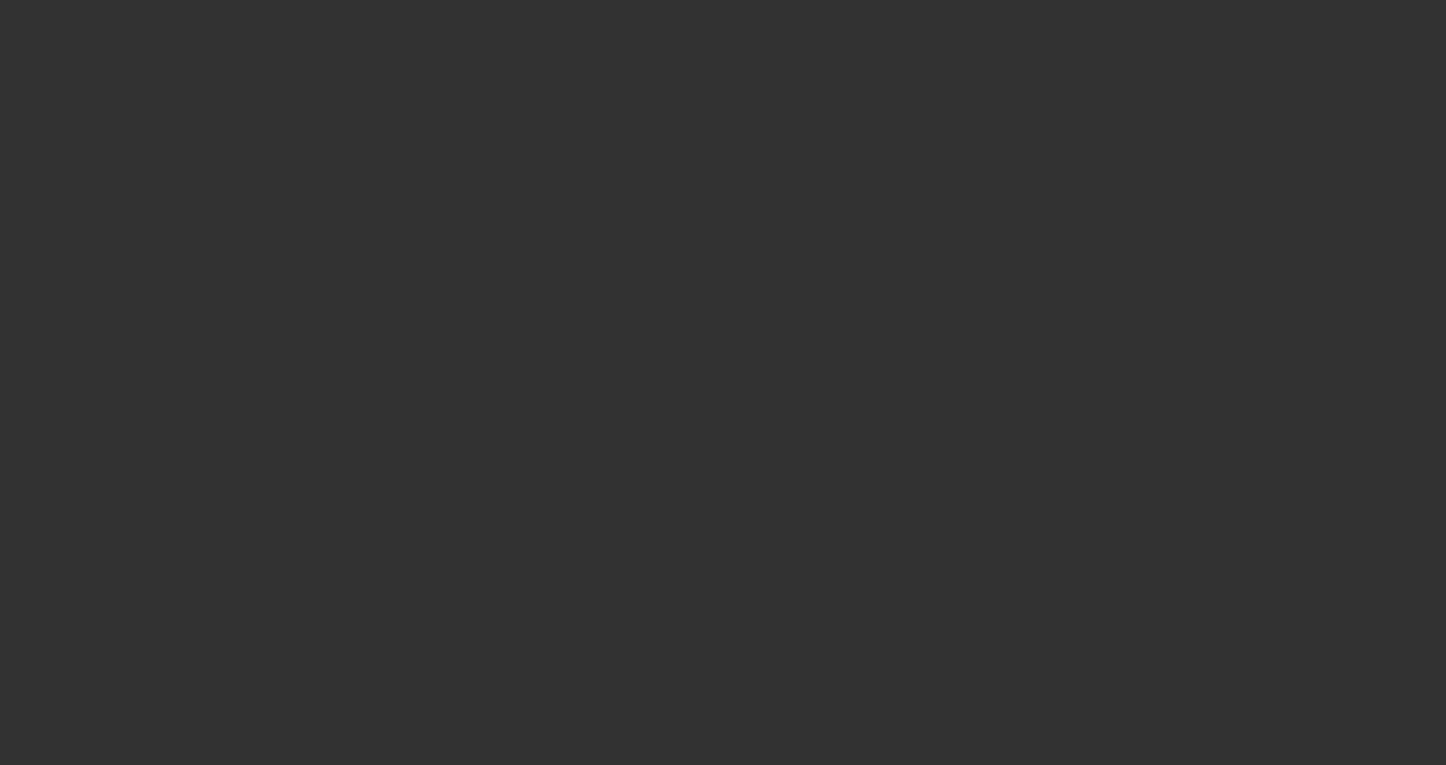
select select "3"
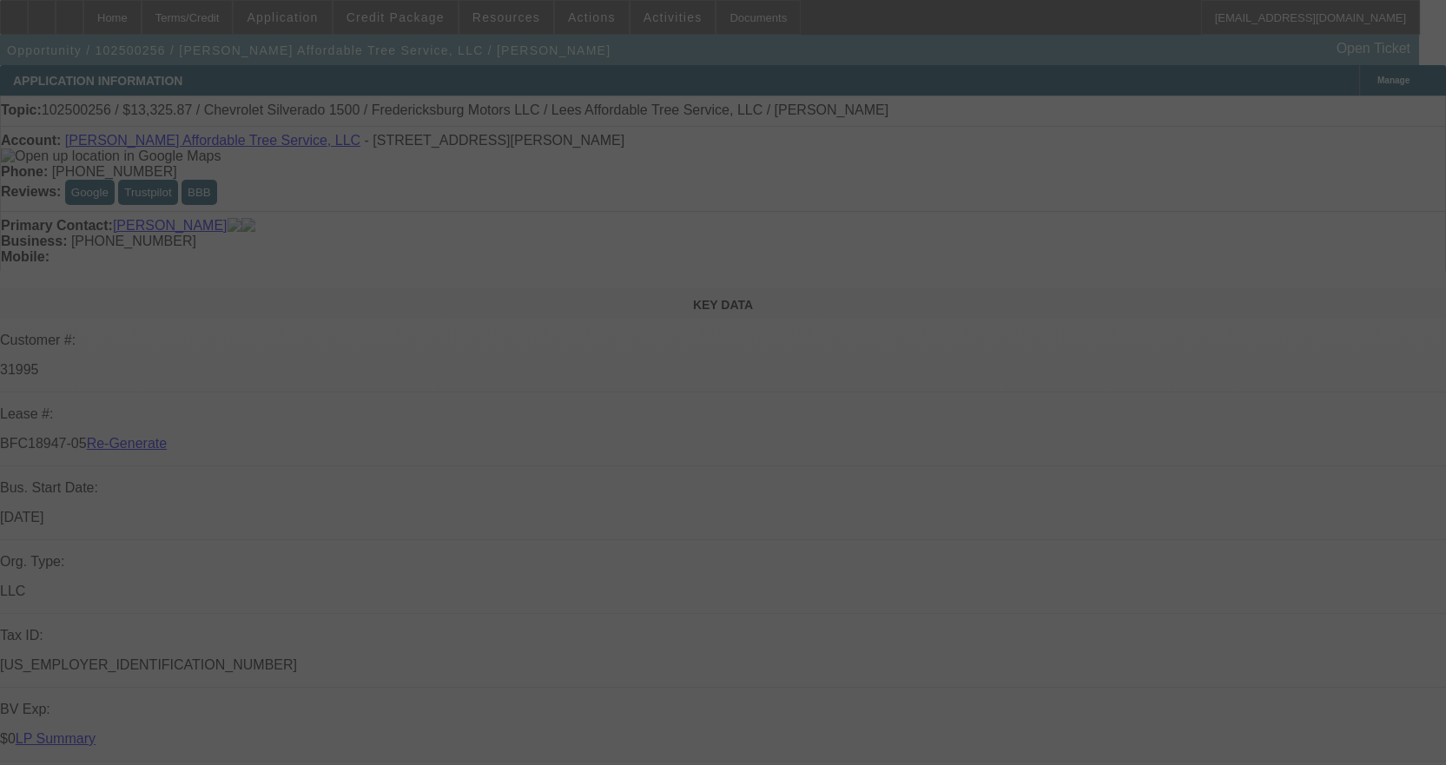
select select "0"
select select "3"
select select "0"
select select "6"
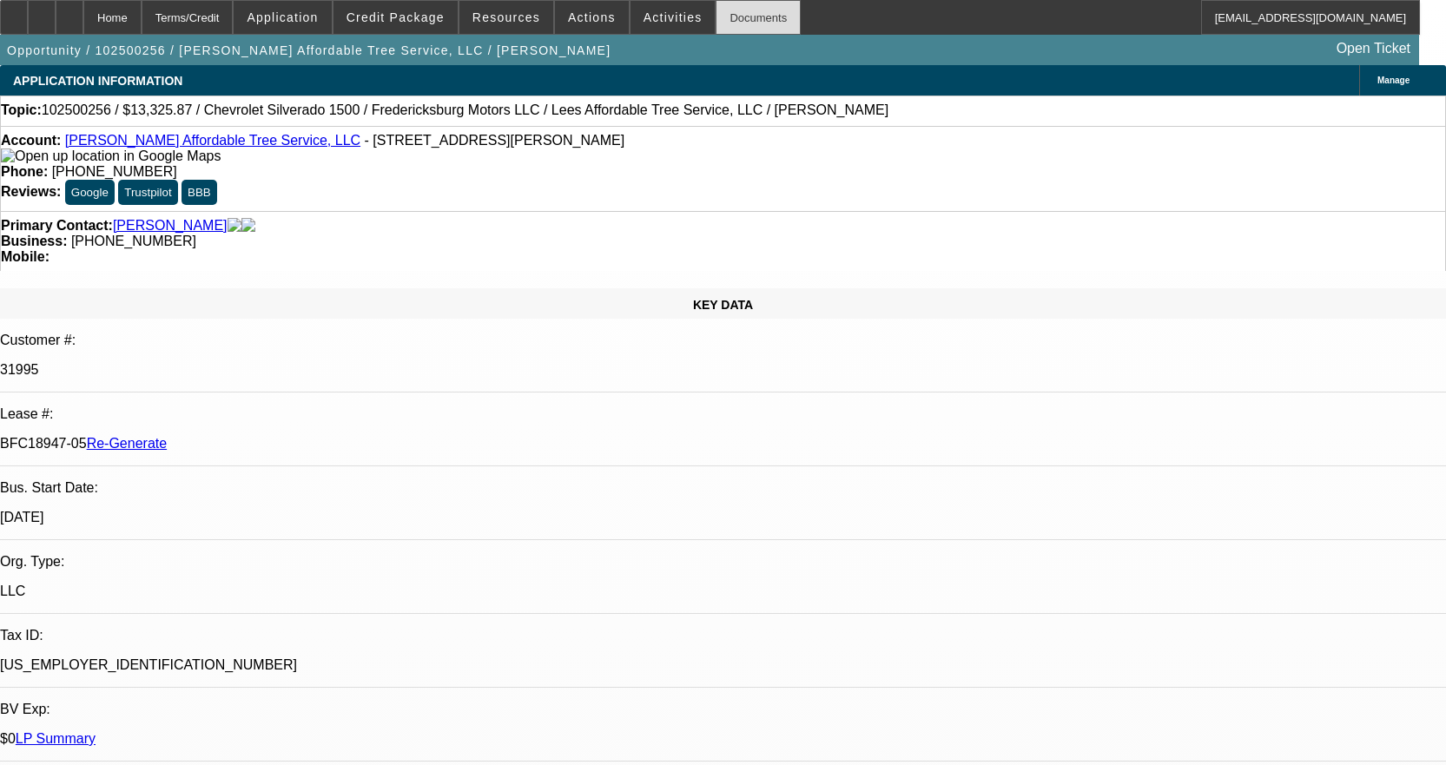
click at [748, 20] on div "Documents" at bounding box center [757, 17] width 85 height 35
click at [744, 21] on div "Documents" at bounding box center [757, 17] width 85 height 35
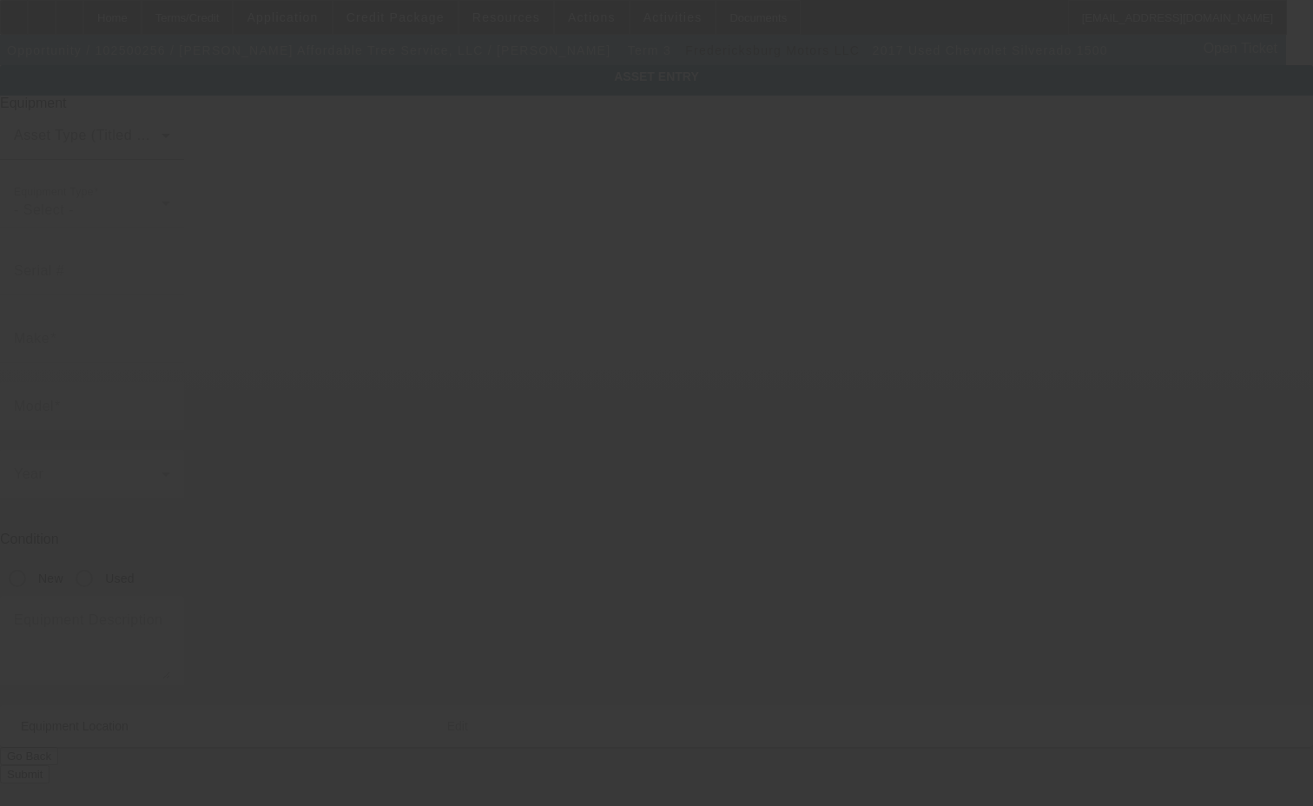
type input "[US_VEHICLE_IDENTIFICATION_NUMBER]"
type input "Chevrolet"
type input "SILVERADO 1500"
radio input "true"
type textarea "includes all accessories, attachments and options"
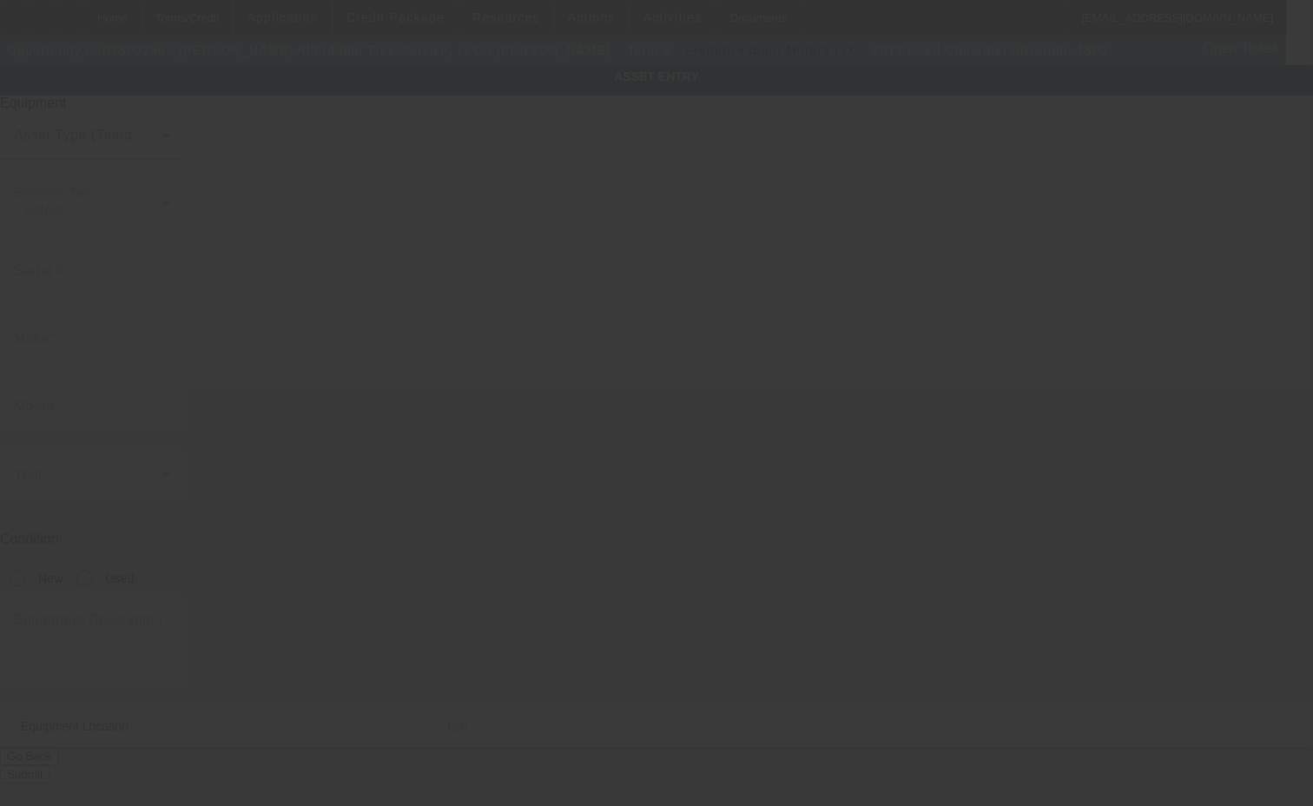
type input "[STREET_ADDRESS][PERSON_NAME]"
type input "[GEOGRAPHIC_DATA]"
type input "23188"
type input "James City"
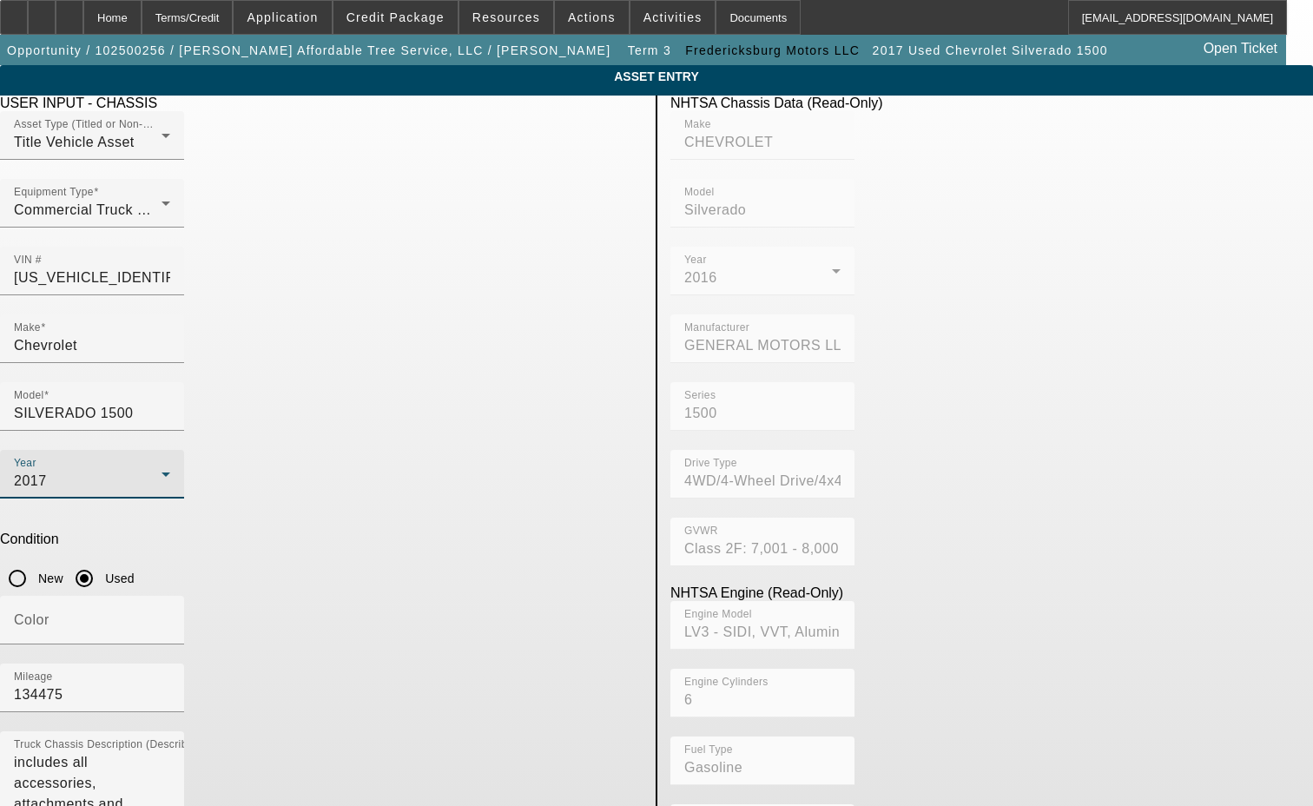
click at [162, 471] on div "2017" at bounding box center [88, 481] width 148 height 21
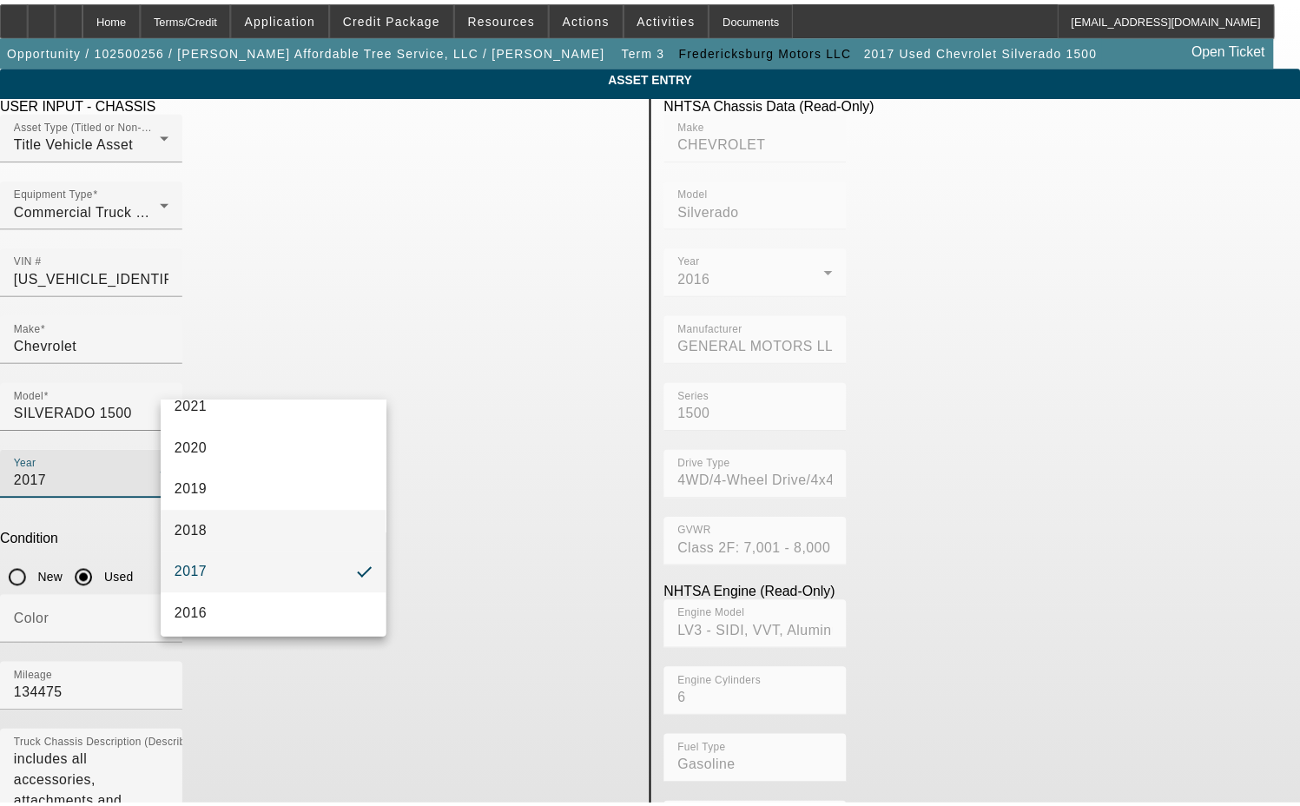
scroll to position [355, 0]
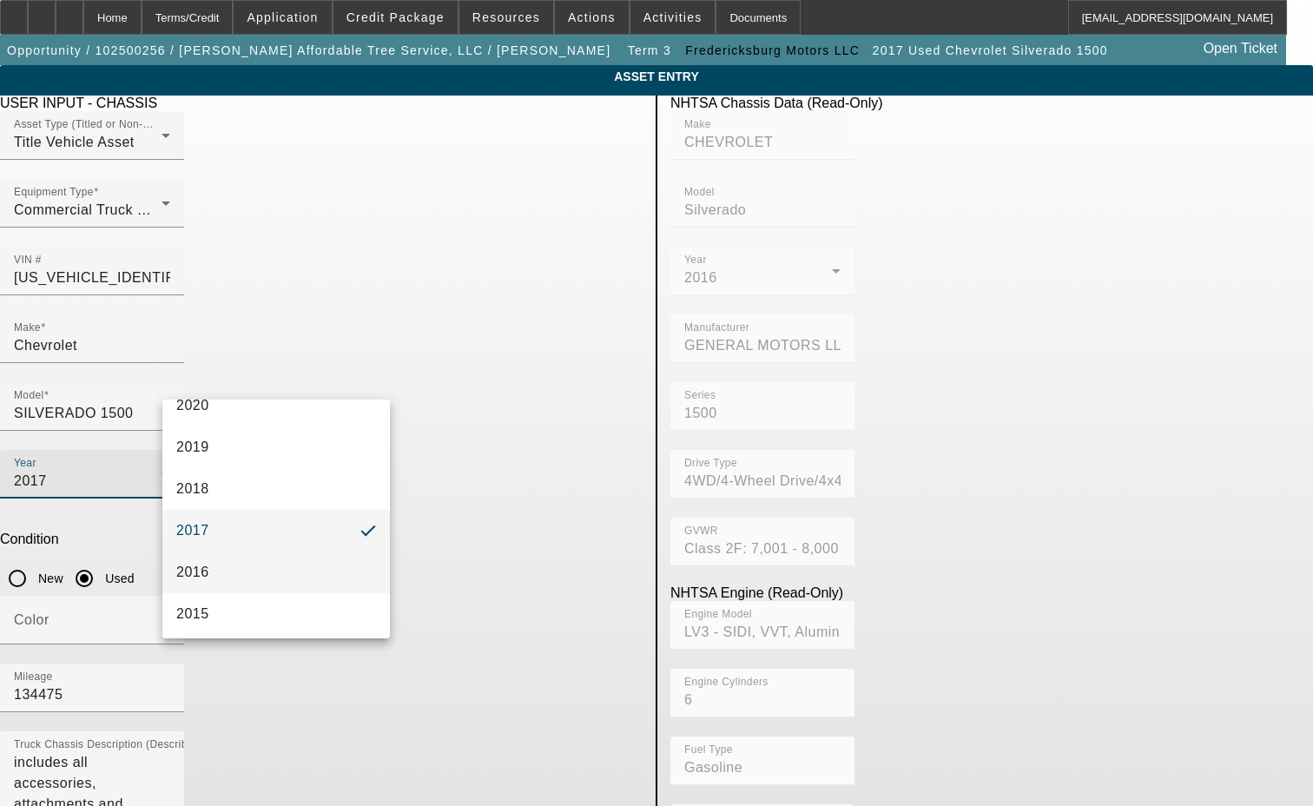
click at [214, 565] on mat-option "2016" at bounding box center [275, 572] width 227 height 42
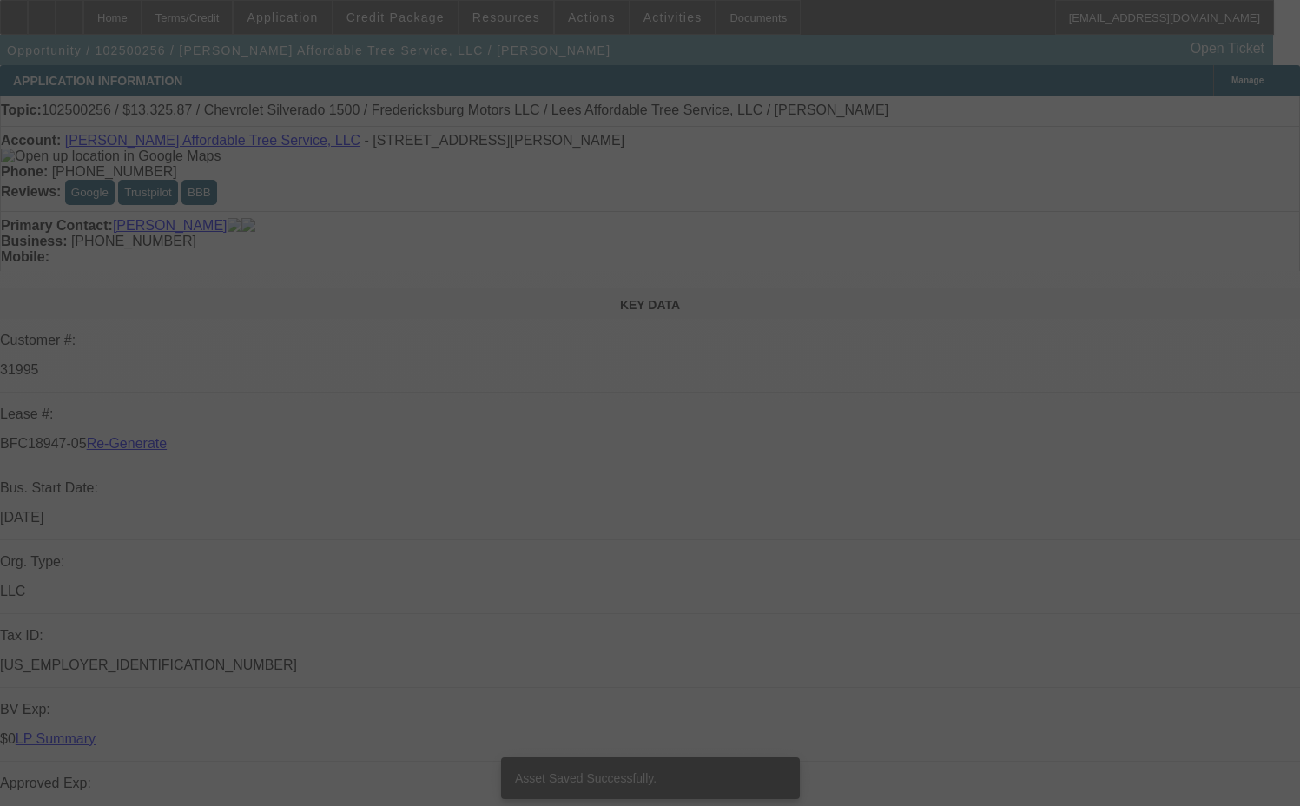
select select "3"
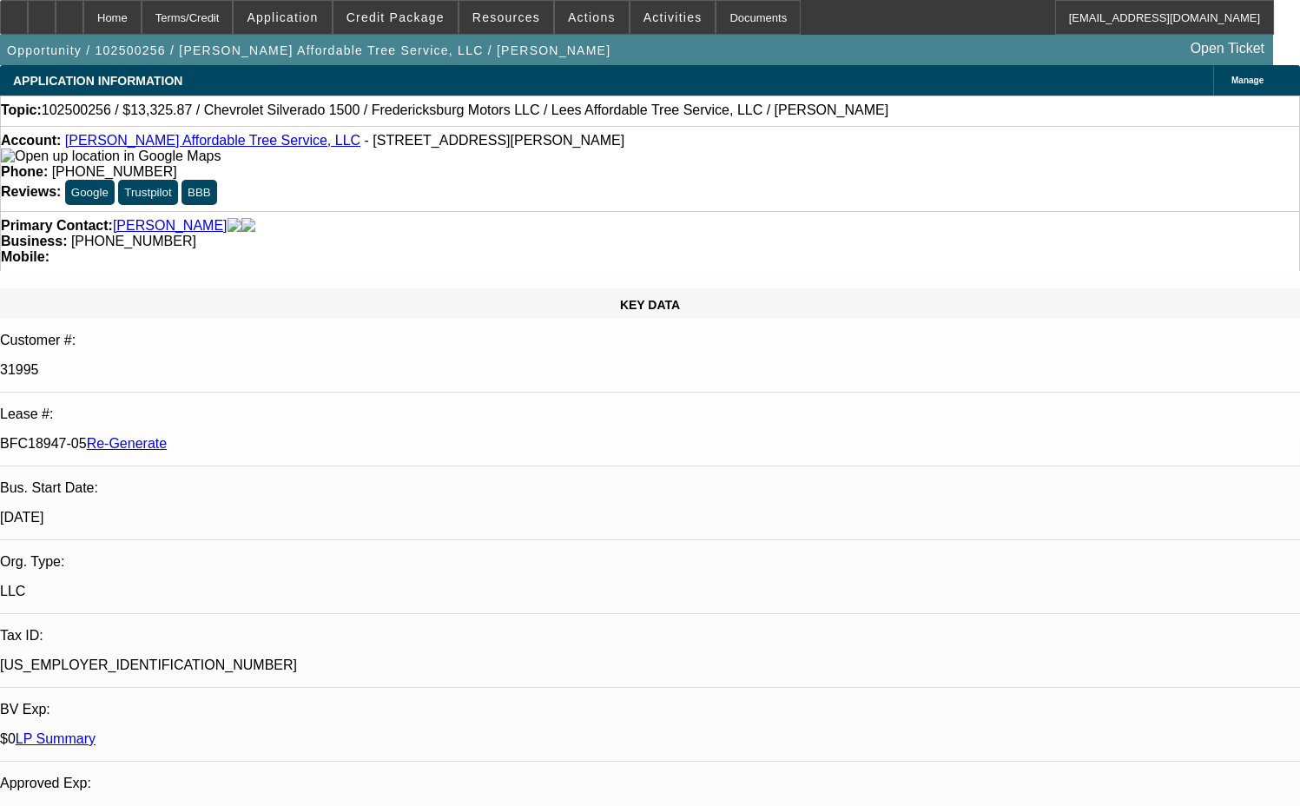
select select "0"
select select "3"
select select "0"
select select "6"
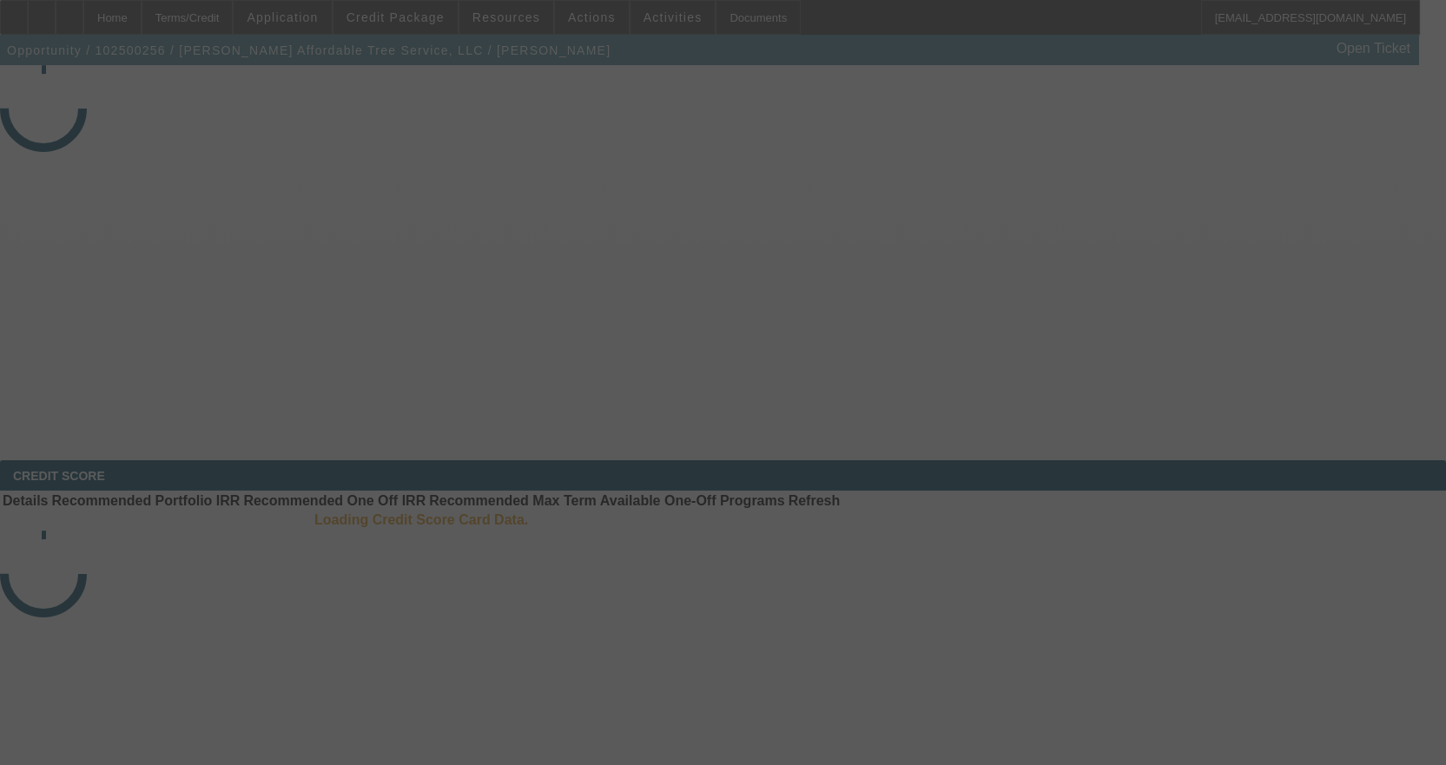
select select "3"
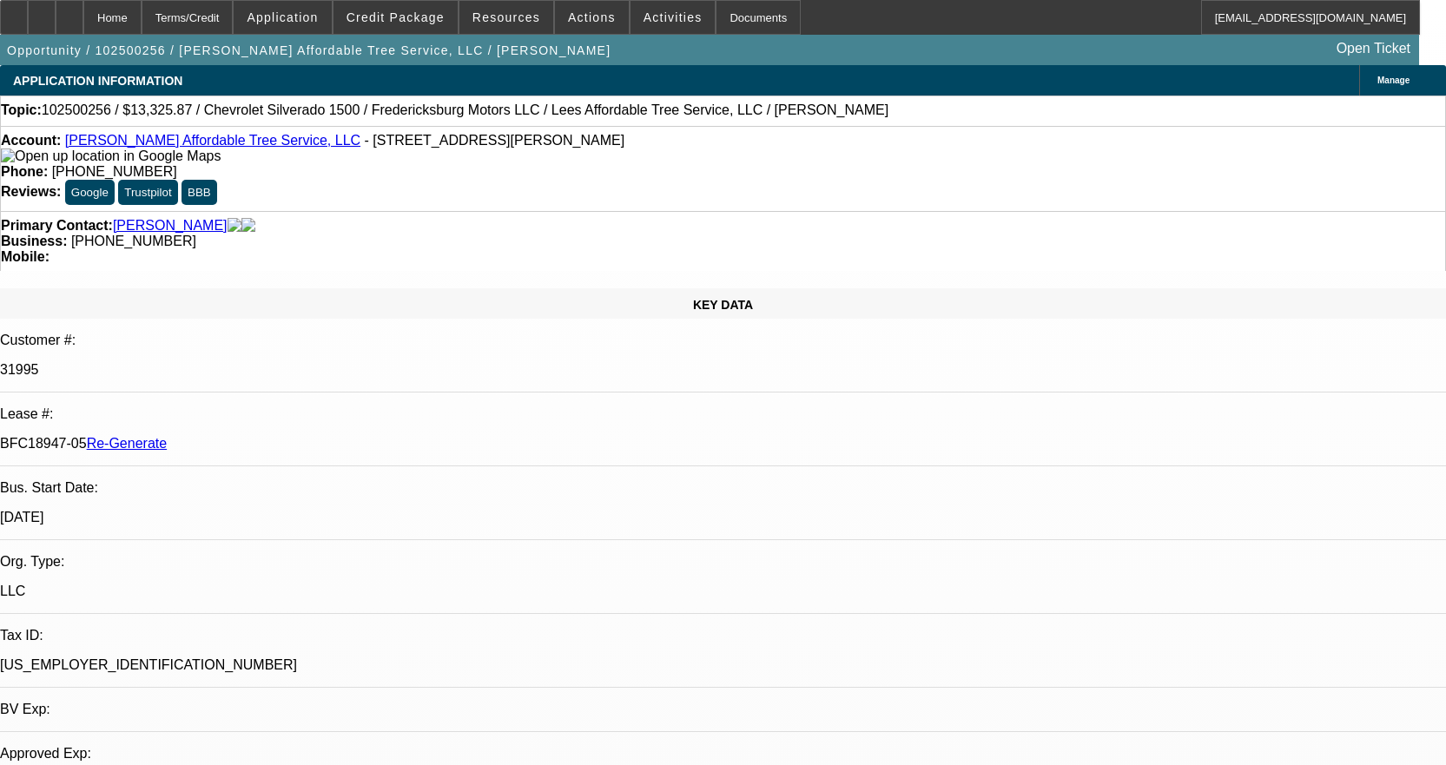
select select "0"
select select "3"
select select "0"
select select "6"
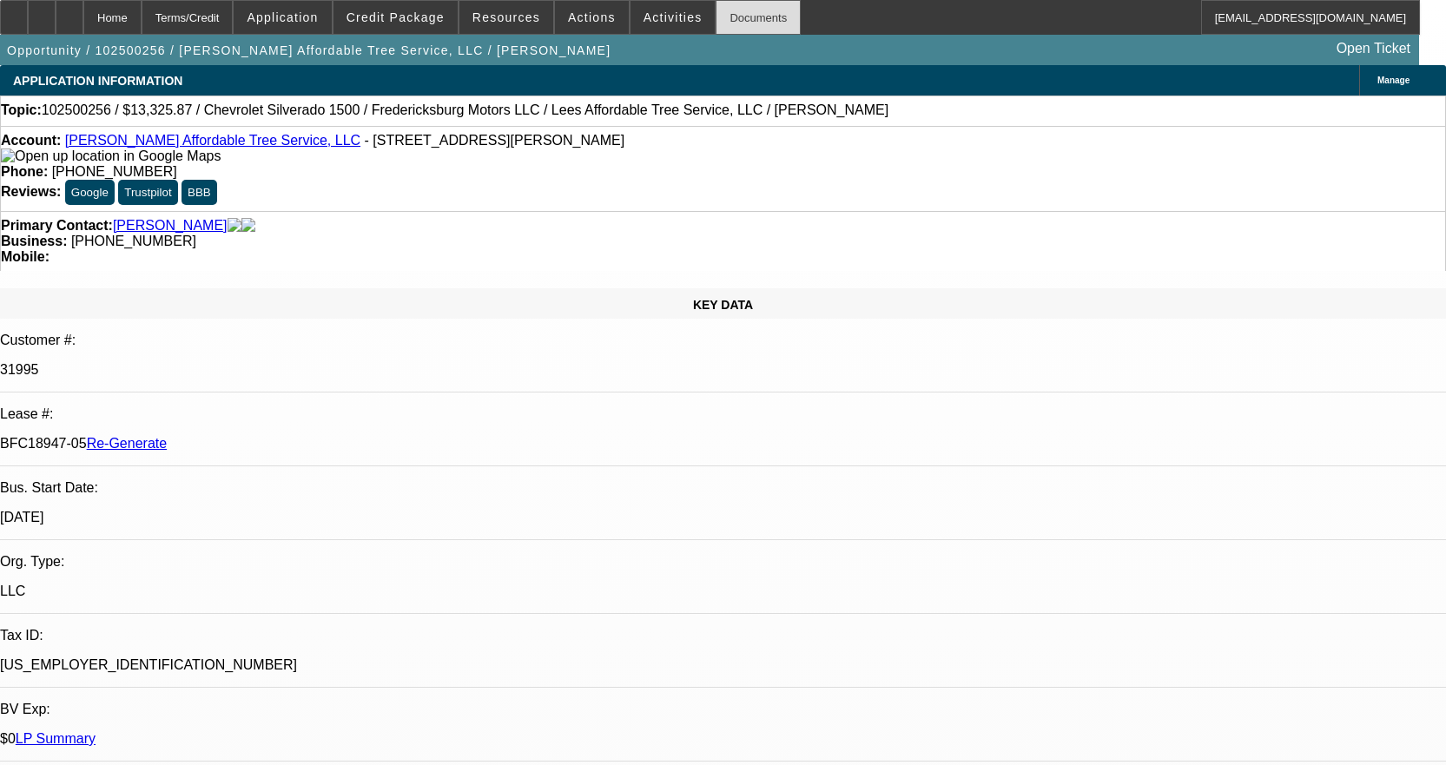
click at [730, 18] on div "Documents" at bounding box center [757, 17] width 85 height 35
click at [643, 18] on span "Activities" at bounding box center [672, 17] width 59 height 14
click at [660, 23] on div at bounding box center [723, 382] width 1446 height 765
click at [660, 22] on span "Activities" at bounding box center [672, 17] width 59 height 14
click at [634, 20] on div at bounding box center [723, 382] width 1446 height 765
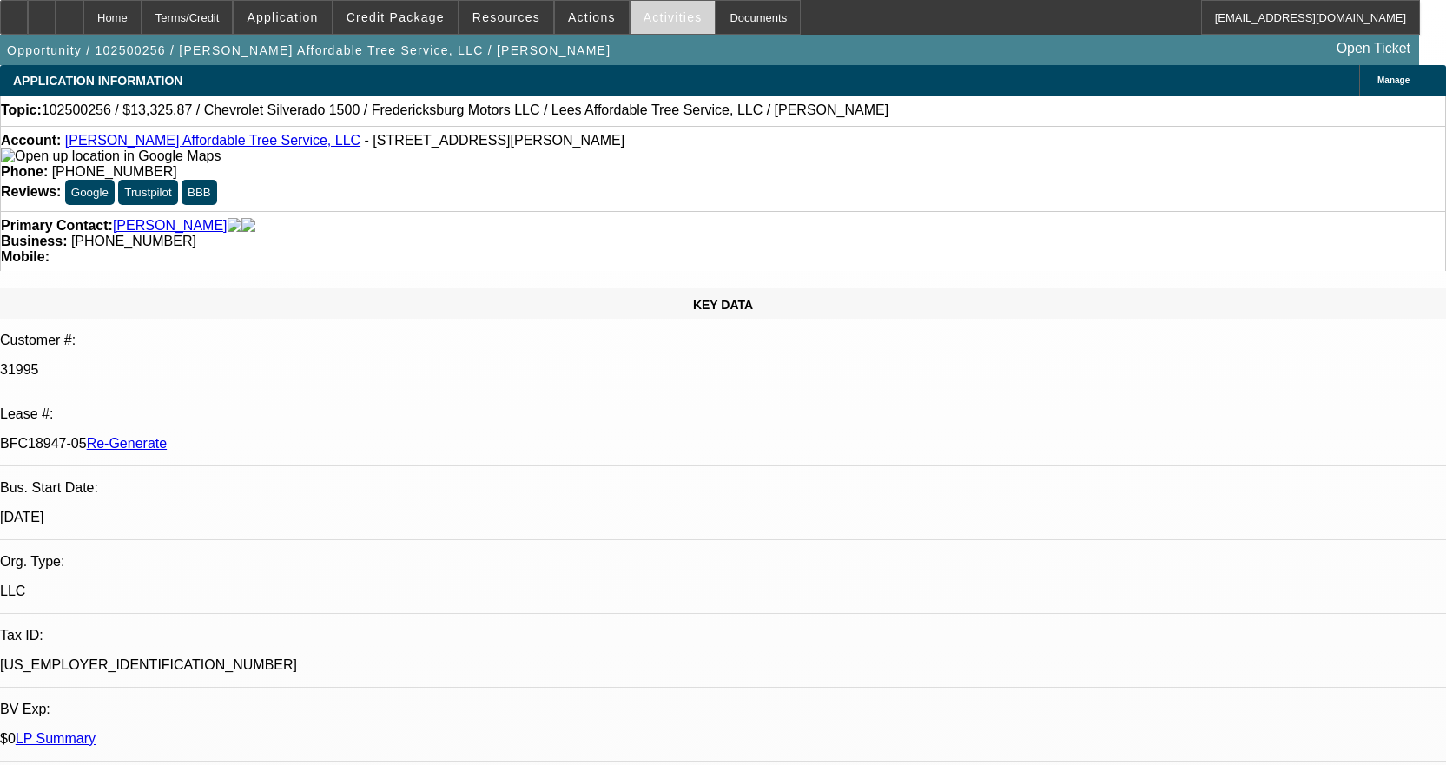
click at [643, 19] on span "Activities" at bounding box center [672, 17] width 59 height 14
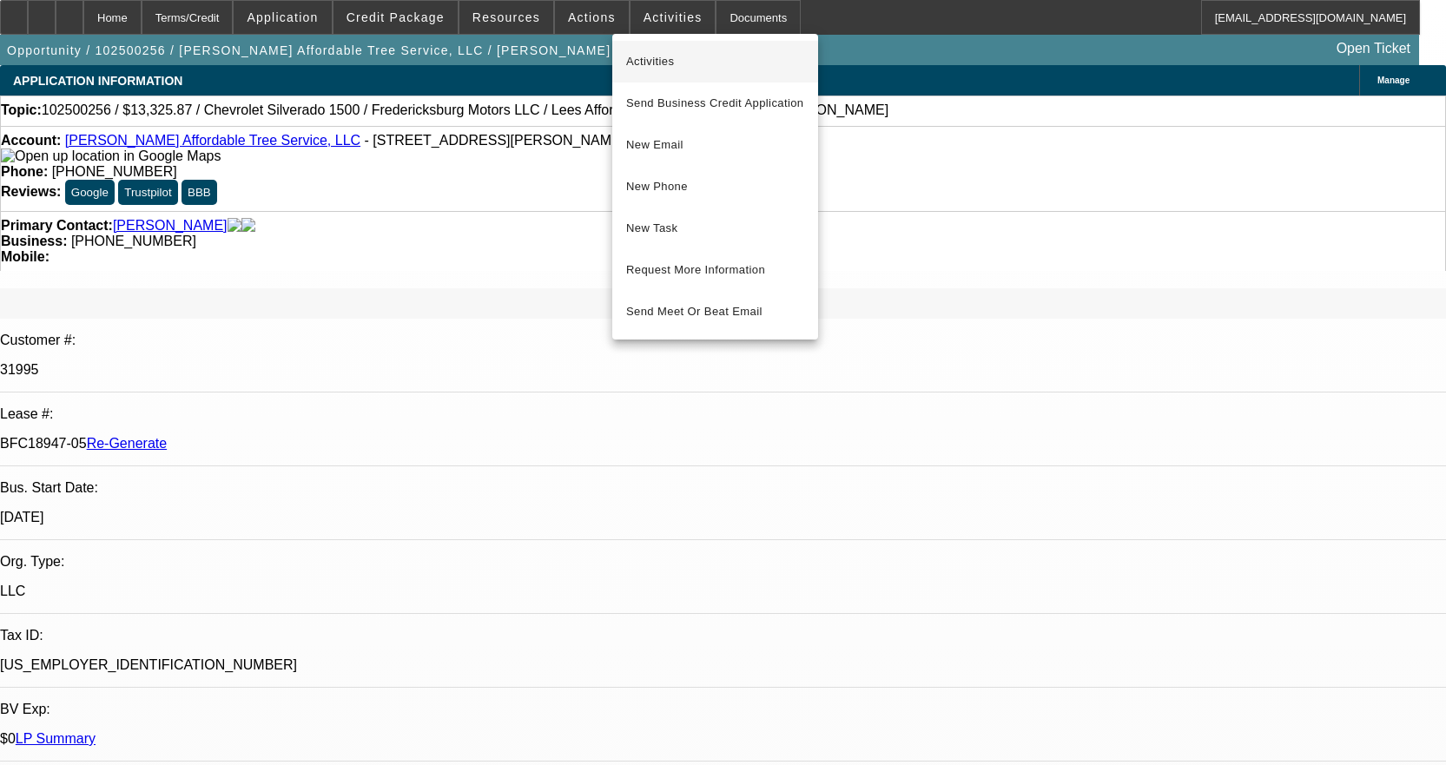
click at [658, 57] on span "Activities" at bounding box center [715, 61] width 178 height 21
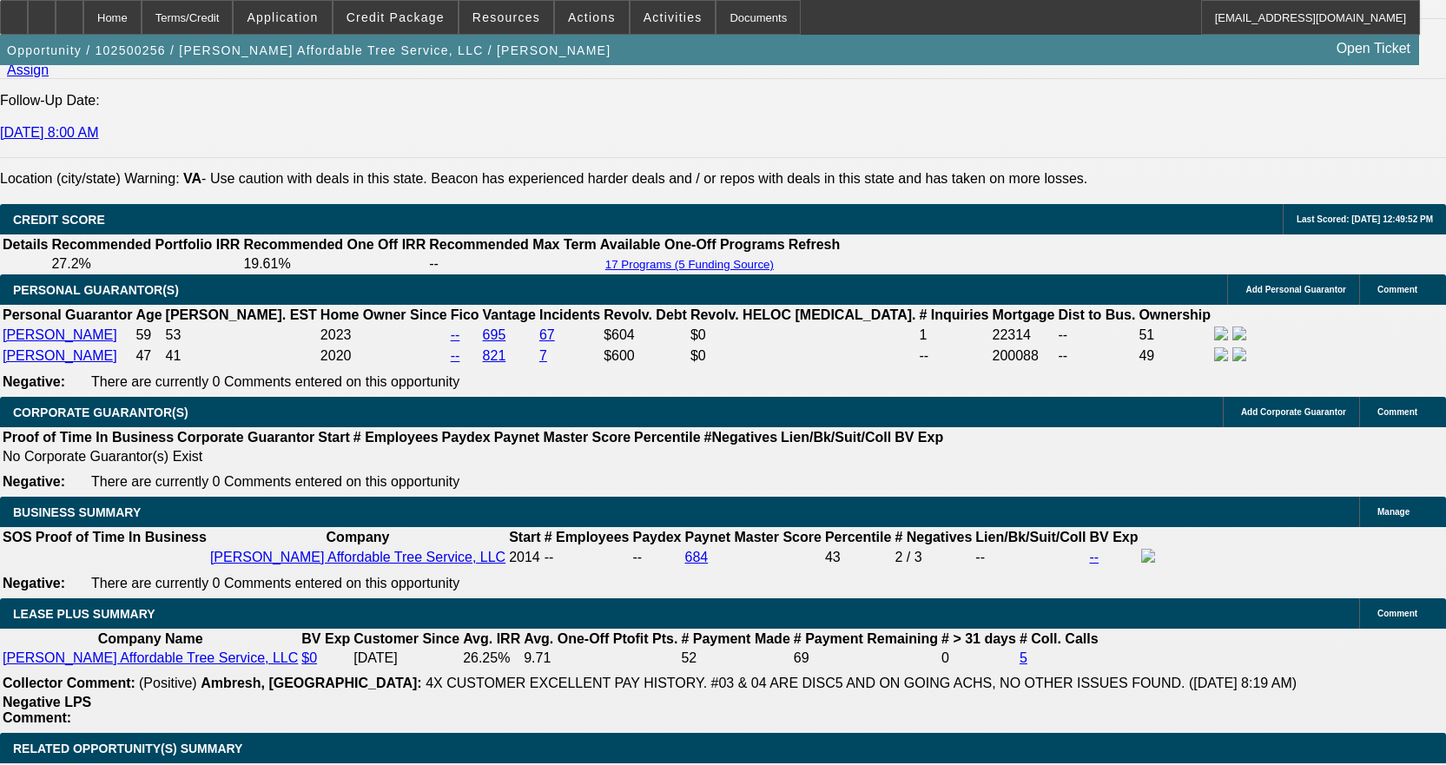
scroll to position [2779, 0]
